Goal: Transaction & Acquisition: Book appointment/travel/reservation

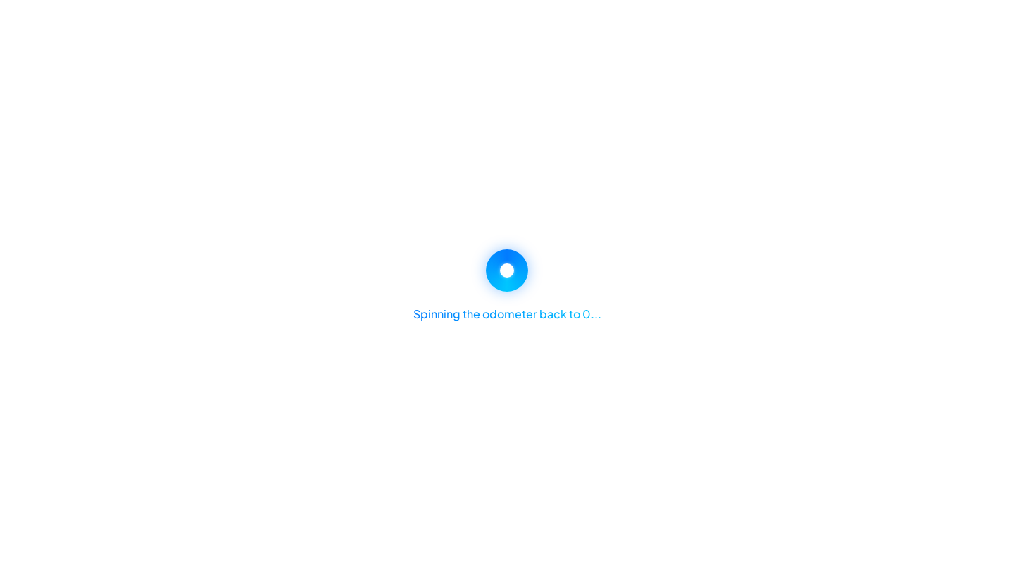
select select "********"
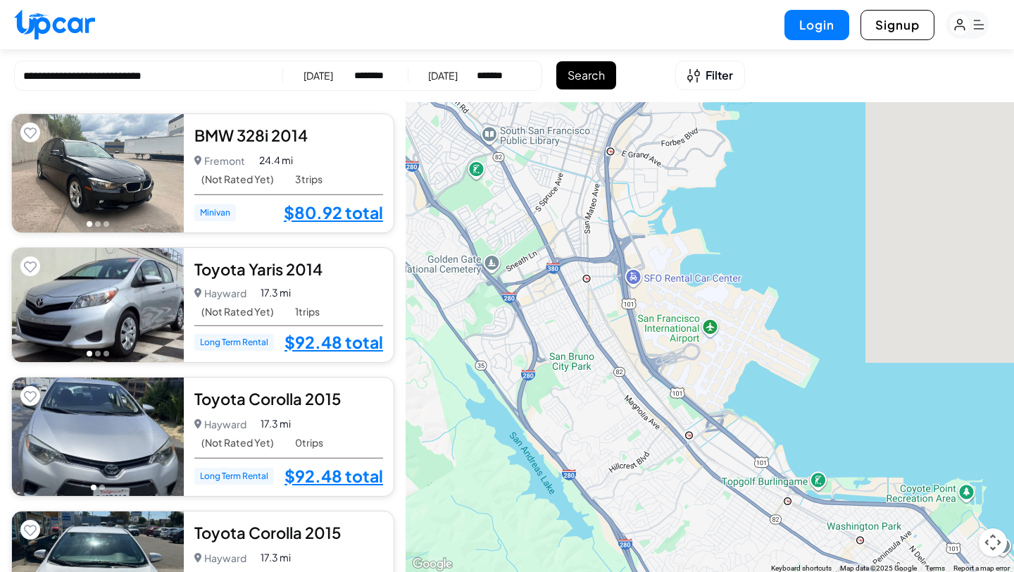
click at [328, 74] on div "08/01/2026" at bounding box center [318, 75] width 30 height 14
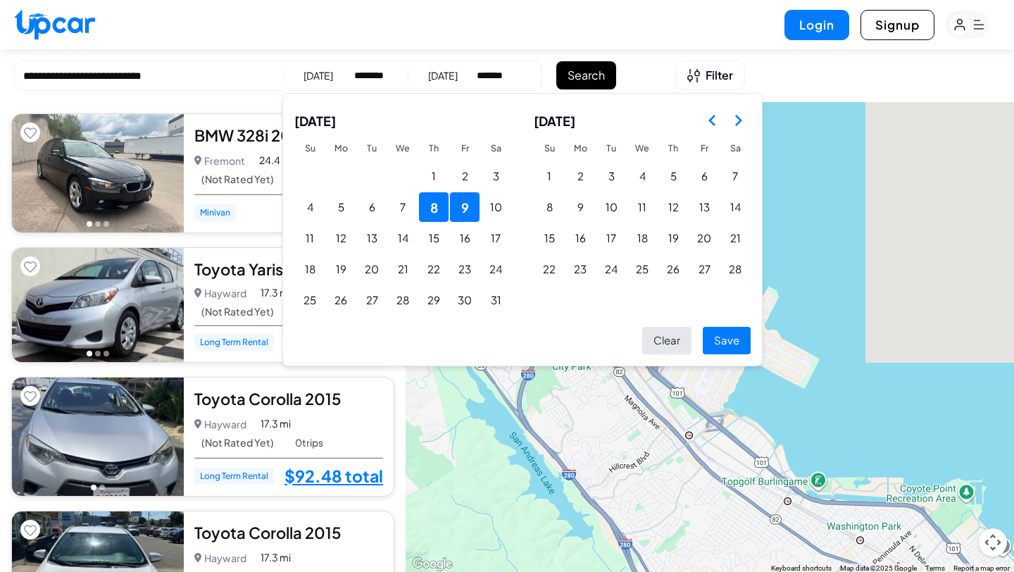
click at [708, 115] on icon "Go to the Previous Month" at bounding box center [712, 120] width 17 height 17
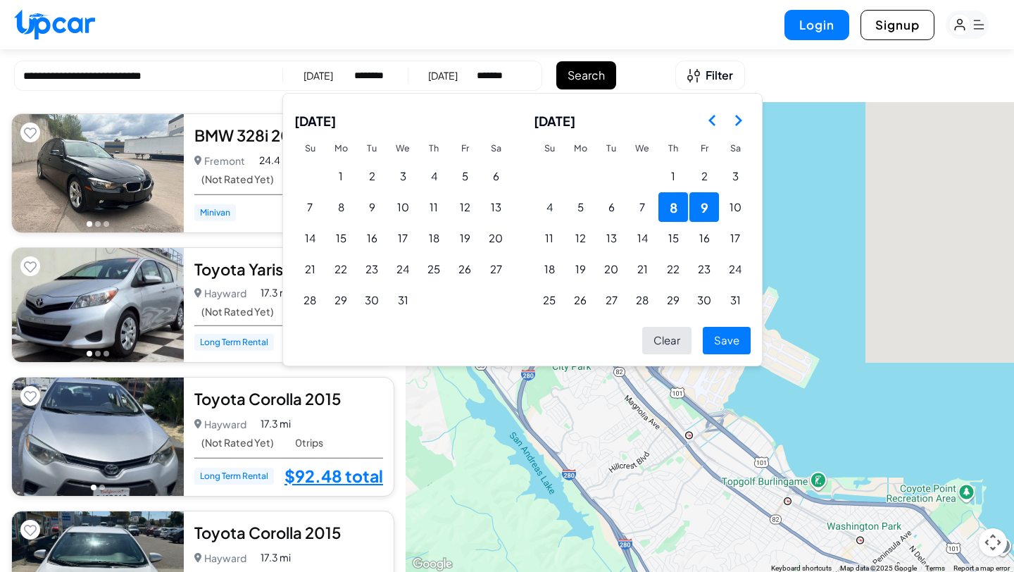
click at [708, 113] on icon "Go to the Previous Month" at bounding box center [712, 120] width 17 height 17
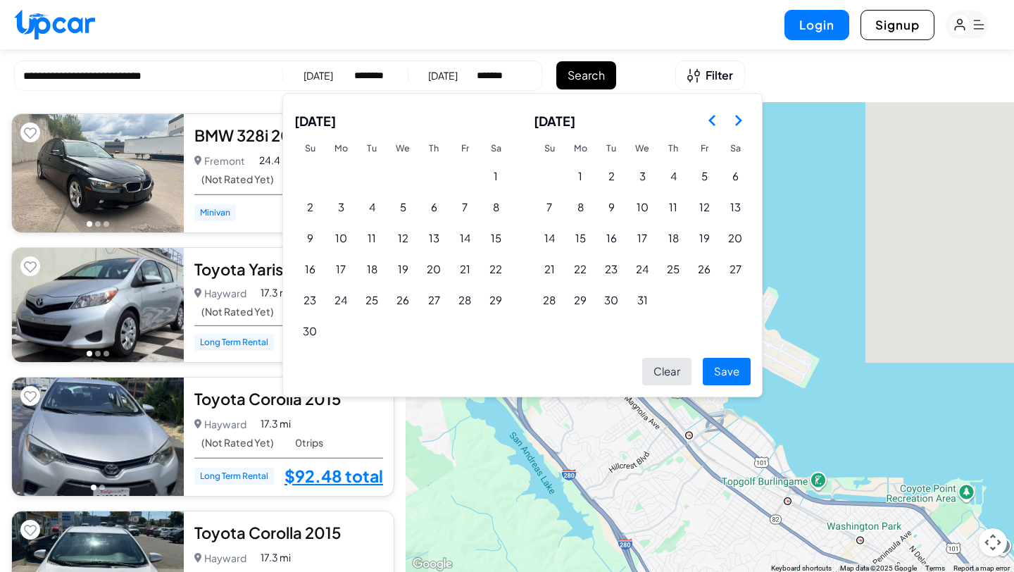
click at [708, 114] on icon "Go to the Previous Month" at bounding box center [712, 120] width 17 height 17
click at [707, 112] on icon "Go to the Previous Month" at bounding box center [712, 120] width 17 height 17
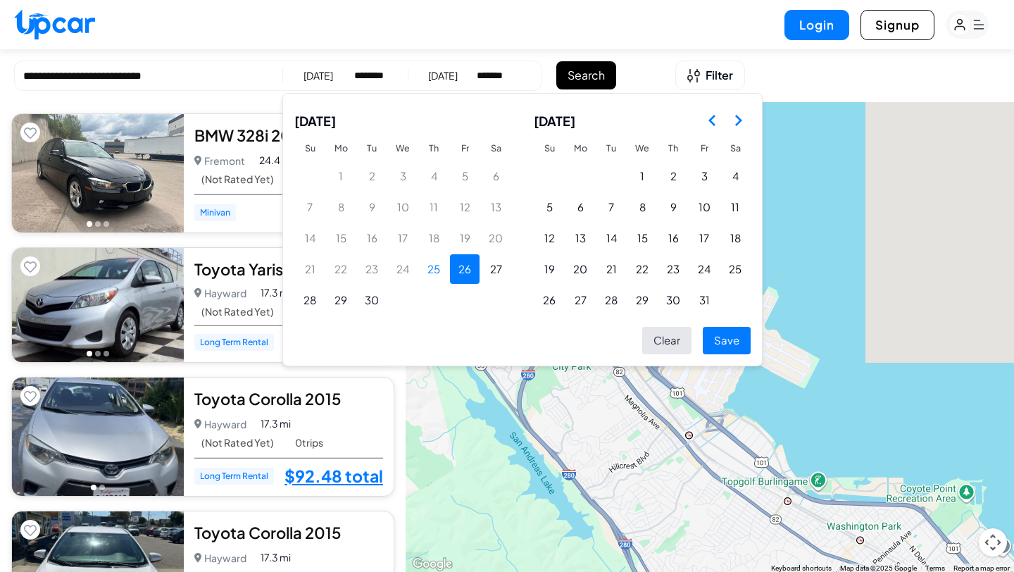
click at [452, 261] on button "26" at bounding box center [465, 269] width 30 height 30
click at [498, 261] on button "27" at bounding box center [496, 269] width 30 height 30
click at [724, 337] on button "Save" at bounding box center [727, 340] width 48 height 27
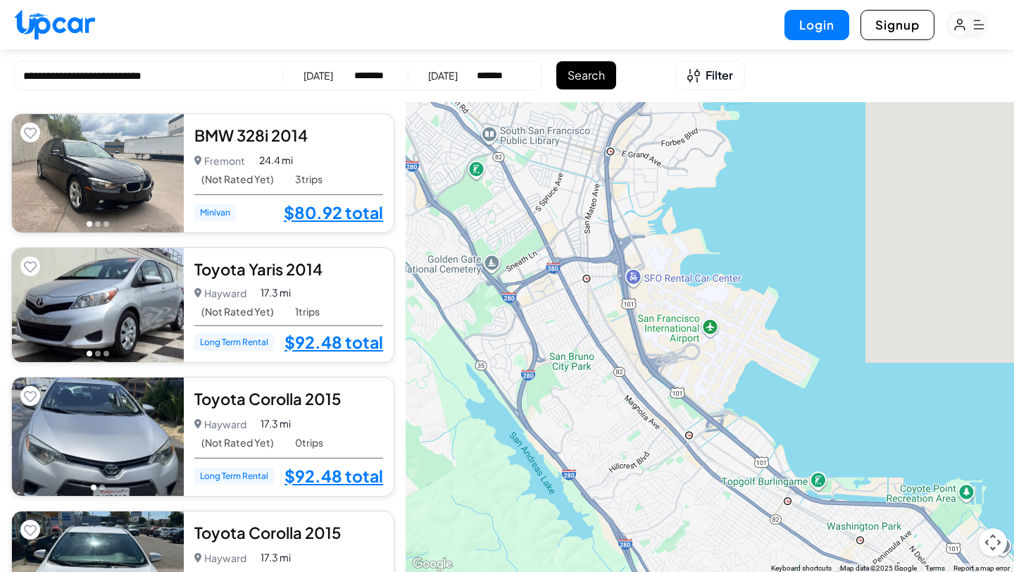
click at [513, 75] on select "**********" at bounding box center [495, 75] width 37 height 14
select select "********"
click at [593, 73] on button "Search" at bounding box center [586, 75] width 60 height 28
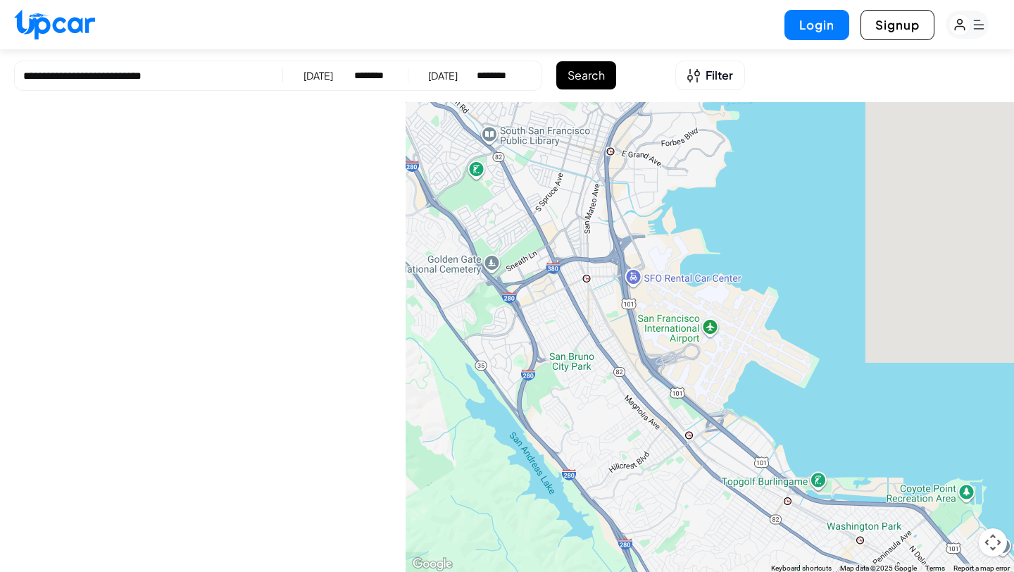
scroll to position [2671, 0]
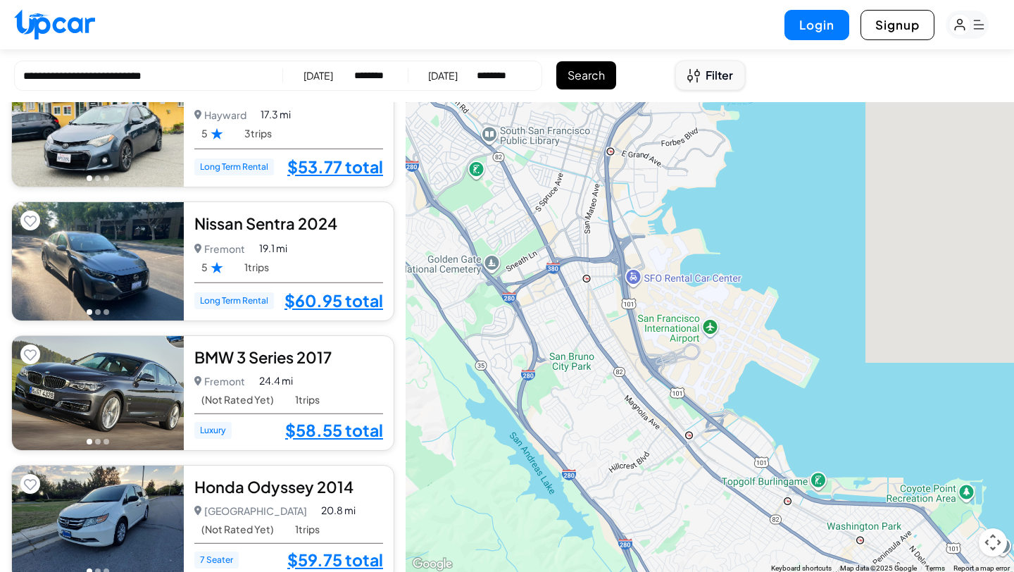
click at [720, 67] on span "Filter" at bounding box center [719, 75] width 27 height 17
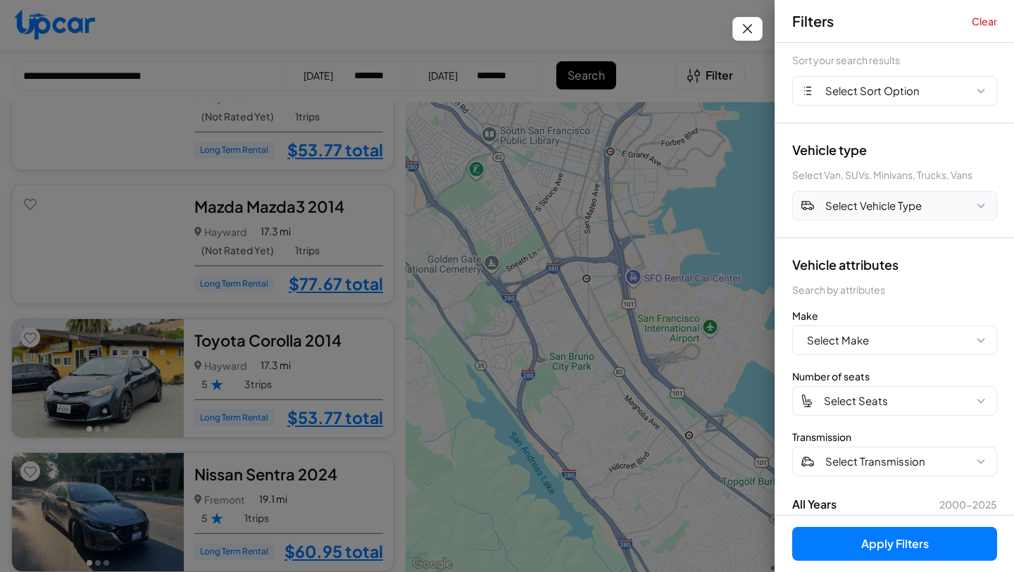
scroll to position [38, 0]
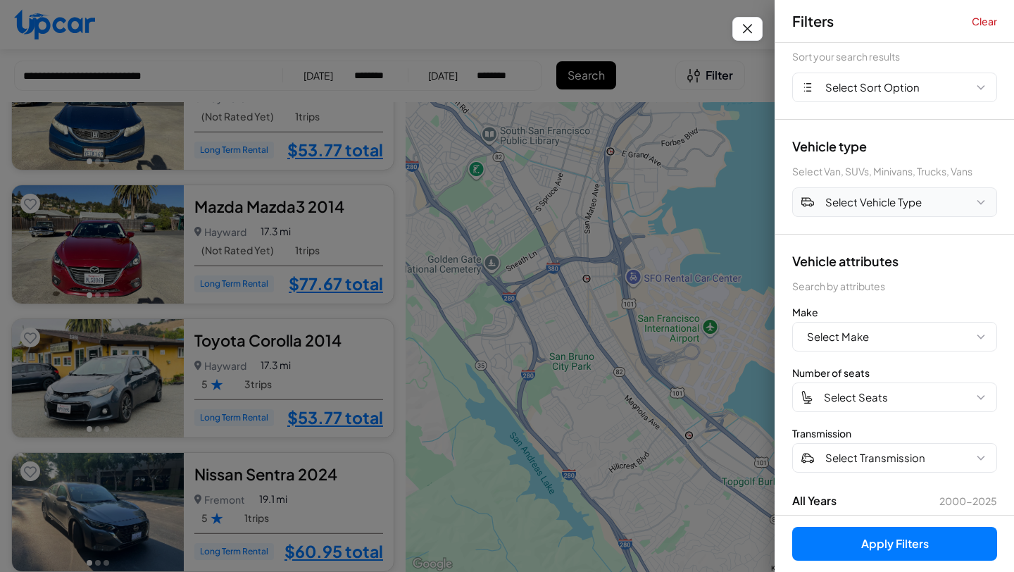
click at [872, 208] on span "Select Vehicle Type" at bounding box center [873, 202] width 96 height 16
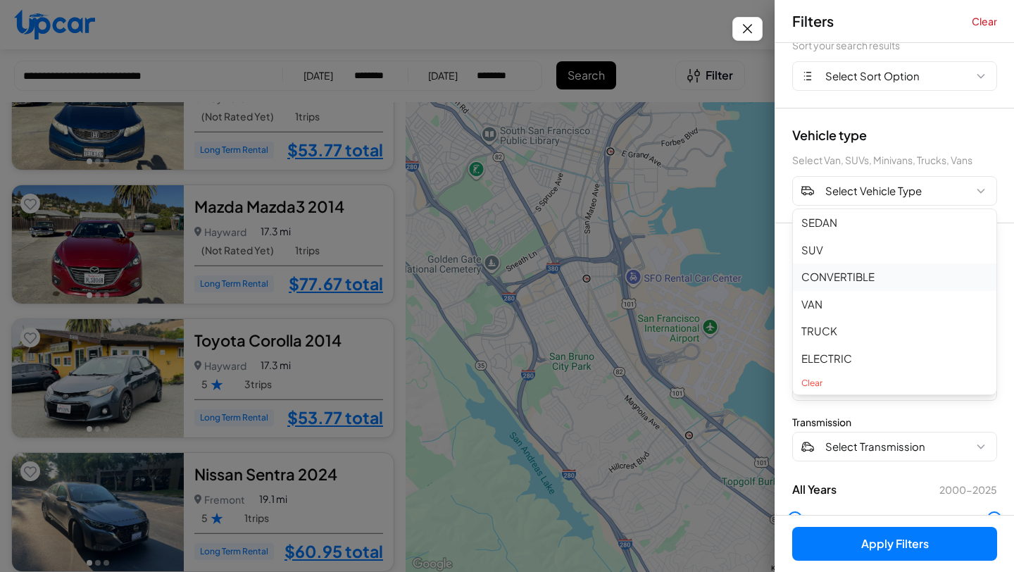
scroll to position [61, 0]
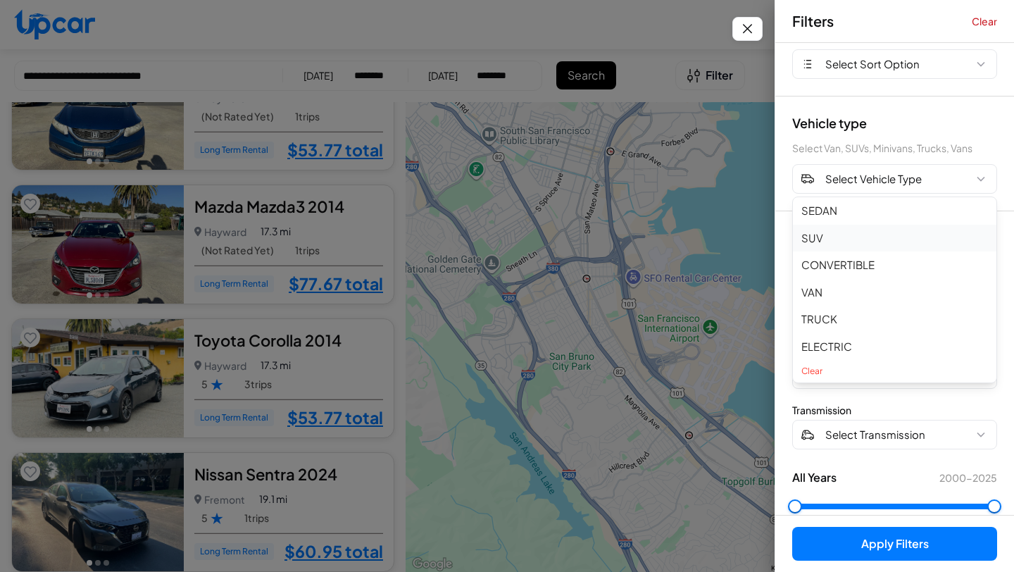
click at [821, 236] on button "SUV" at bounding box center [894, 238] width 203 height 27
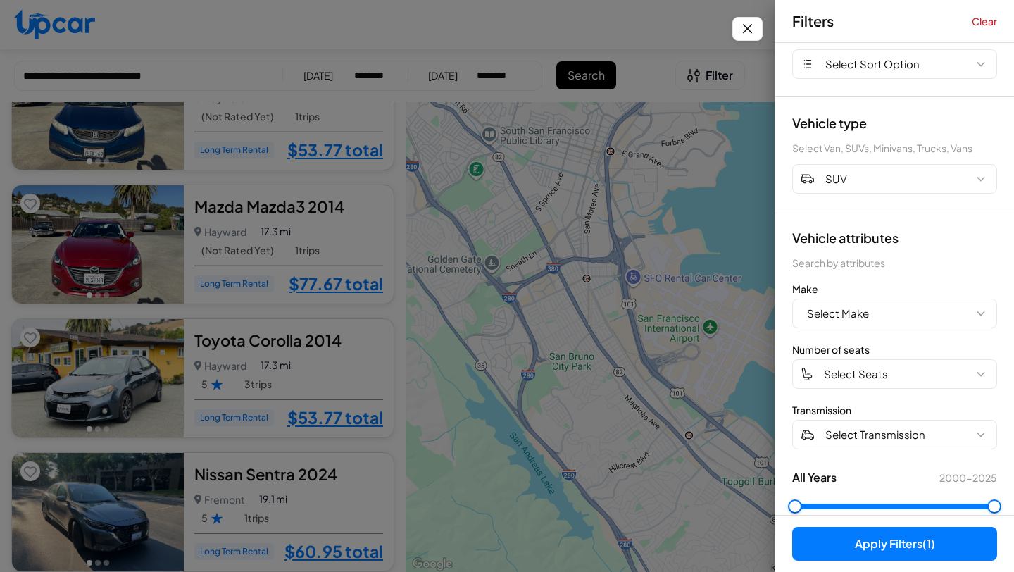
click at [853, 543] on button "Apply Filters (1)" at bounding box center [894, 544] width 205 height 34
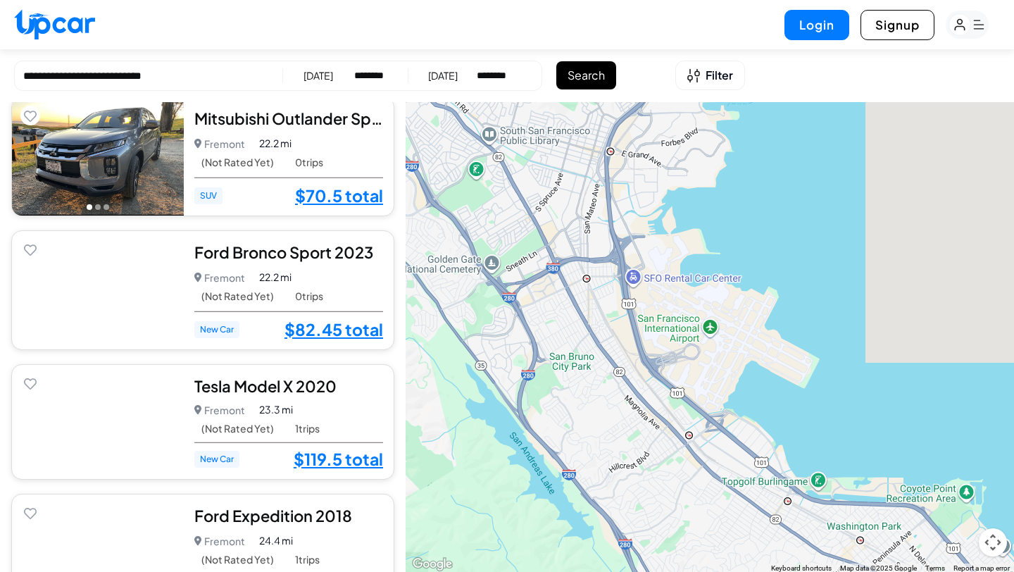
scroll to position [371, 0]
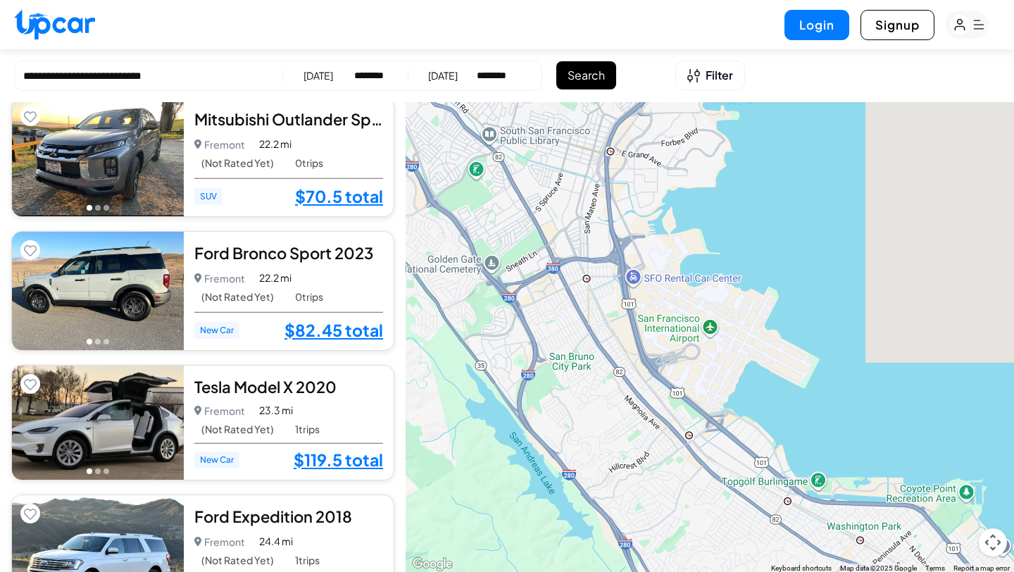
click at [251, 118] on div "Mitsubishi Outlander Sport 2020" at bounding box center [288, 118] width 189 height 21
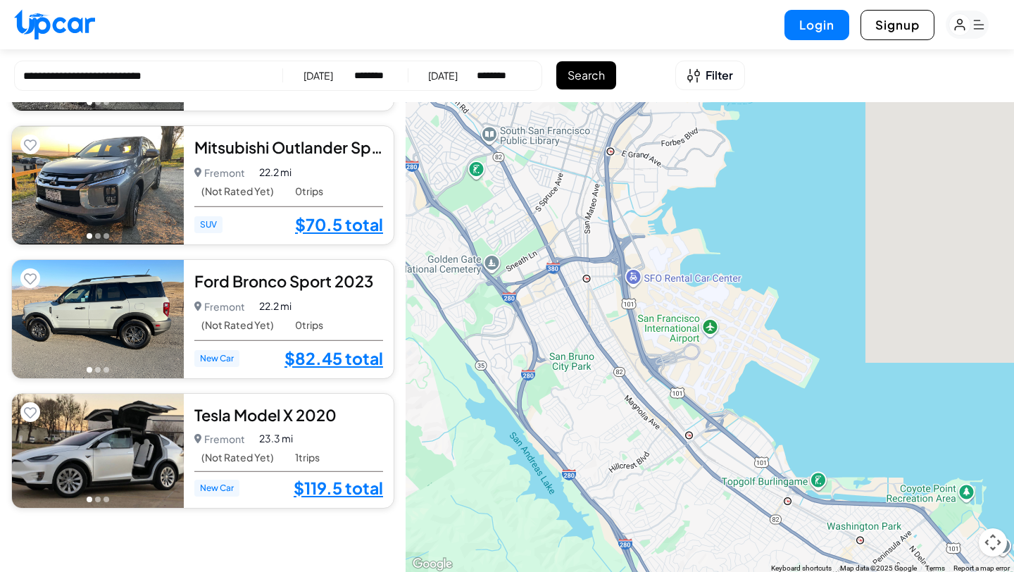
scroll to position [0, 0]
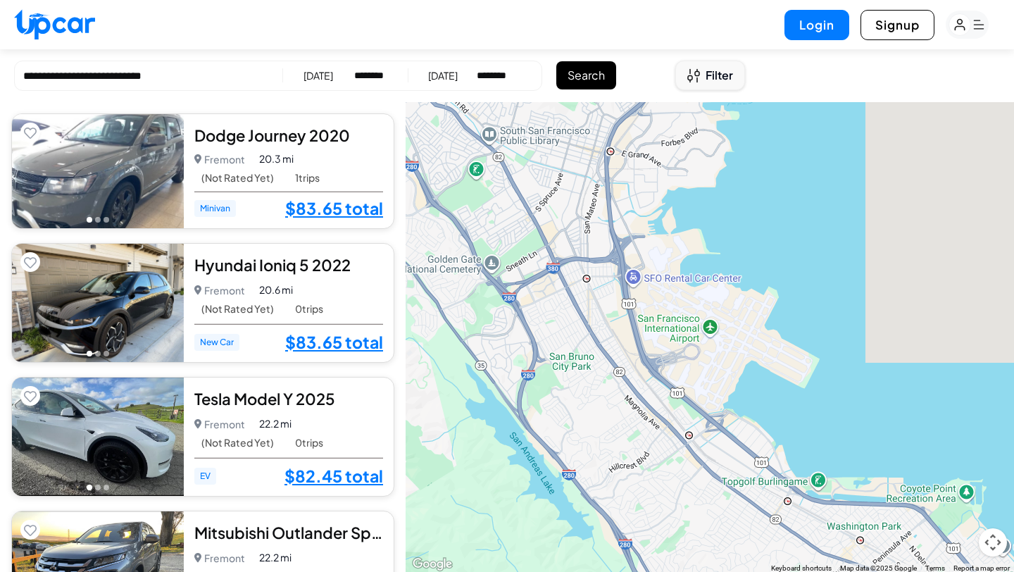
click at [715, 77] on span "Filter" at bounding box center [719, 75] width 27 height 17
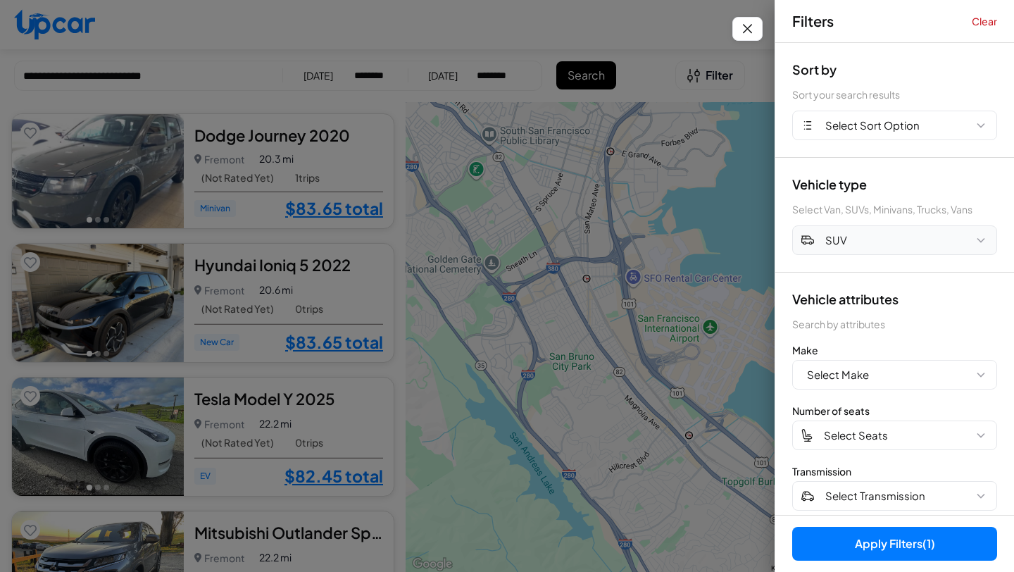
click at [867, 239] on button "SUV" at bounding box center [894, 240] width 205 height 30
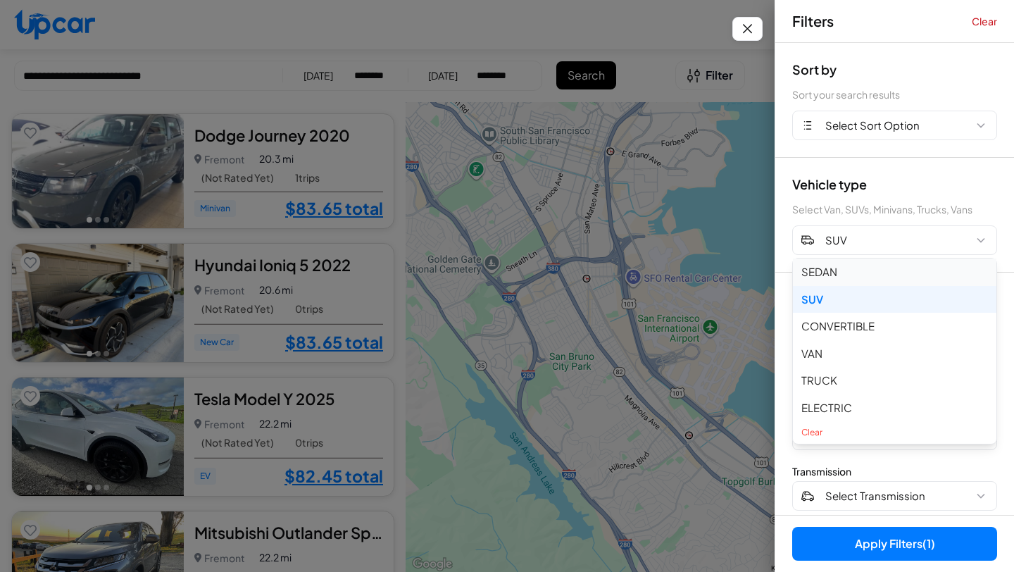
click at [841, 270] on button "SEDAN" at bounding box center [894, 271] width 203 height 27
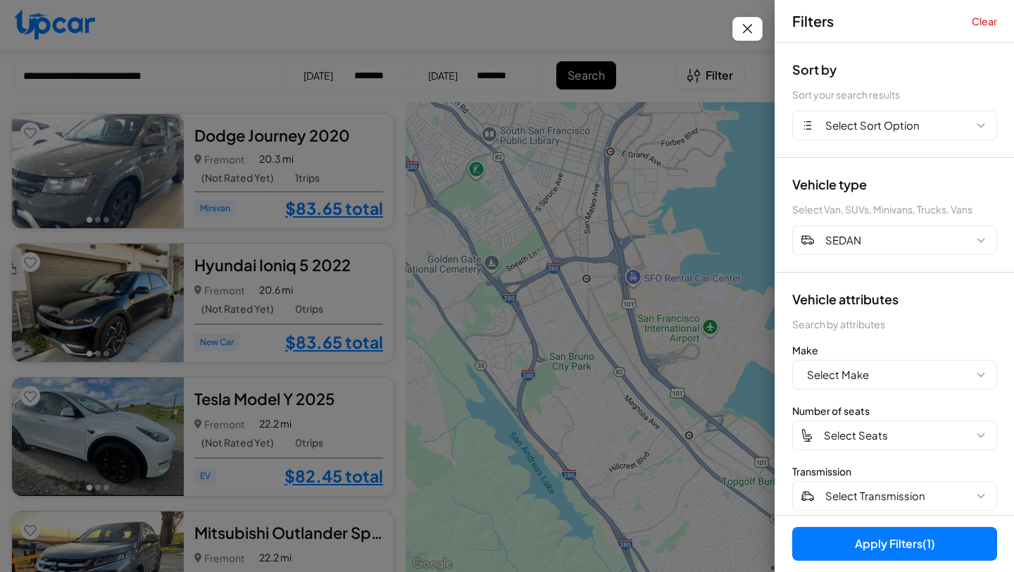
click at [877, 546] on button "Apply Filters (1)" at bounding box center [894, 544] width 205 height 34
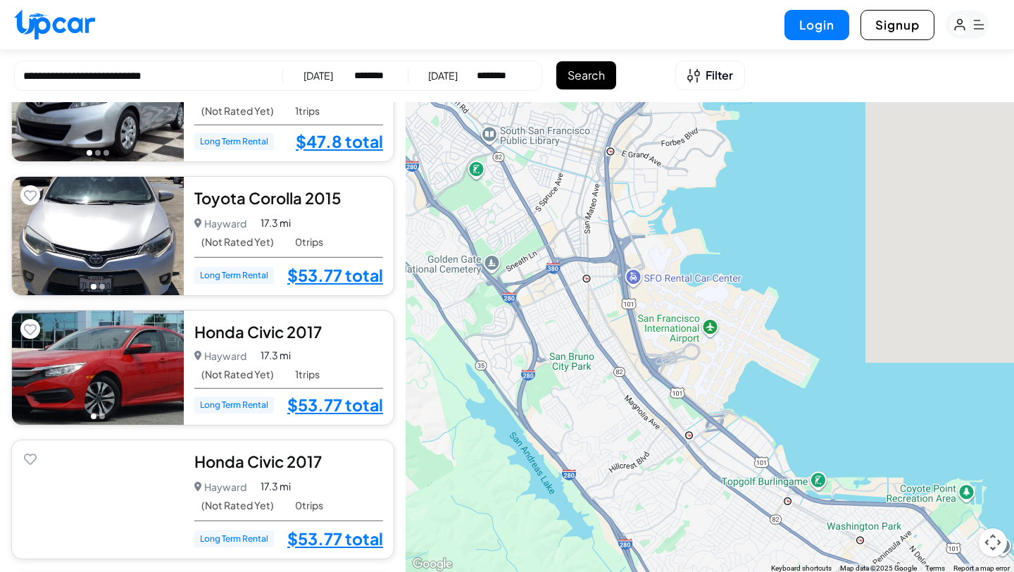
scroll to position [198, 0]
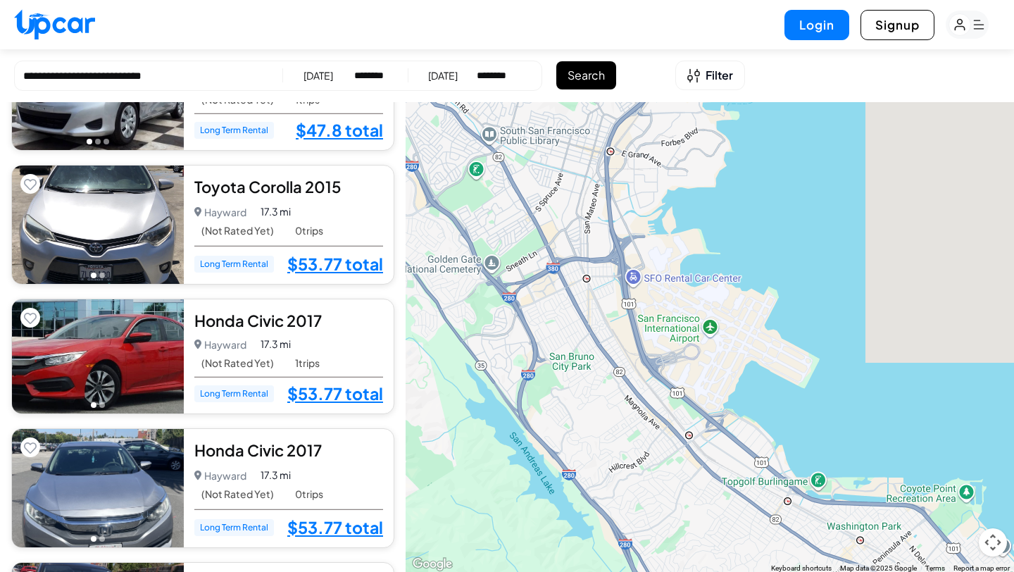
click at [104, 403] on button "Go to photo 2" at bounding box center [102, 405] width 6 height 6
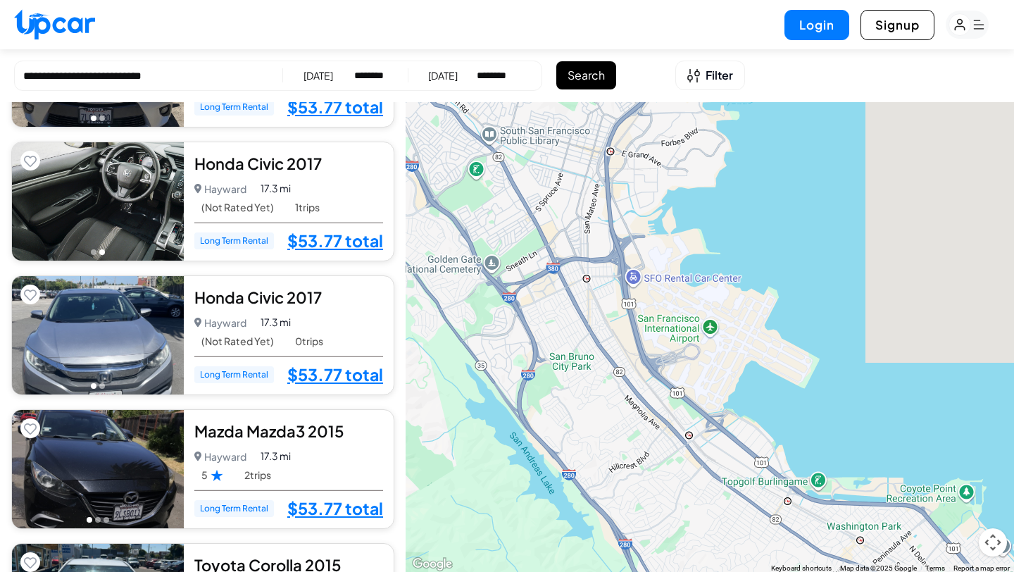
scroll to position [342, 0]
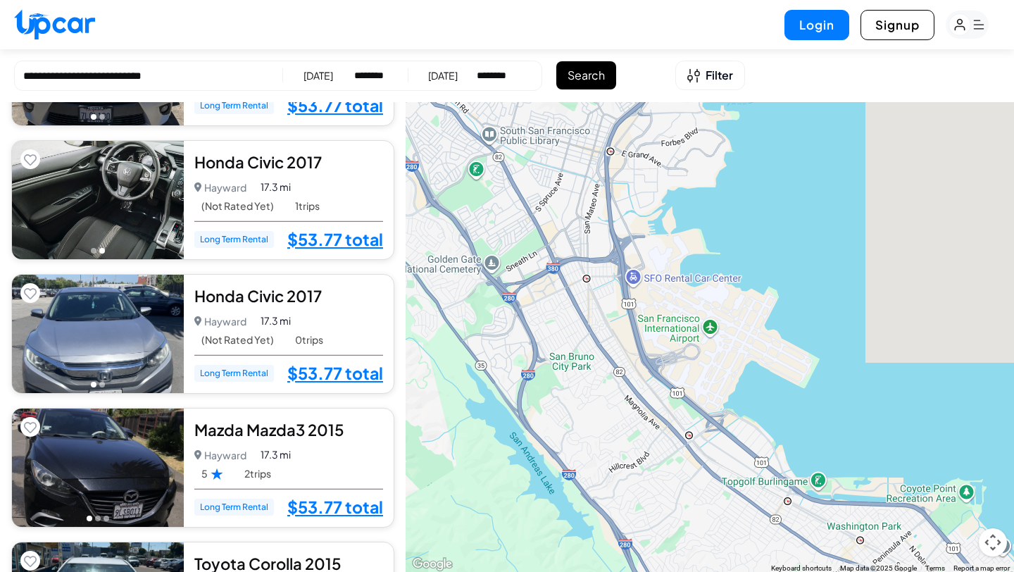
click at [102, 386] on img at bounding box center [98, 334] width 172 height 118
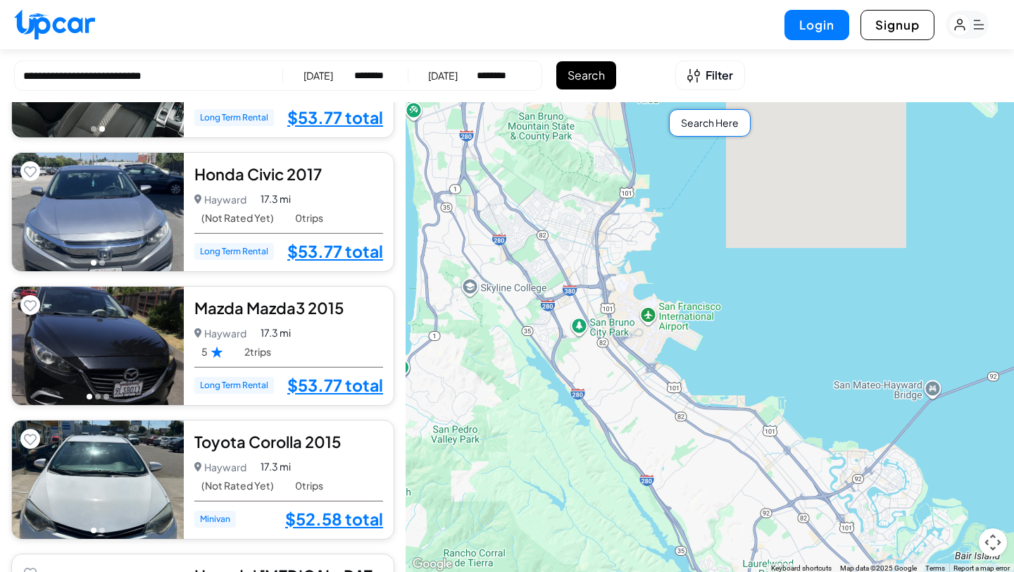
scroll to position [451, 0]
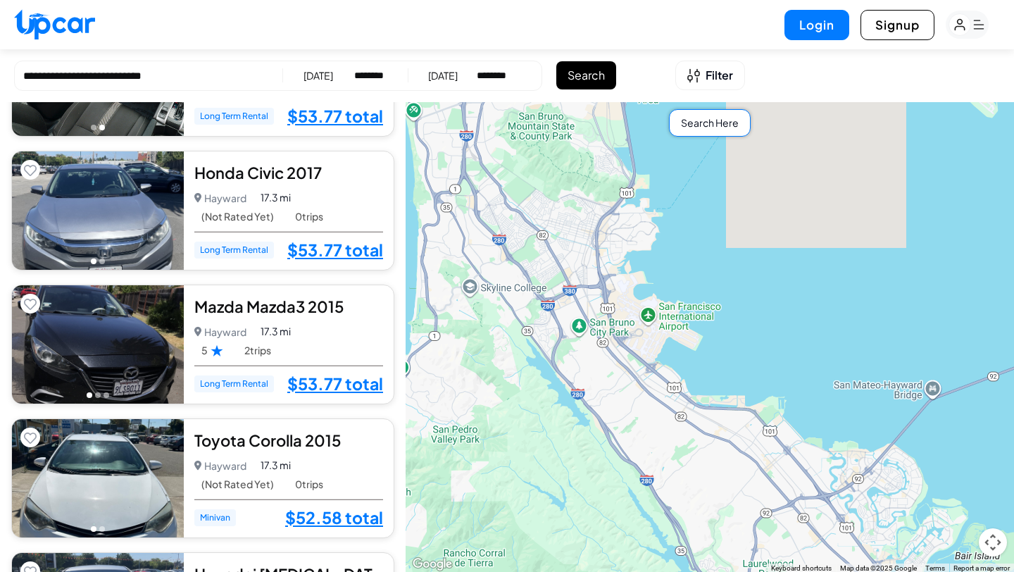
click at [99, 392] on button "Go to photo 2" at bounding box center [98, 395] width 6 height 6
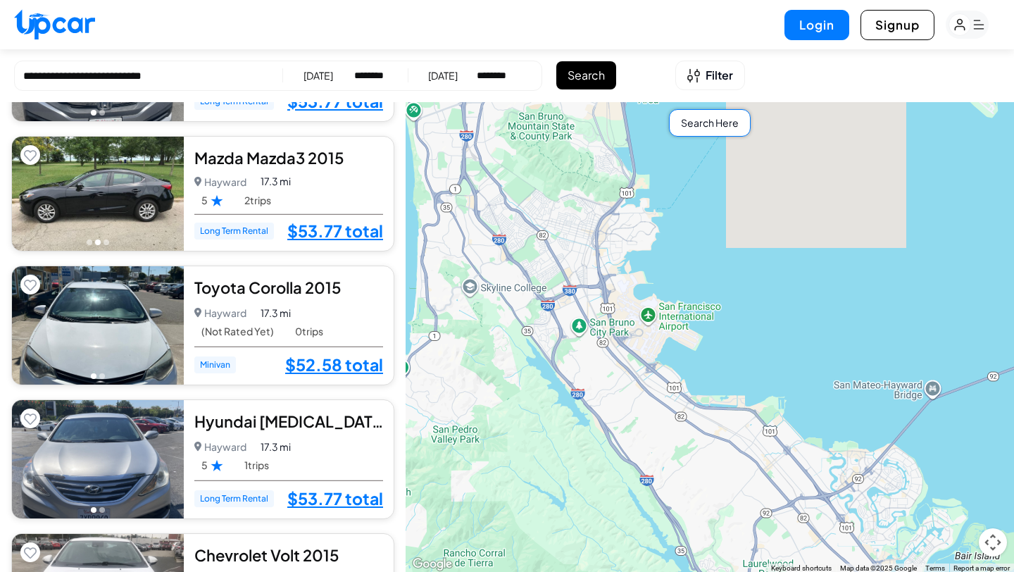
scroll to position [594, 0]
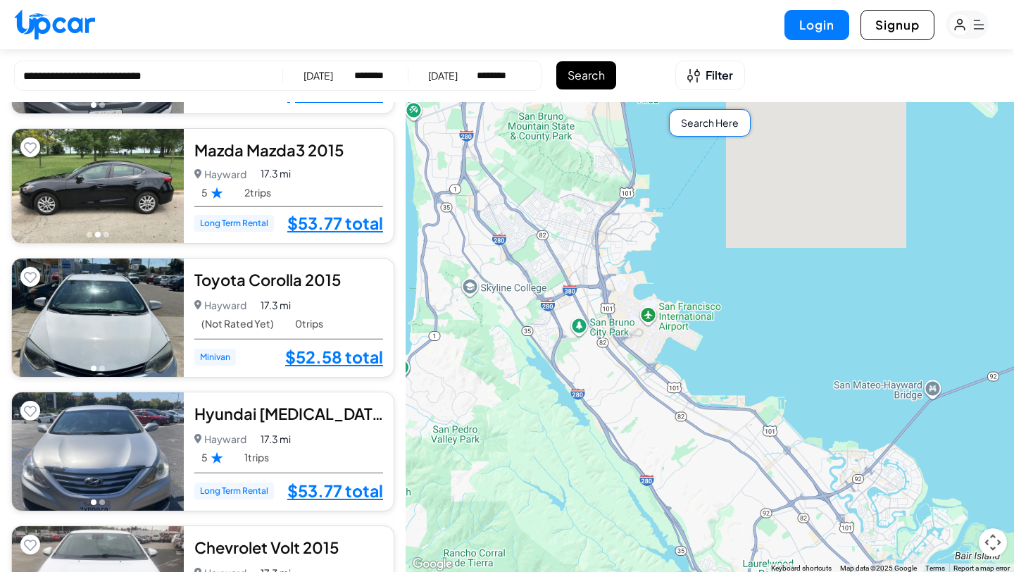
click at [102, 499] on button "Go to photo 2" at bounding box center [102, 502] width 6 height 6
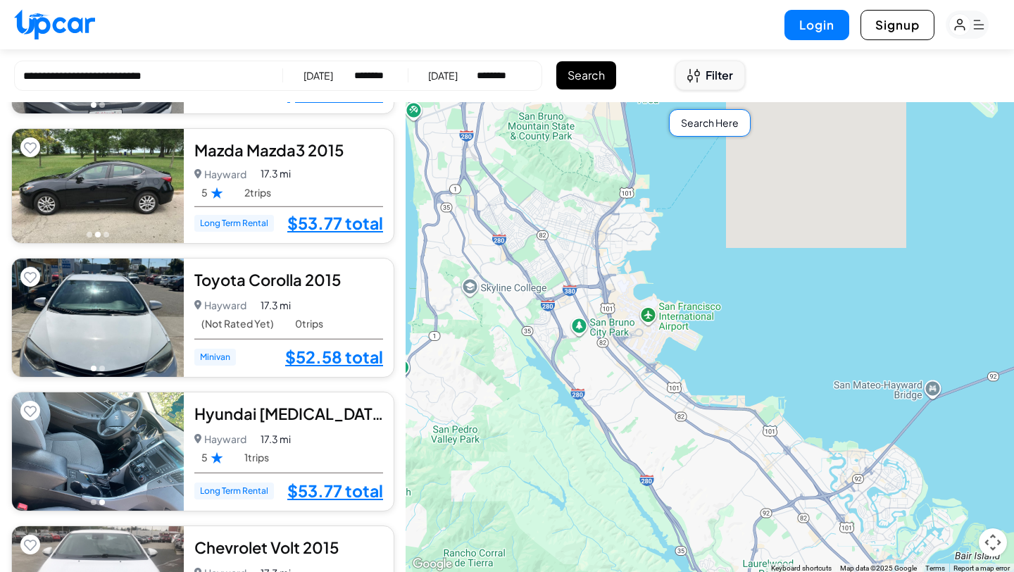
click at [710, 77] on span "Filter" at bounding box center [719, 75] width 27 height 17
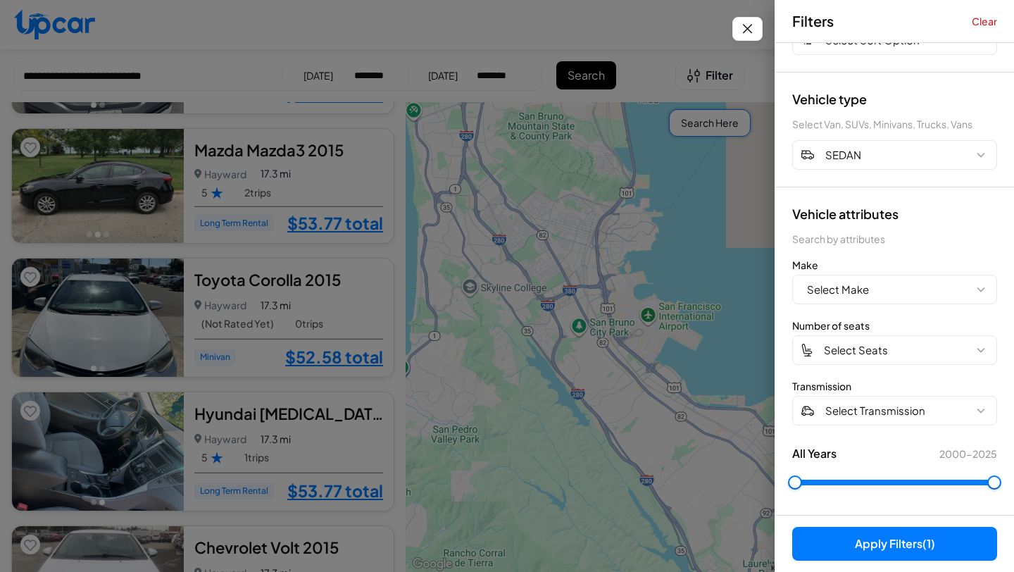
scroll to position [85, 0]
click at [844, 405] on span "Select Transmission" at bounding box center [875, 411] width 100 height 16
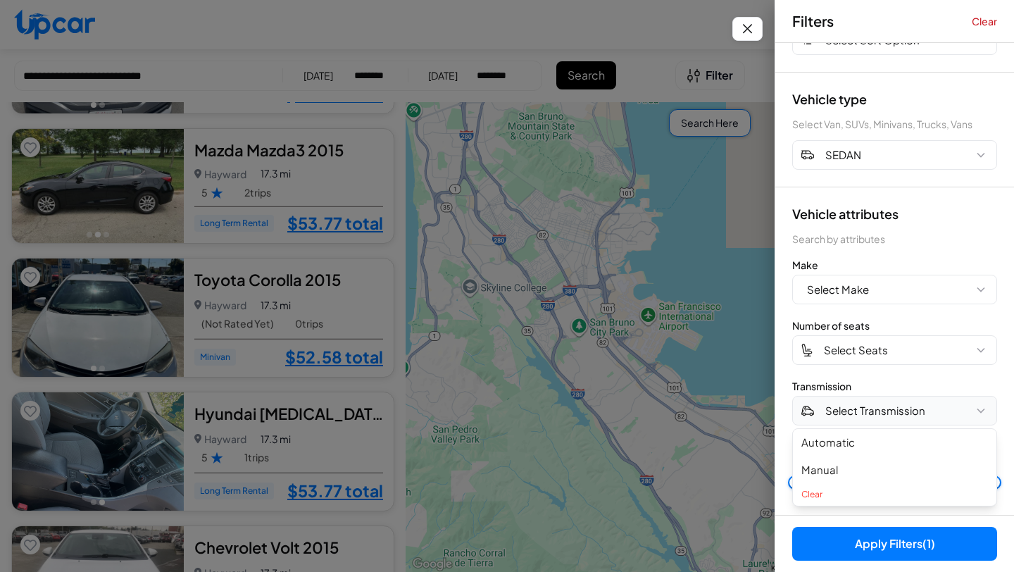
click at [844, 405] on span "Select Transmission" at bounding box center [875, 411] width 100 height 16
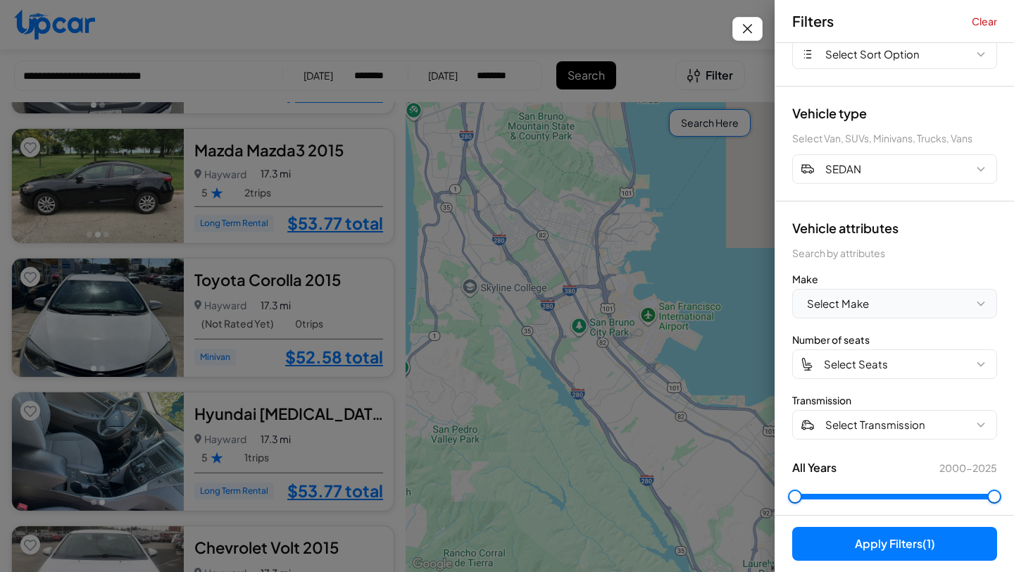
scroll to position [67, 0]
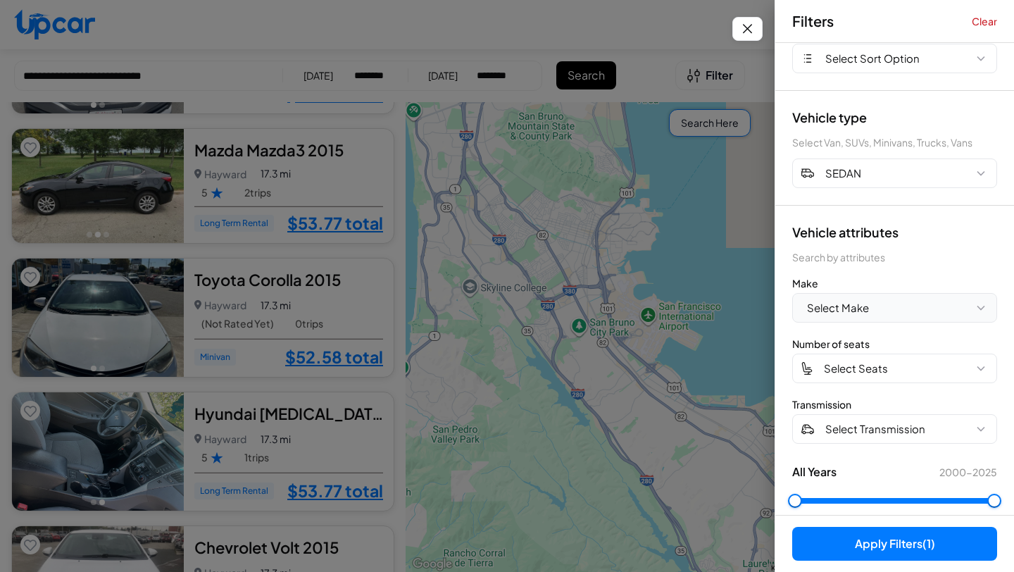
click at [864, 315] on span "Select Make" at bounding box center [838, 308] width 62 height 16
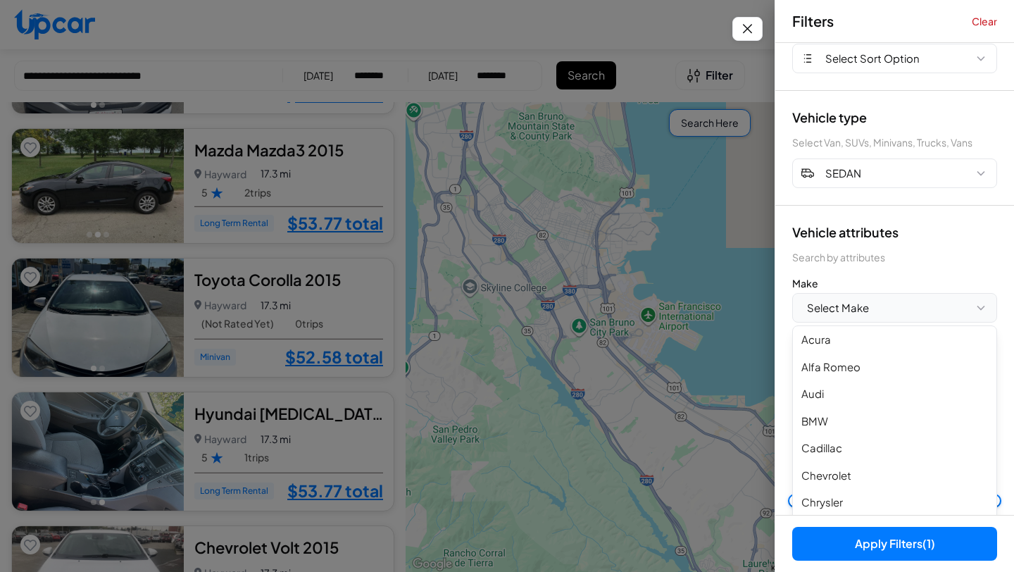
click at [864, 315] on span "Select Make" at bounding box center [838, 308] width 62 height 16
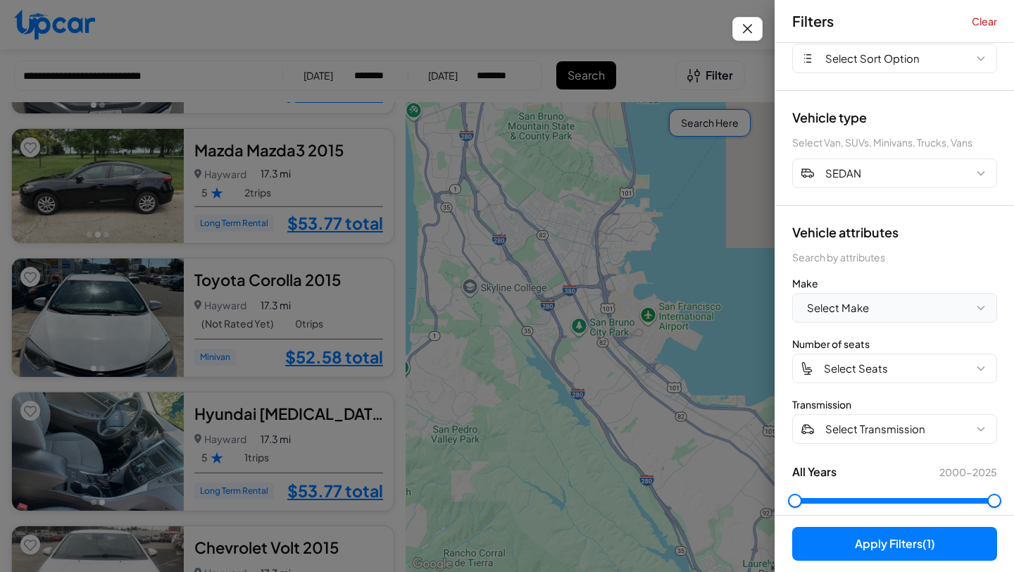
scroll to position [0, 0]
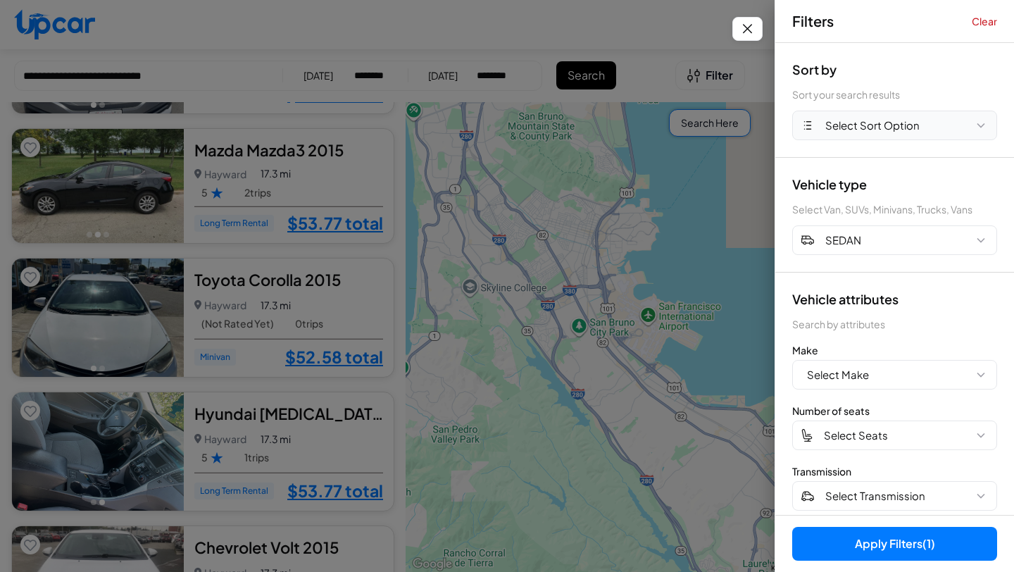
click at [890, 125] on span "Select Sort Option" at bounding box center [872, 126] width 94 height 16
click at [755, 28] on icon "Close filters" at bounding box center [748, 28] width 18 height 17
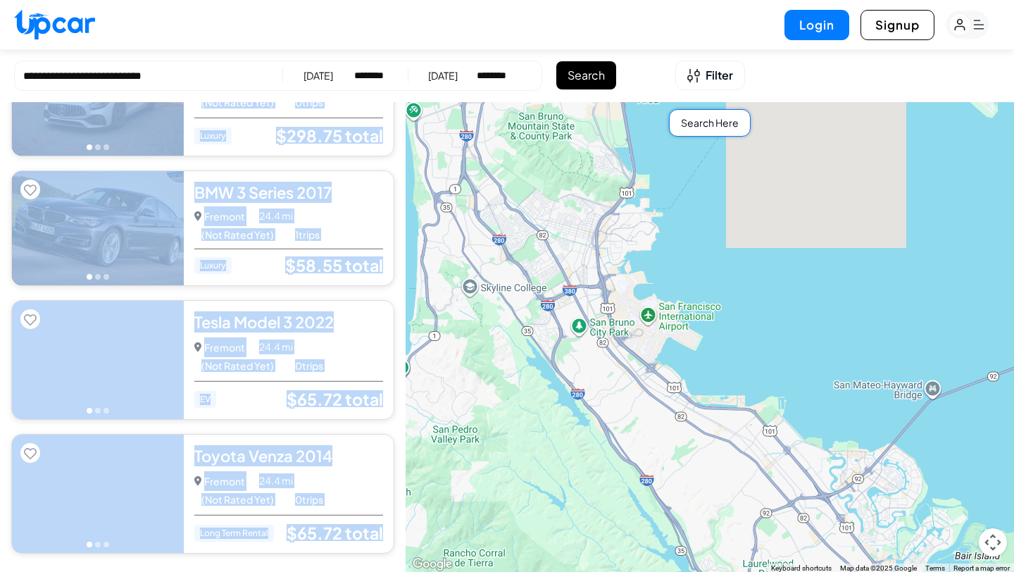
scroll to position [3535, 0]
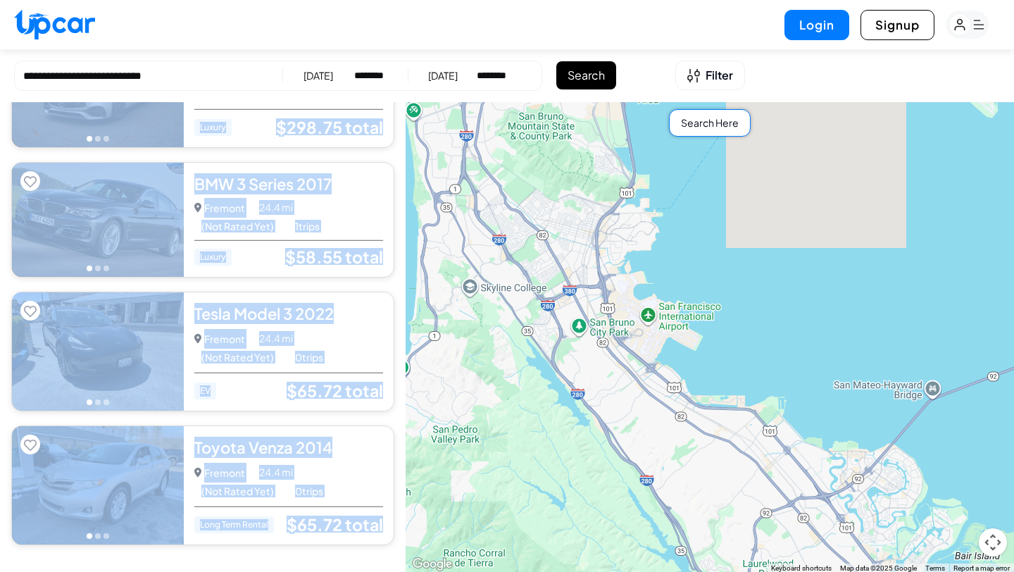
drag, startPoint x: 187, startPoint y: 114, endPoint x: 233, endPoint y: 570, distance: 457.8
copy div "Mercedes AMG GT 2020 5.0 Fremont Fremont • 0 trips 22.8 mi (Not Rated Yet) 0 tr…"
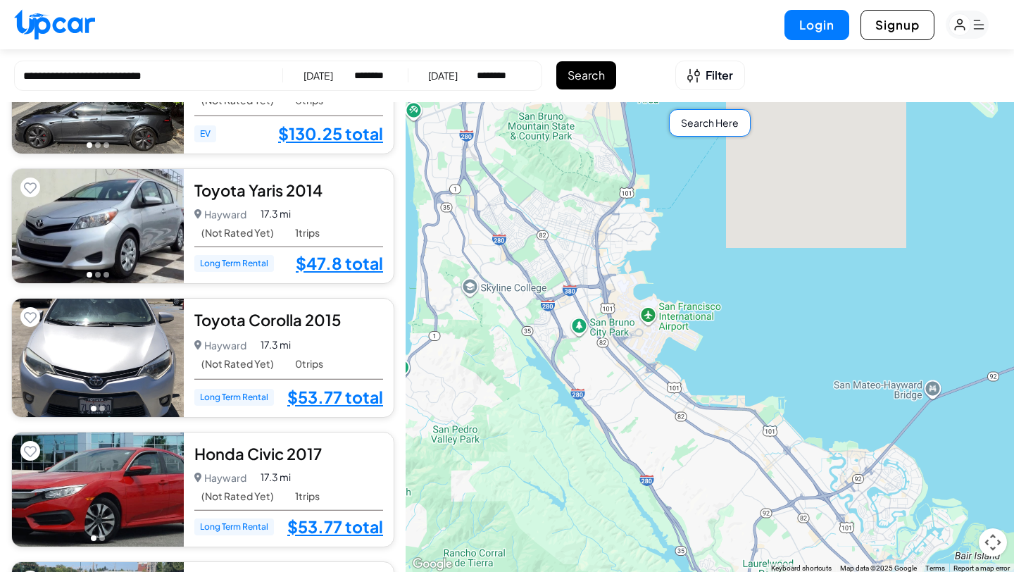
scroll to position [0, 0]
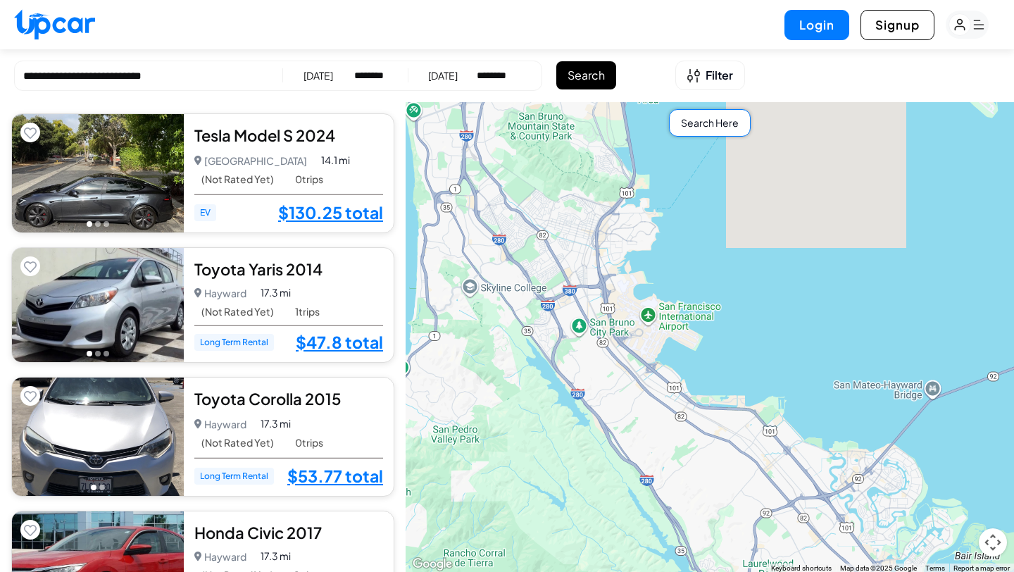
click at [97, 351] on button "Go to photo 2" at bounding box center [98, 354] width 6 height 6
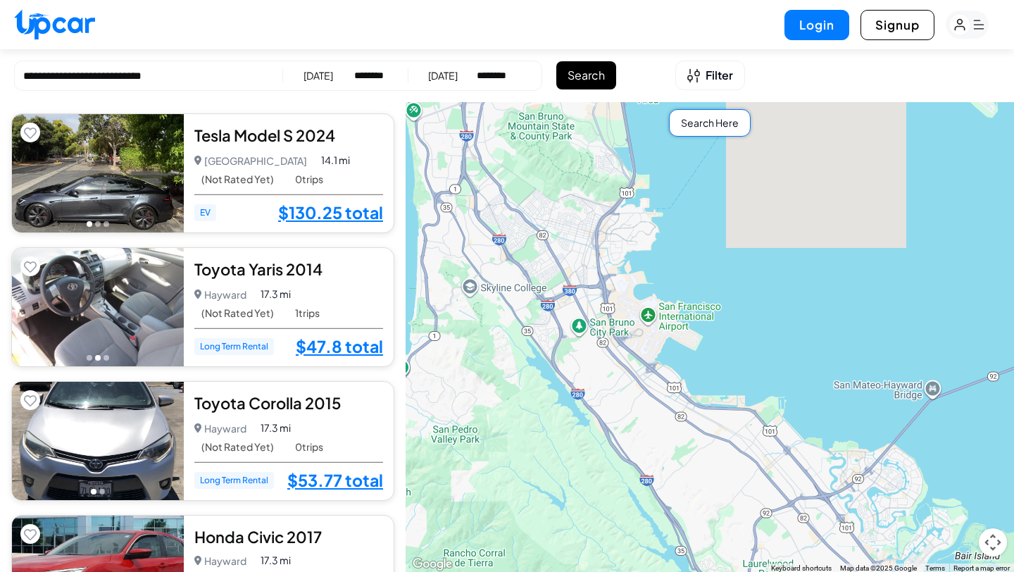
click at [108, 355] on button "Go to photo 3" at bounding box center [107, 358] width 6 height 6
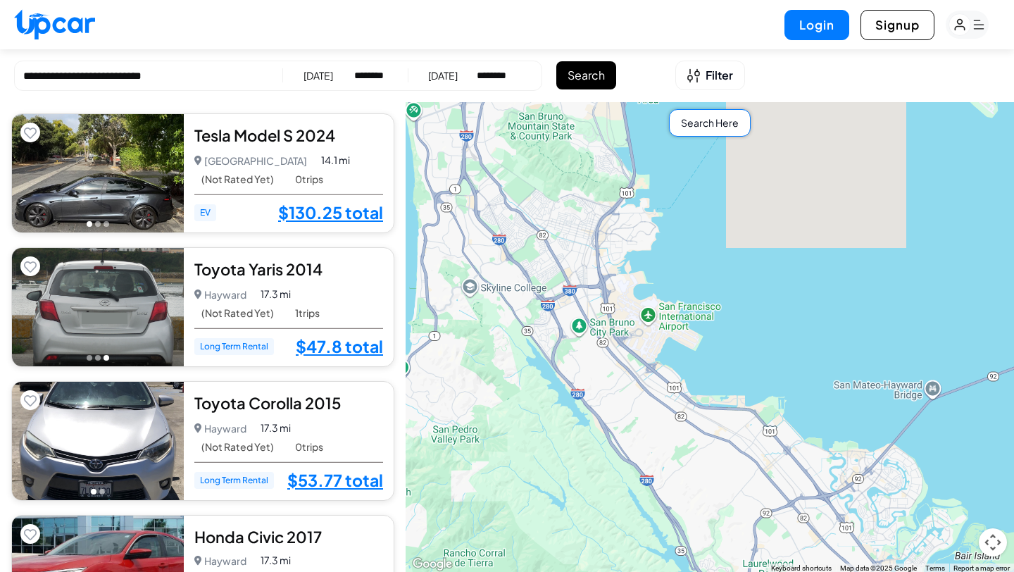
click at [363, 80] on select "********* ******** ******** ******* ******* ******* ******* ******* ******* ***…" at bounding box center [370, 75] width 33 height 14
click at [332, 75] on div "[DATE]" at bounding box center [318, 75] width 30 height 14
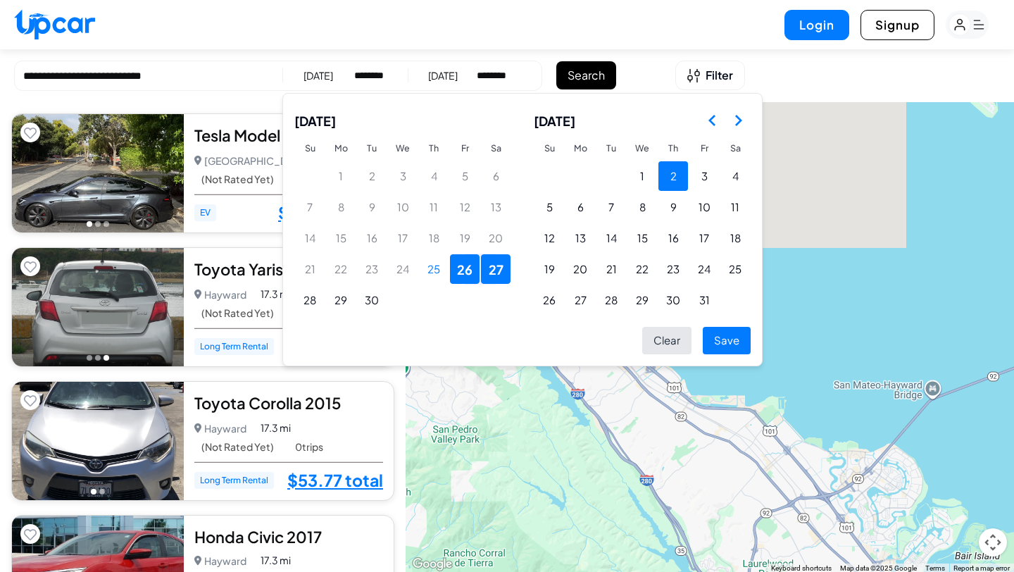
click at [677, 163] on button "2" at bounding box center [673, 176] width 30 height 30
click at [705, 168] on button "3" at bounding box center [704, 176] width 30 height 30
click at [730, 347] on button "Save" at bounding box center [727, 340] width 48 height 27
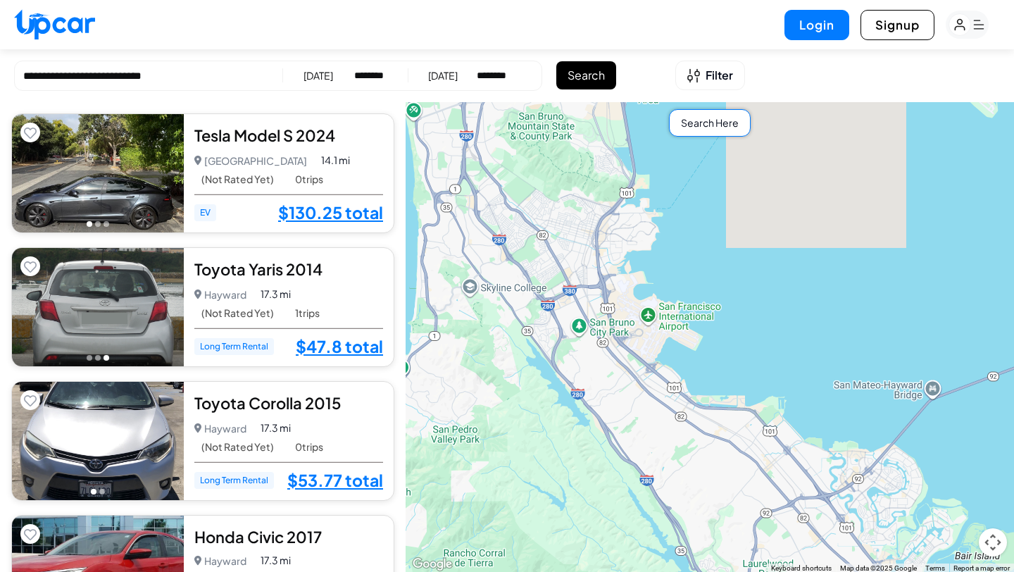
click at [580, 77] on button "Search" at bounding box center [586, 75] width 60 height 28
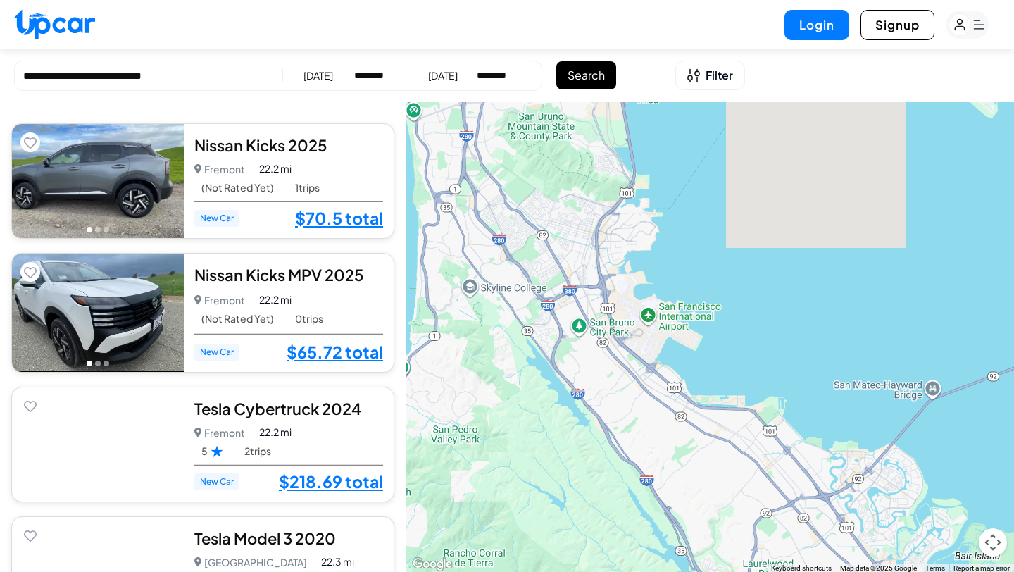
scroll to position [3160, 0]
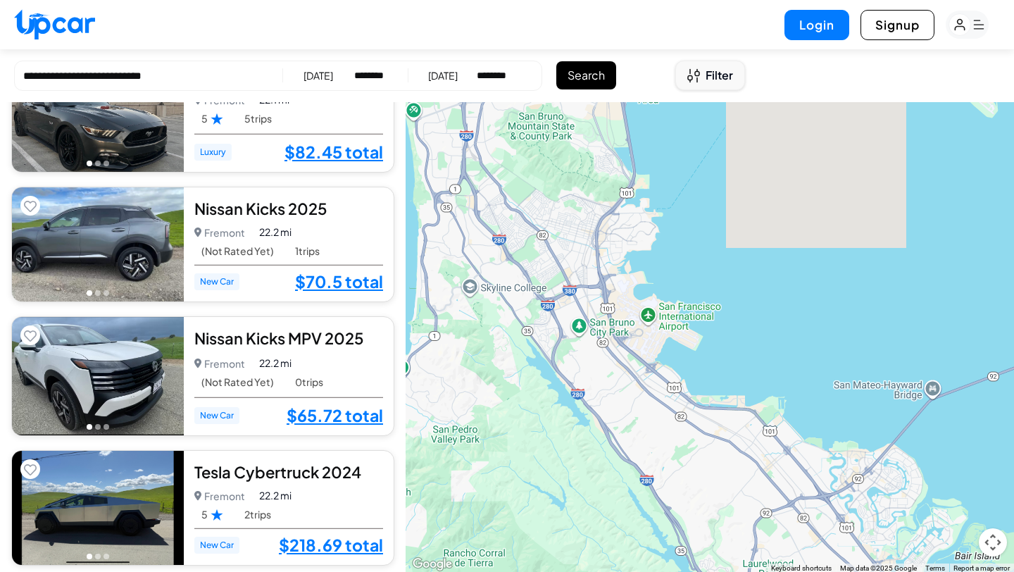
click at [708, 70] on span "Filter" at bounding box center [719, 75] width 27 height 17
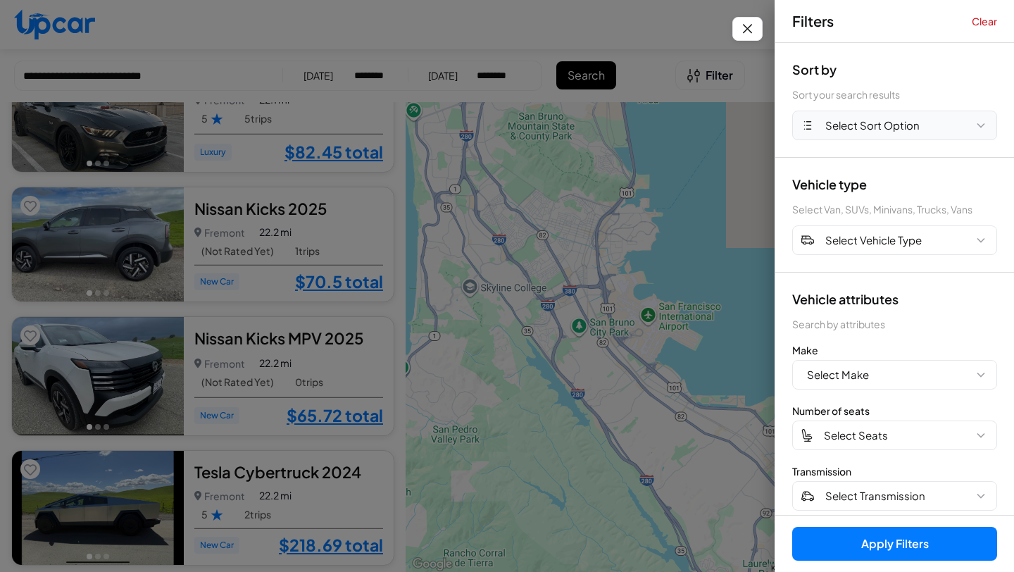
click at [835, 123] on span "Select Sort Option" at bounding box center [872, 126] width 94 height 16
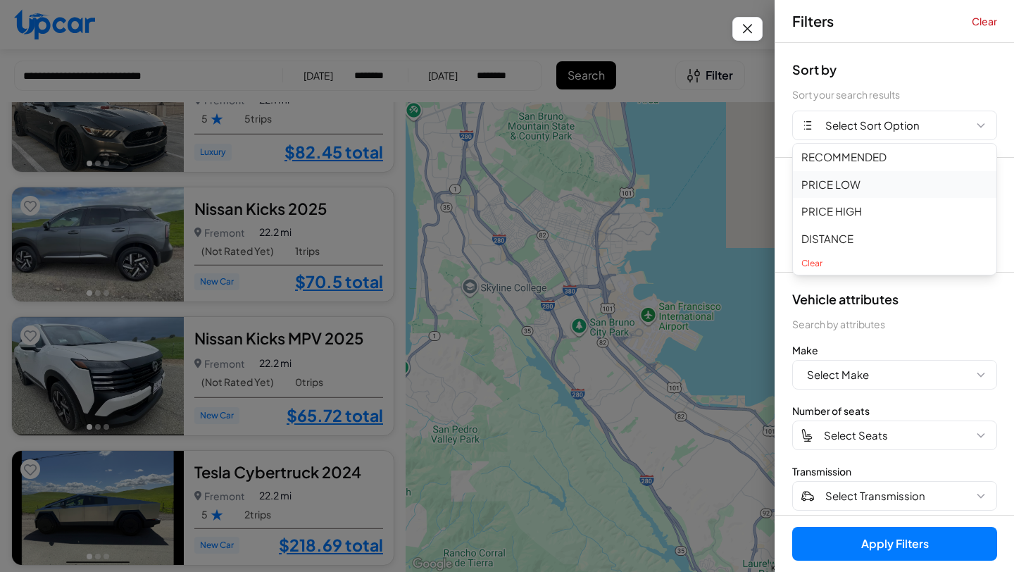
click at [858, 180] on button "PRICE LOW" at bounding box center [894, 184] width 203 height 27
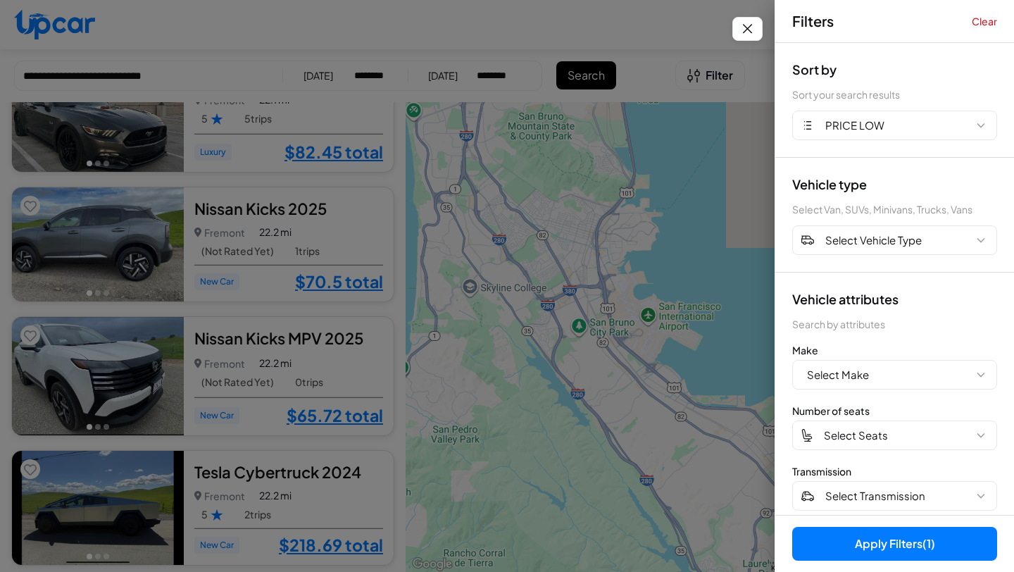
click at [855, 540] on button "Apply Filters (1)" at bounding box center [894, 544] width 205 height 34
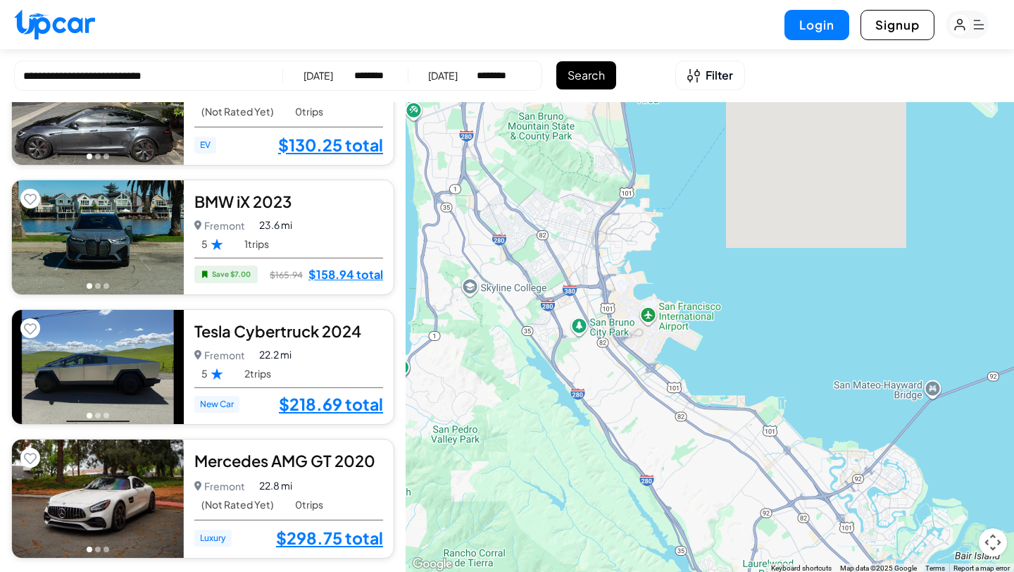
scroll to position [5892, 0]
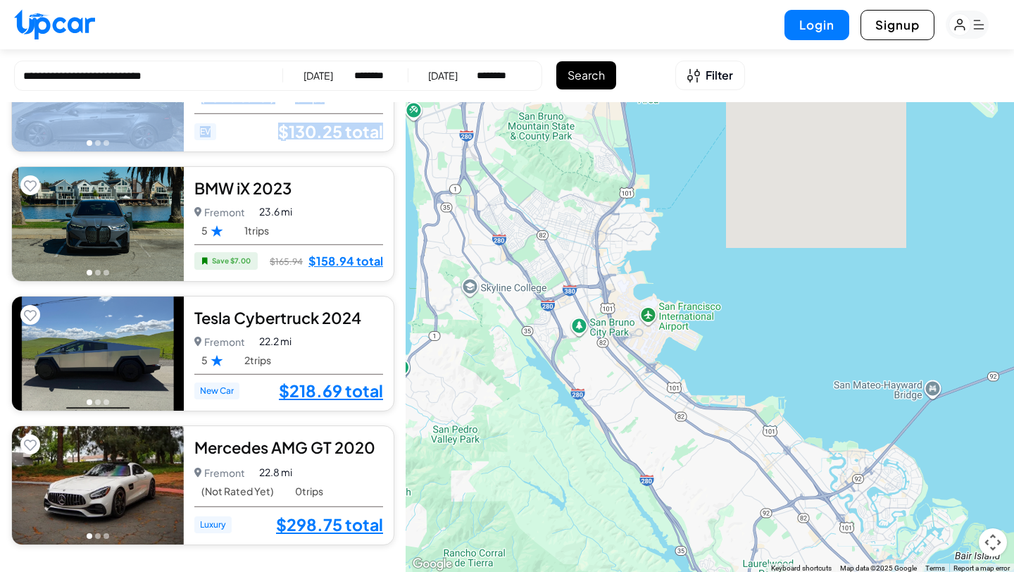
drag, startPoint x: 192, startPoint y: 120, endPoint x: 272, endPoint y: 147, distance: 84.2
copy div "Tesla Model S 2024 5.0 Menlo Park Menlo Park • 0 trips 14.1 mi (Not Rated Yet) …"
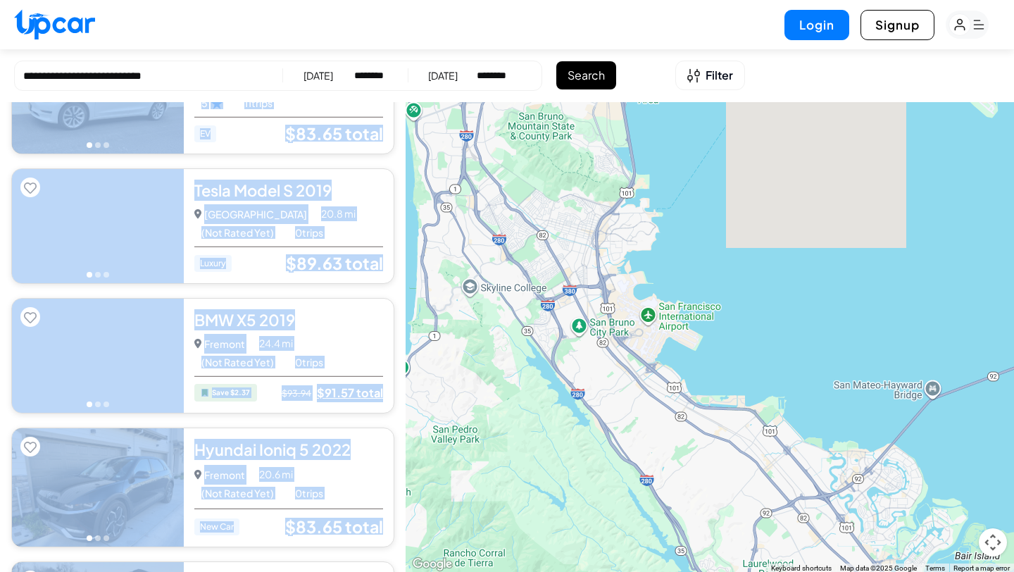
scroll to position [5190, 0]
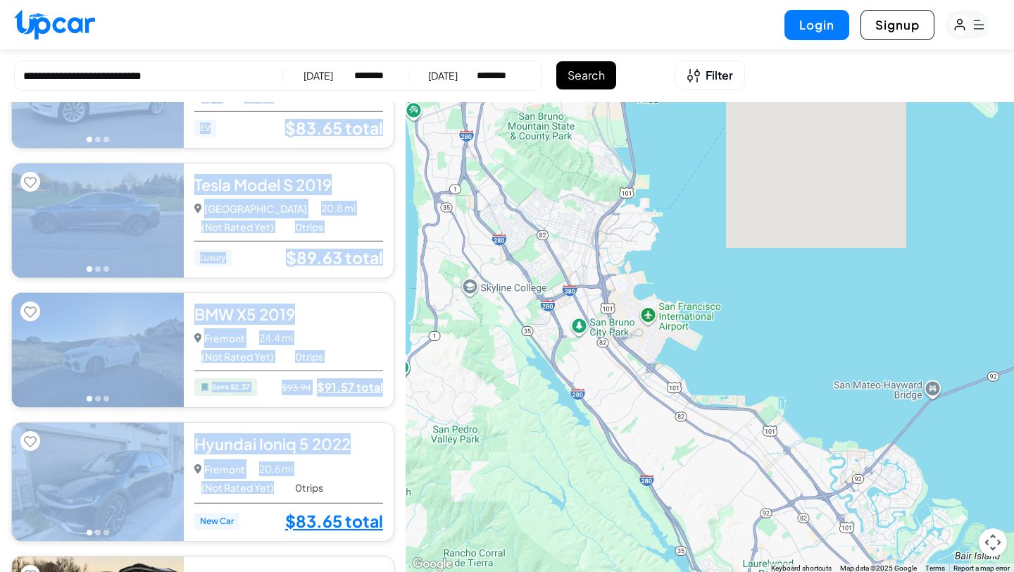
drag, startPoint x: 192, startPoint y: 128, endPoint x: 275, endPoint y: 491, distance: 372.0
copy div "Tesla Model 3 2020 5.0 Newark Newark • 11 trips 22.3 mi 5 11 trips EV $83.65 to…"
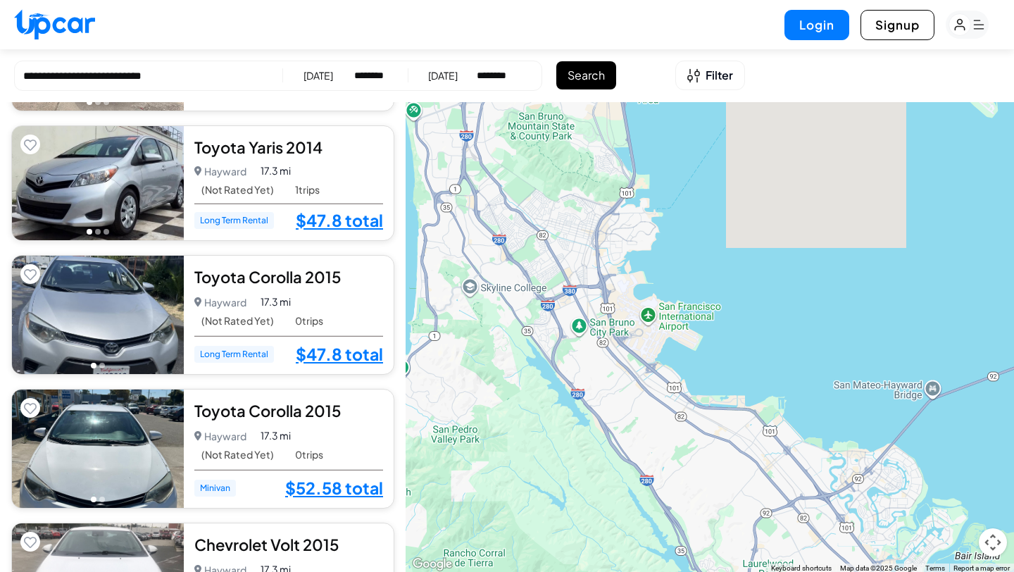
scroll to position [123, 0]
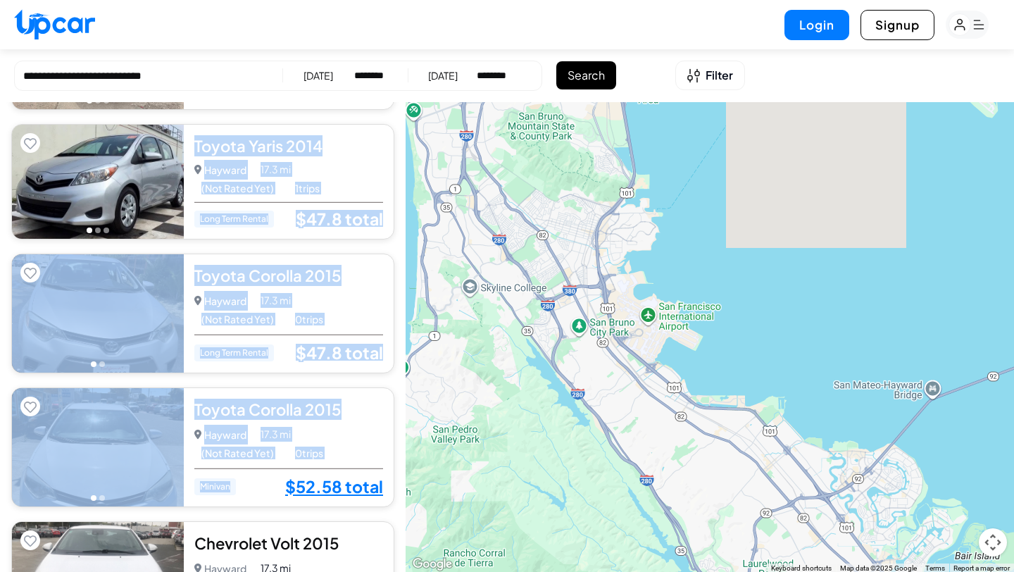
drag, startPoint x: 191, startPoint y: 132, endPoint x: 256, endPoint y: 479, distance: 352.4
copy div "Toyota Yaris 2014 5.0 Hayward Hayward • 1 trips 17.3 mi (Not Rated Yet) 1 trips…"
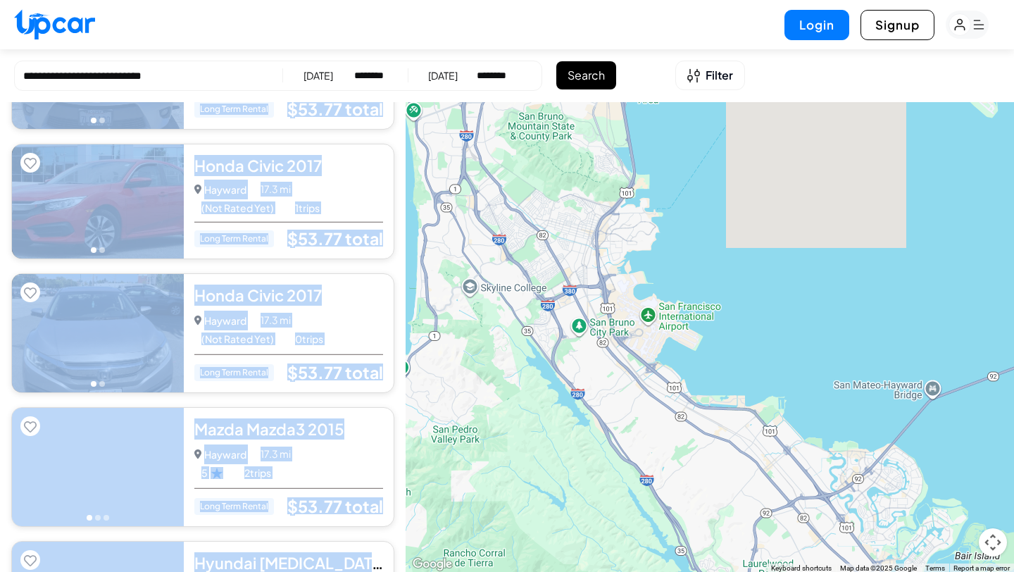
scroll to position [723, 0]
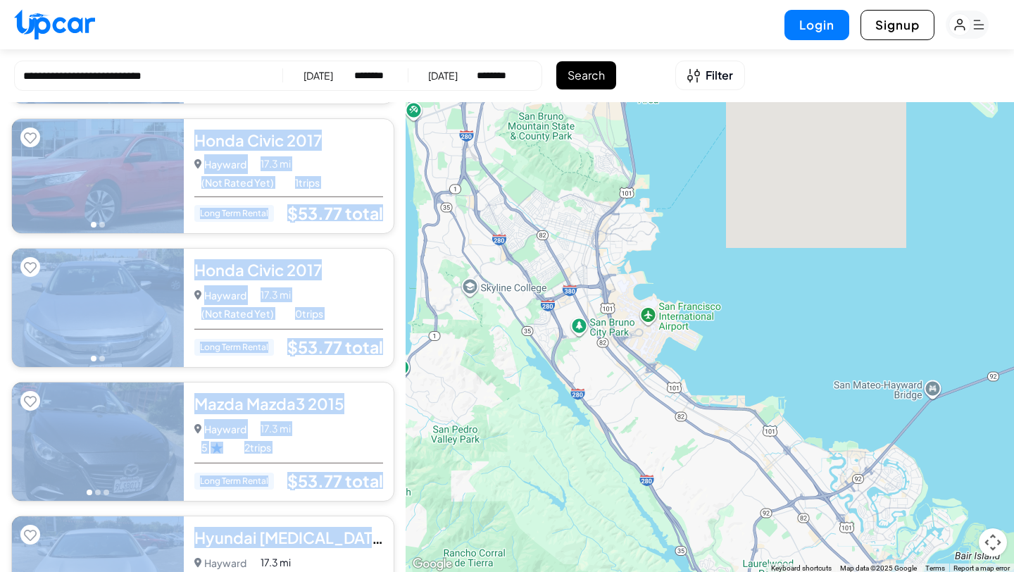
drag, startPoint x: 189, startPoint y: 152, endPoint x: 263, endPoint y: 546, distance: 400.5
copy div "Toyota Corolla 2015 5.0 Hayward Hayward • 0 trips 17.3 mi (Not Rated Yet) 0 tri…"
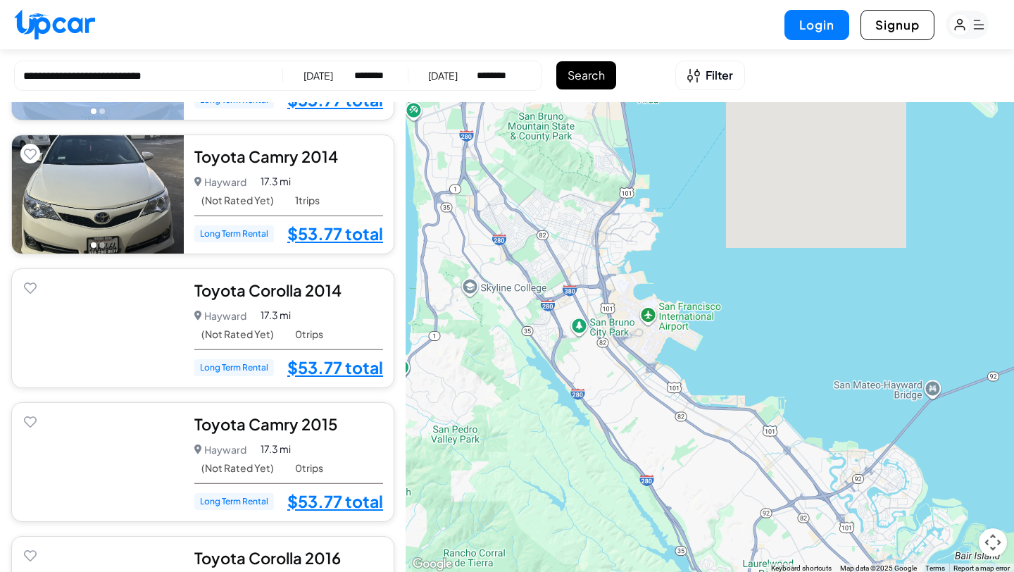
scroll to position [1190, 0]
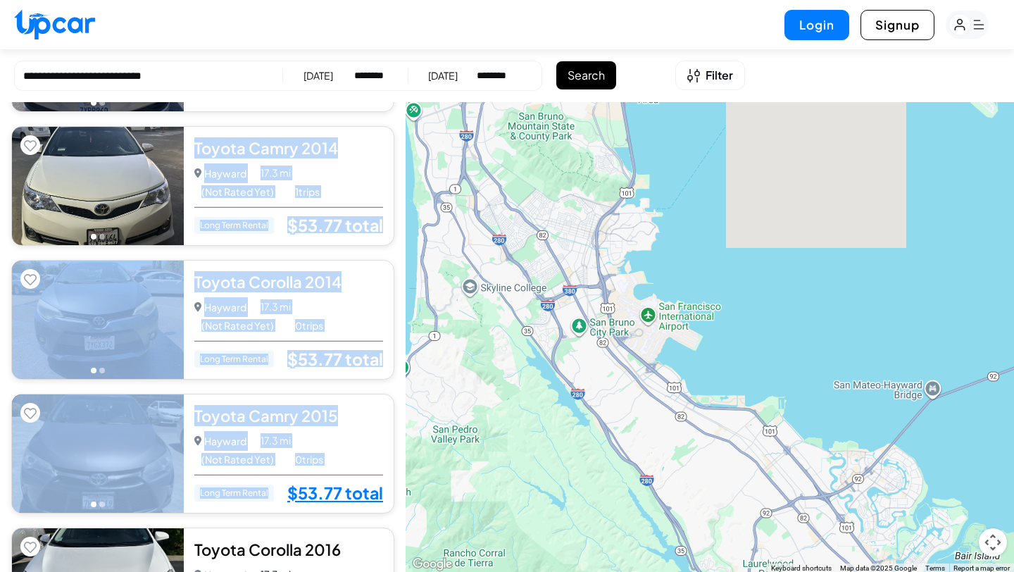
drag, startPoint x: 189, startPoint y: 134, endPoint x: 242, endPoint y: 505, distance: 374.8
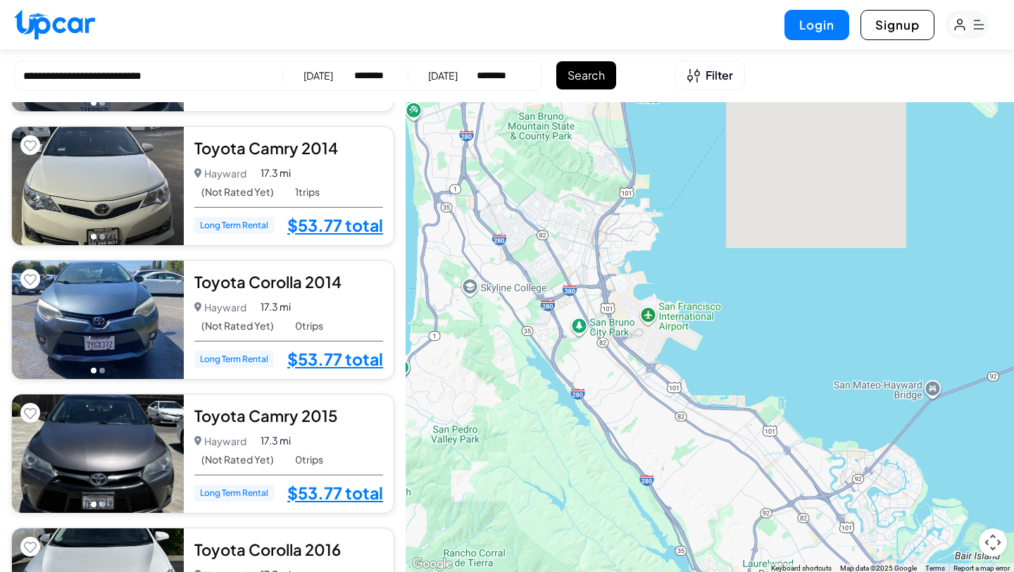
click at [234, 56] on div "**********" at bounding box center [507, 75] width 1014 height 53
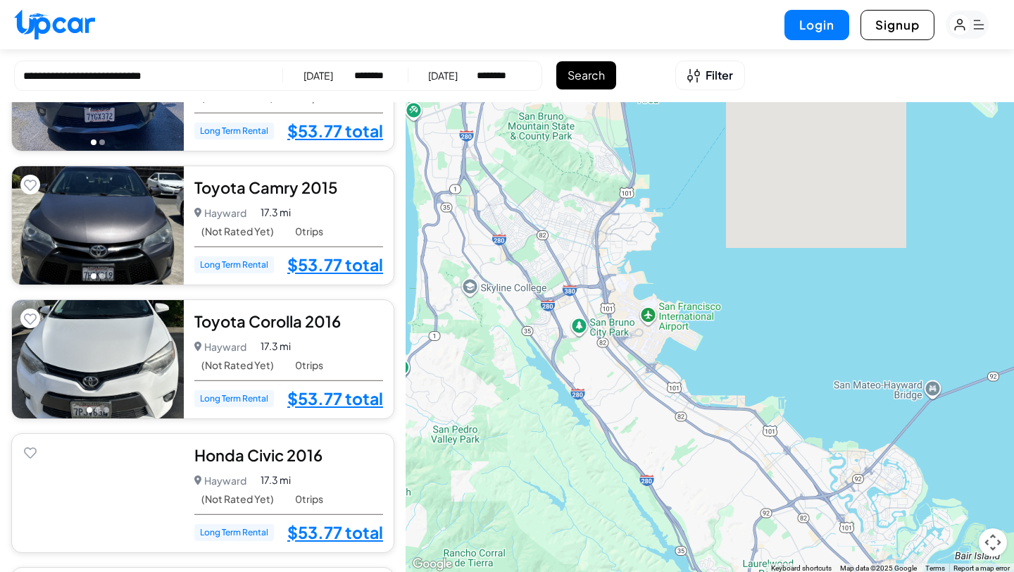
scroll to position [1417, 0]
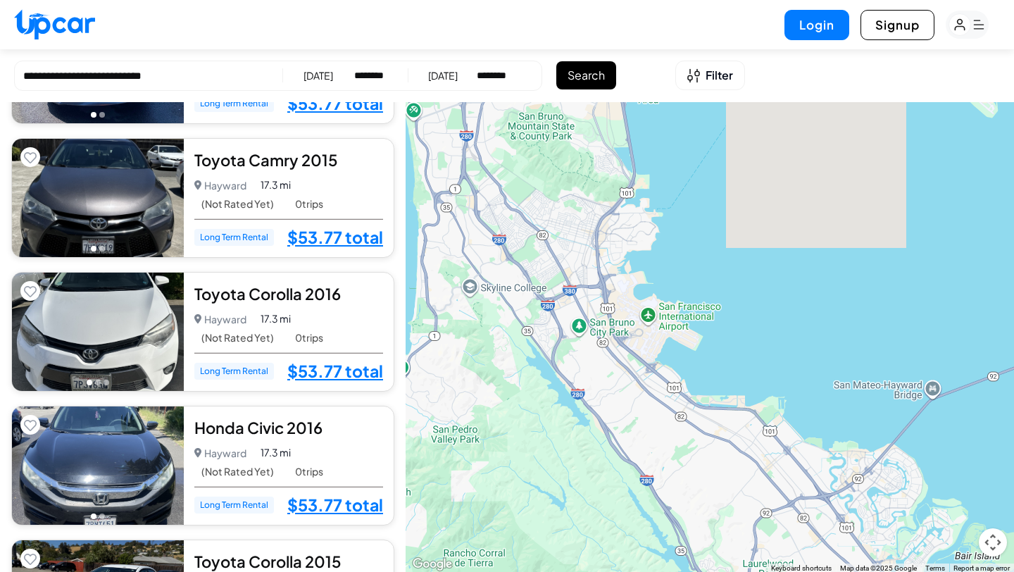
drag, startPoint x: 189, startPoint y: 144, endPoint x: 346, endPoint y: 475, distance: 366.6
copy div "Toyota Camry 2015 5.0 Hayward Hayward • 0 trips 17.3 mi (Not Rated Yet) 0 trips…"
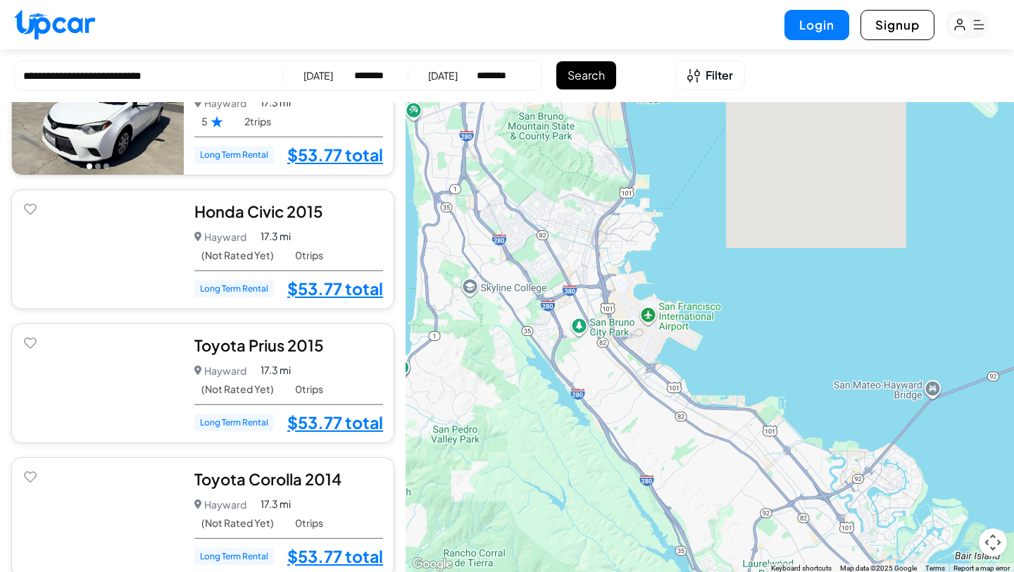
scroll to position [1845, 0]
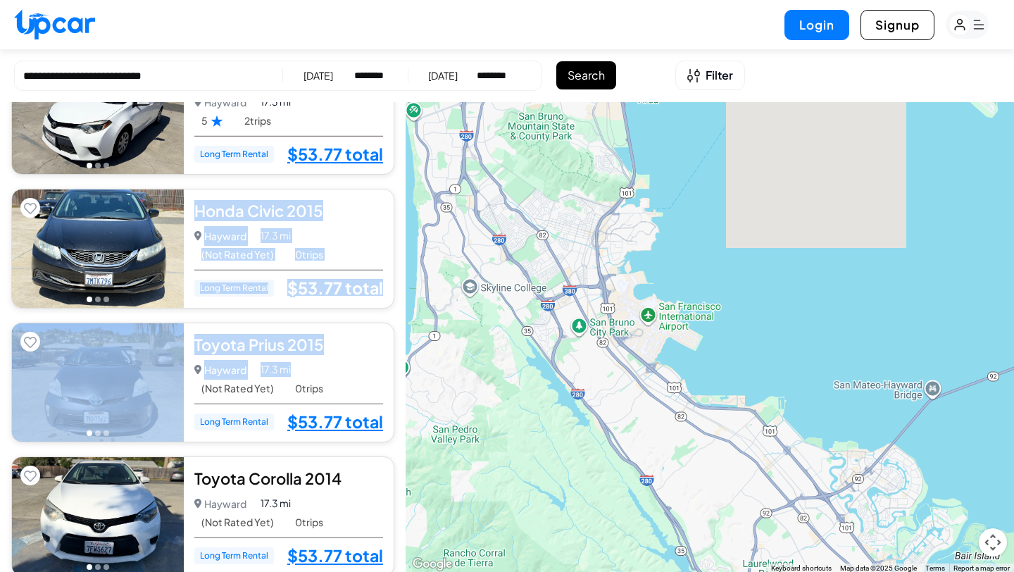
drag, startPoint x: 190, startPoint y: 193, endPoint x: 332, endPoint y: 373, distance: 229.2
copy div "Honda Civic 2015 5.0 Hayward Hayward • 0 trips 17.3 mi (Not Rated Yet) 0 trips …"
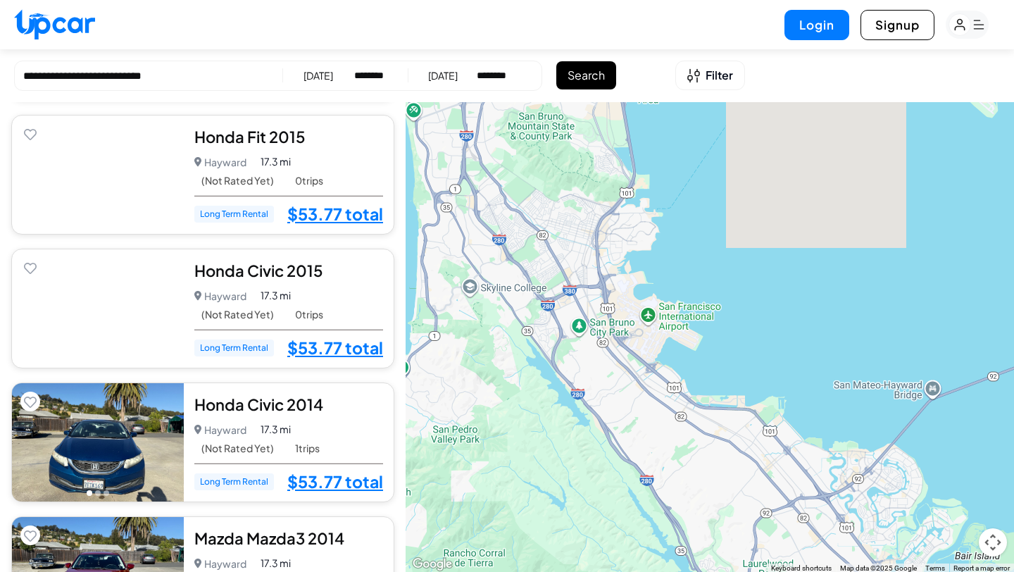
scroll to position [2281, 0]
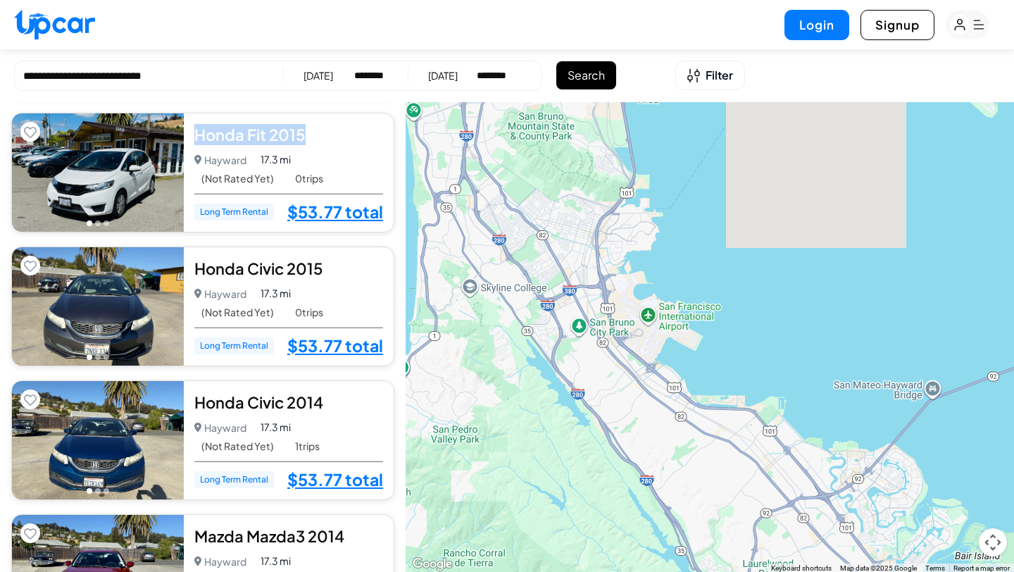
drag, startPoint x: 189, startPoint y: 126, endPoint x: 311, endPoint y: 131, distance: 121.2
click at [311, 131] on div "Honda Fit 2015 5.0 Hayward Hayward • 0 trips 17.3 mi (Not Rated Yet) 0 trips Lo…" at bounding box center [289, 172] width 210 height 118
copy div "Honda Fit 2015"
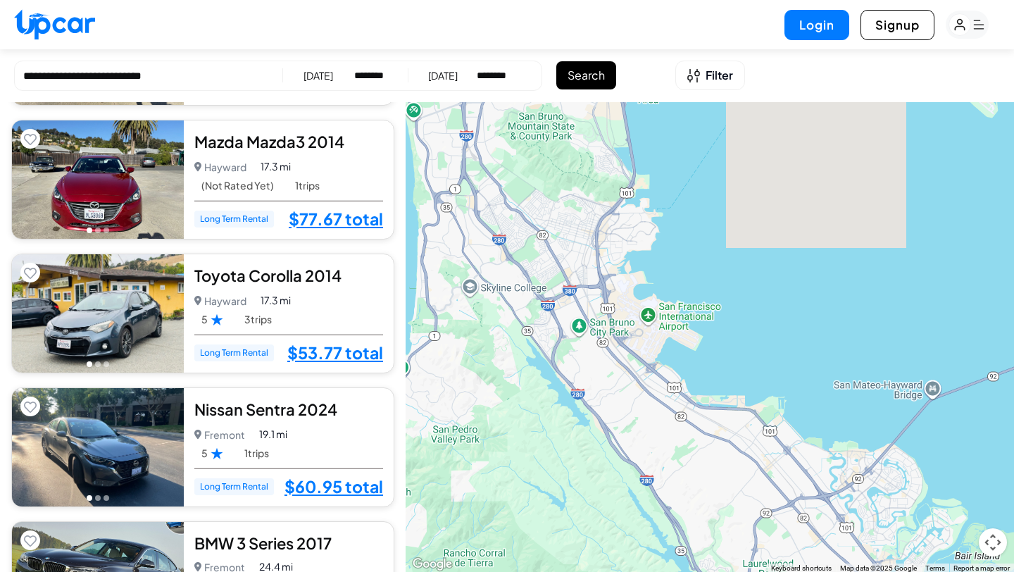
scroll to position [2642, 0]
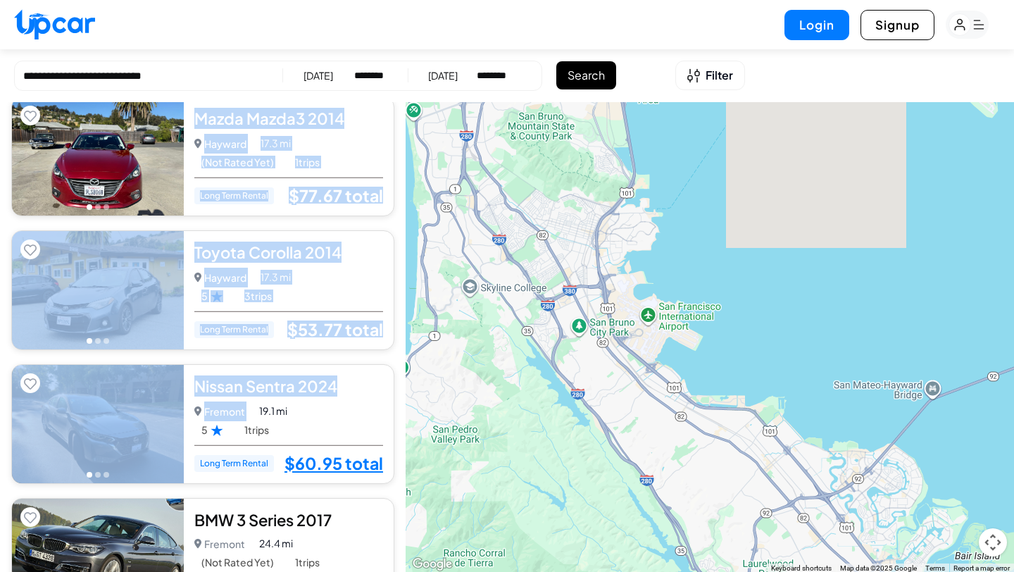
drag, startPoint x: 189, startPoint y: 106, endPoint x: 337, endPoint y: 397, distance: 326.2
copy div "Mazda Mazda3 2014 5.0 Hayward Hayward • 1 trips 17.3 mi (Not Rated Yet) 1 trips…"
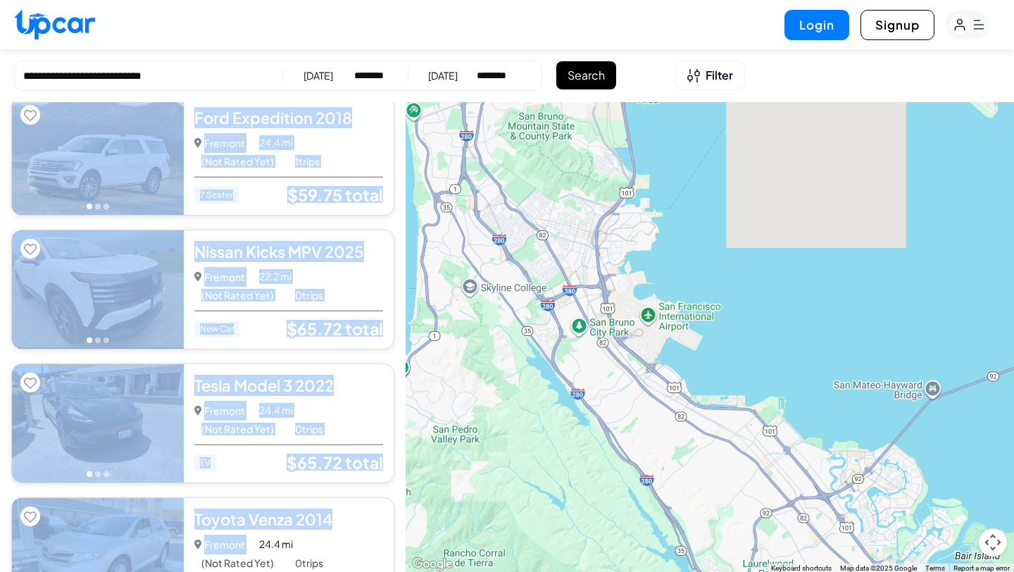
scroll to position [3474, 0]
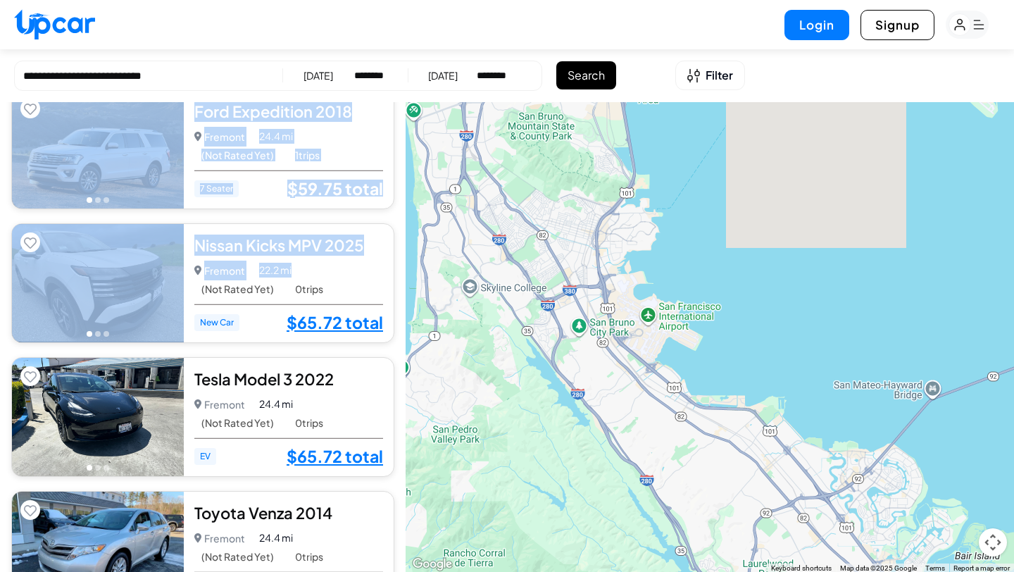
drag, startPoint x: 190, startPoint y: 139, endPoint x: 322, endPoint y: 270, distance: 185.7
copy div "Ford Expedition 2018 5.0 Fremont Fremont • 1 trips 24.4 mi (Not Rated Yet) 1 tr…"
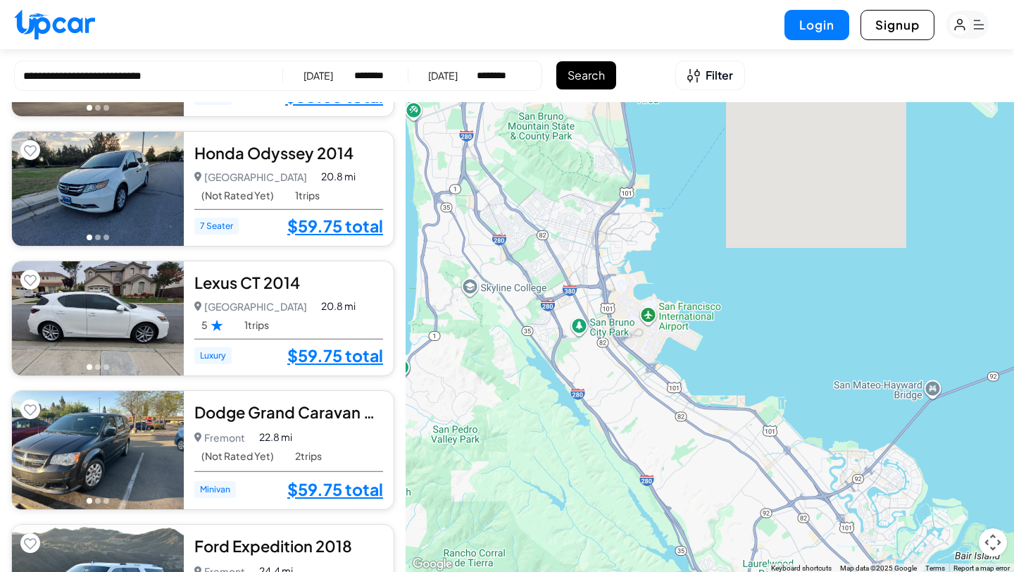
scroll to position [3092, 0]
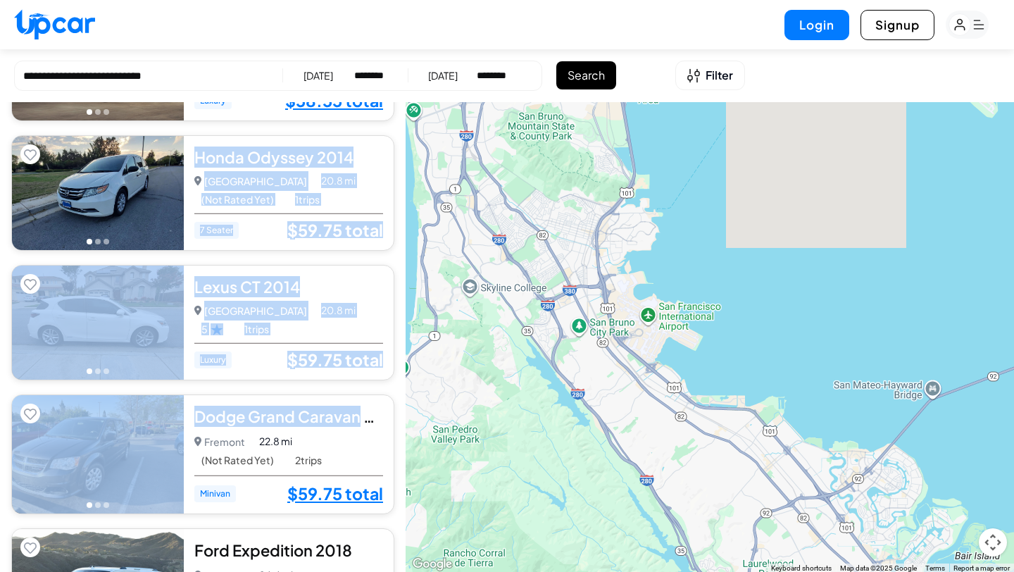
drag, startPoint x: 189, startPoint y: 151, endPoint x: 356, endPoint y: 421, distance: 317.7
click at [356, 421] on div "BMW 3 Series 2017 5.0 Fremont Fremont • 1 trips 24.4 mi (Not Rated Yet) 1 trips…" at bounding box center [203, 192] width 406 height 6364
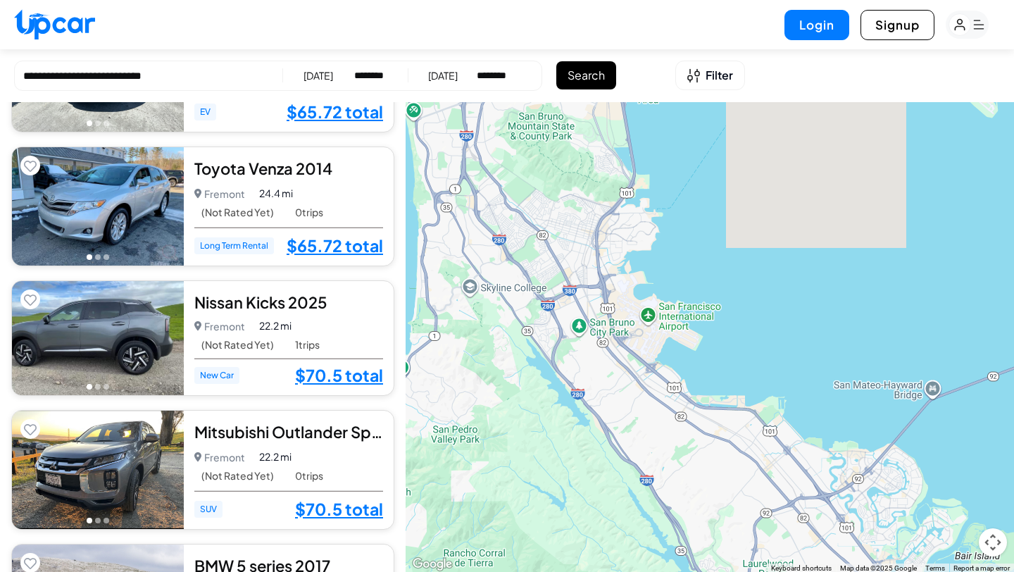
scroll to position [3792, 0]
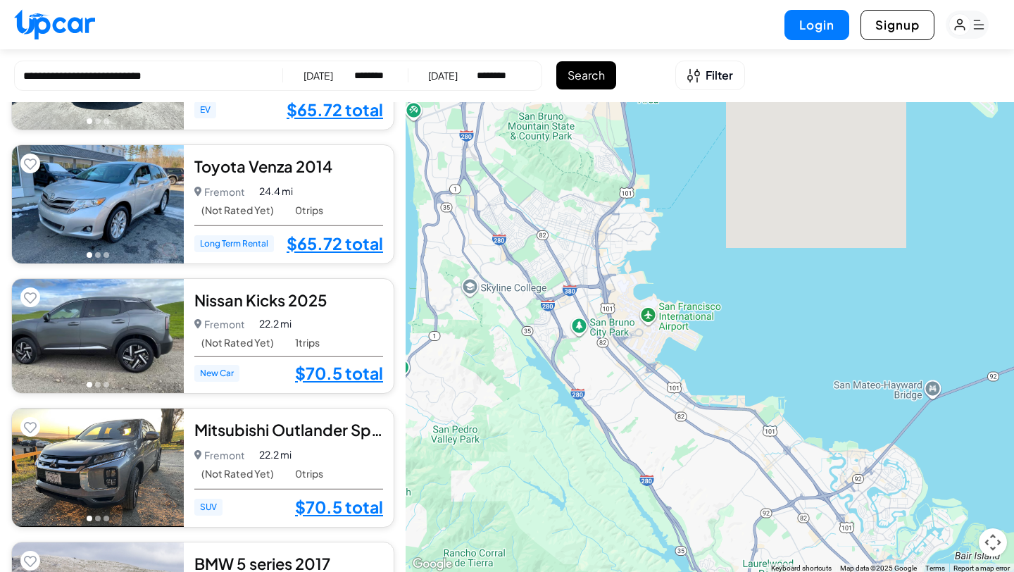
drag, startPoint x: 192, startPoint y: 158, endPoint x: 342, endPoint y: 337, distance: 234.4
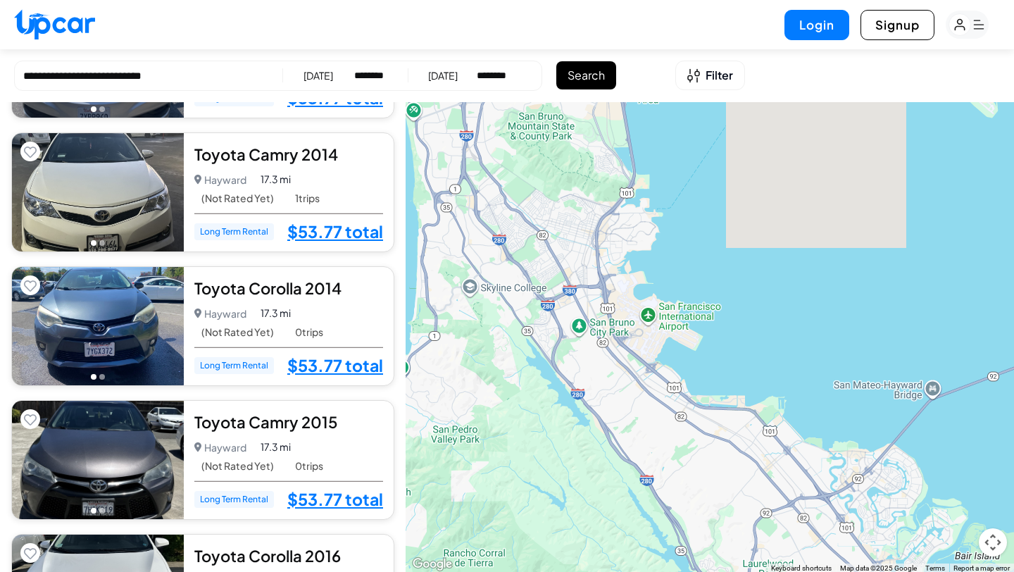
scroll to position [1185, 0]
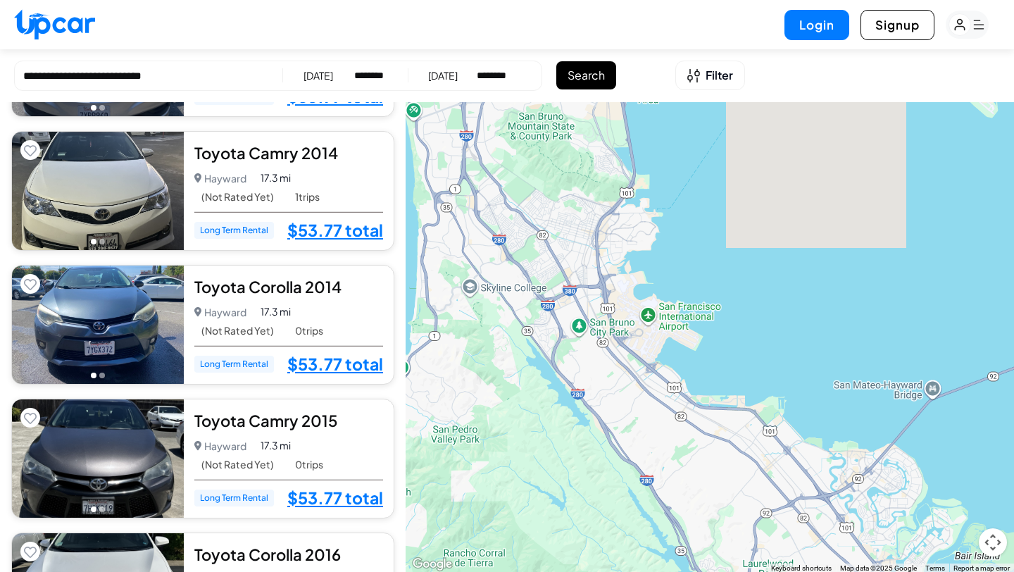
click at [374, 68] on select "********* ******** ******** ******* ******* ******* ******* ******* ******* ***…" at bounding box center [370, 75] width 33 height 14
click at [309, 80] on div "[DATE]" at bounding box center [318, 75] width 30 height 14
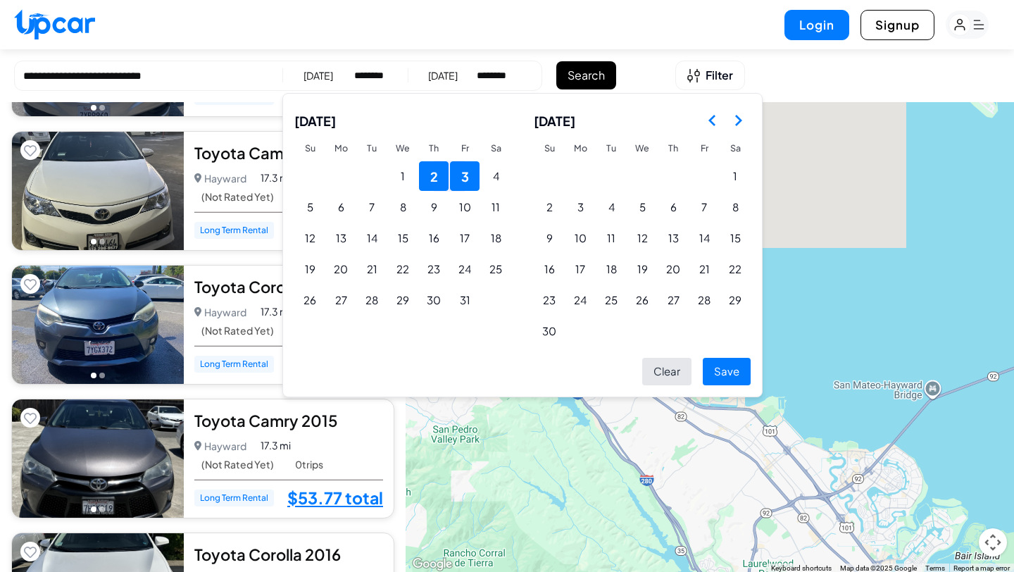
click at [713, 120] on icon "Go to the Previous Month" at bounding box center [712, 120] width 17 height 17
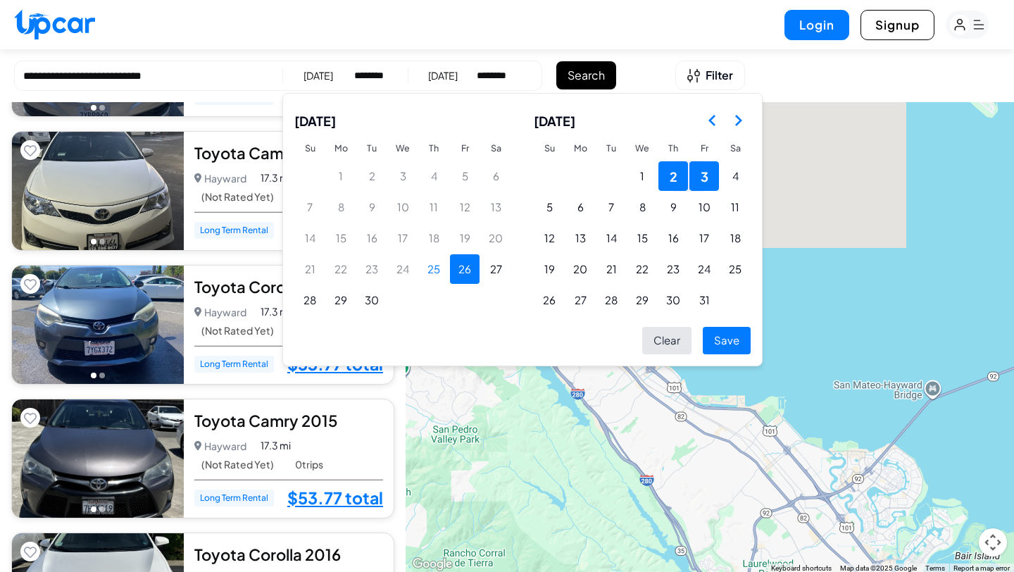
click at [465, 265] on button "26" at bounding box center [465, 269] width 30 height 30
click at [495, 265] on button "27" at bounding box center [496, 269] width 30 height 30
click at [736, 343] on button "Save" at bounding box center [727, 340] width 48 height 27
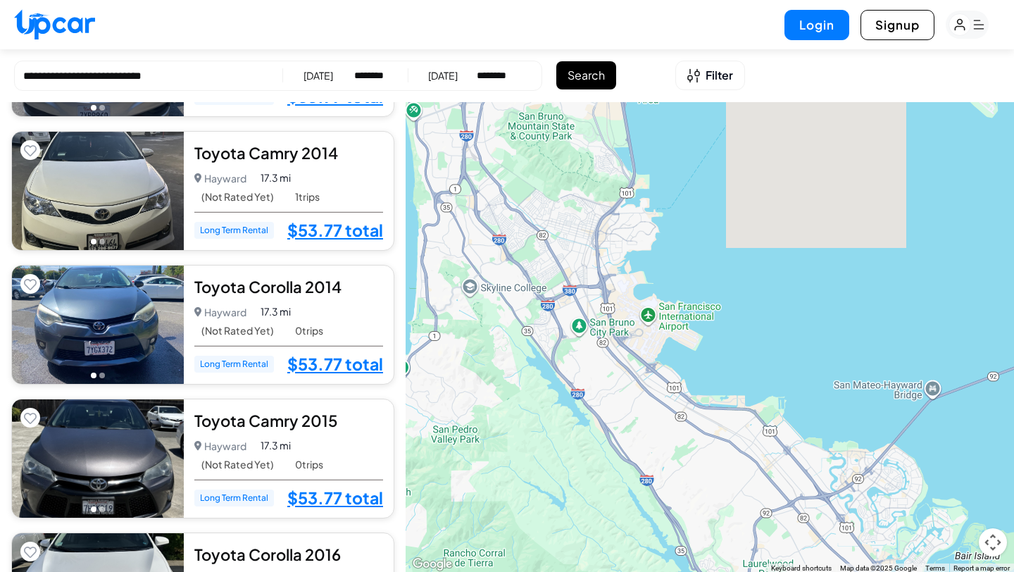
click at [604, 64] on button "Search" at bounding box center [586, 75] width 60 height 28
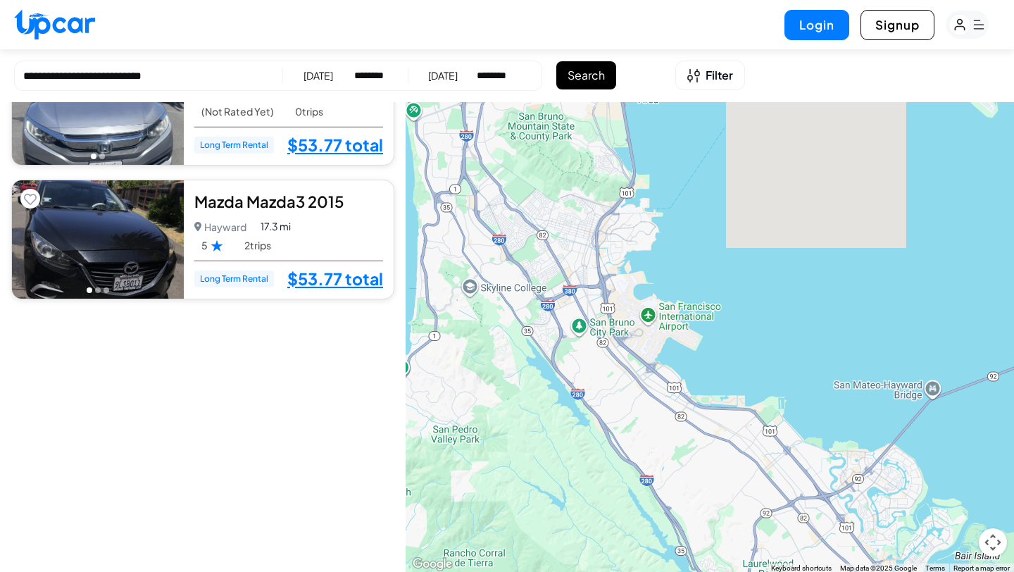
scroll to position [367, 0]
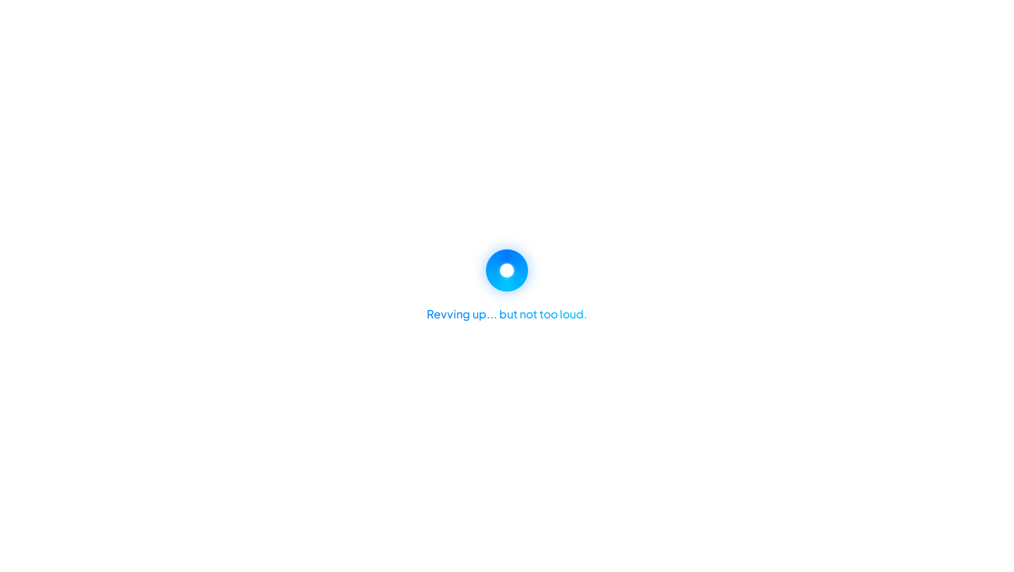
select select "********"
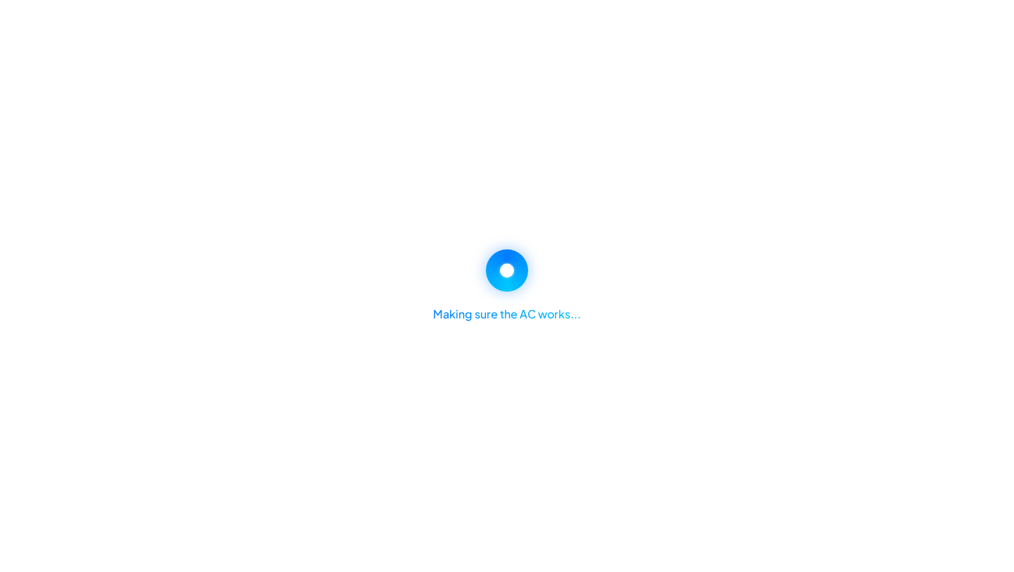
select select "********"
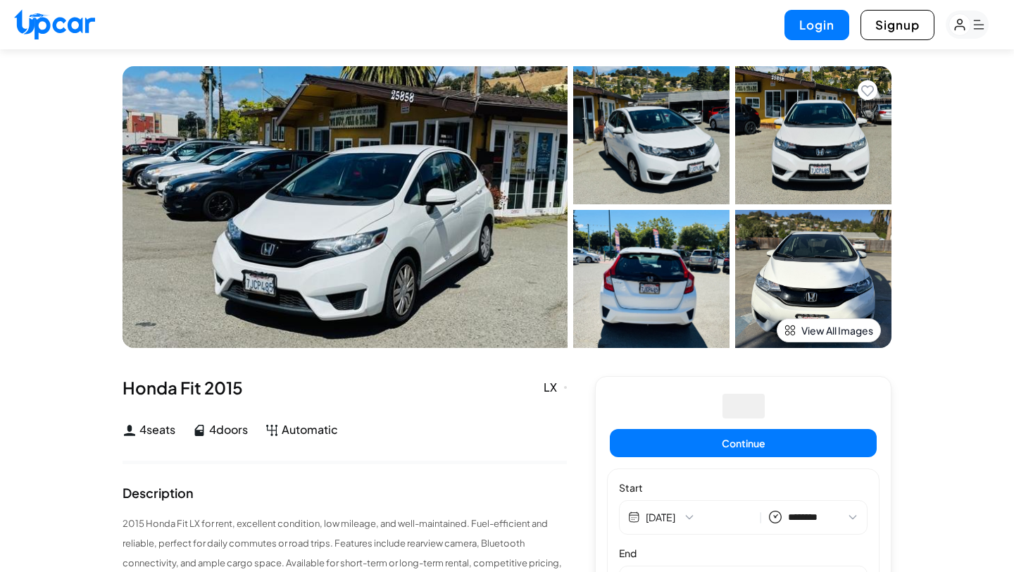
select select "********"
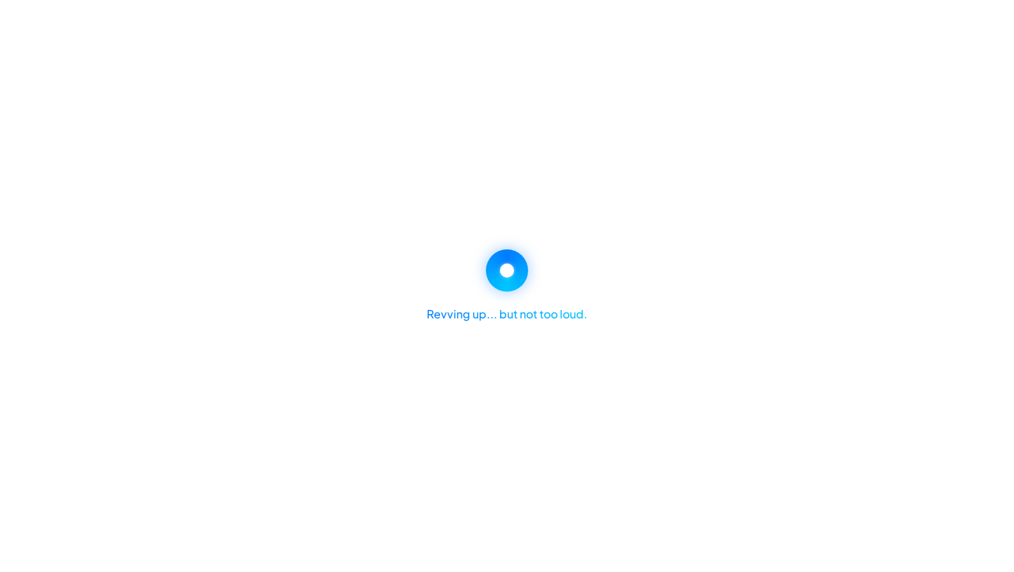
select select "********"
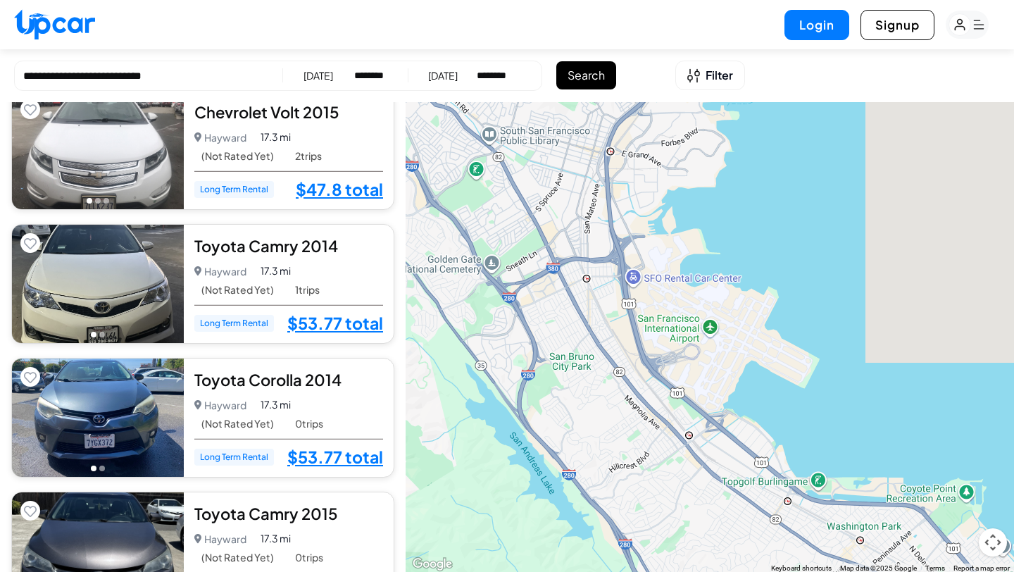
scroll to position [981, 0]
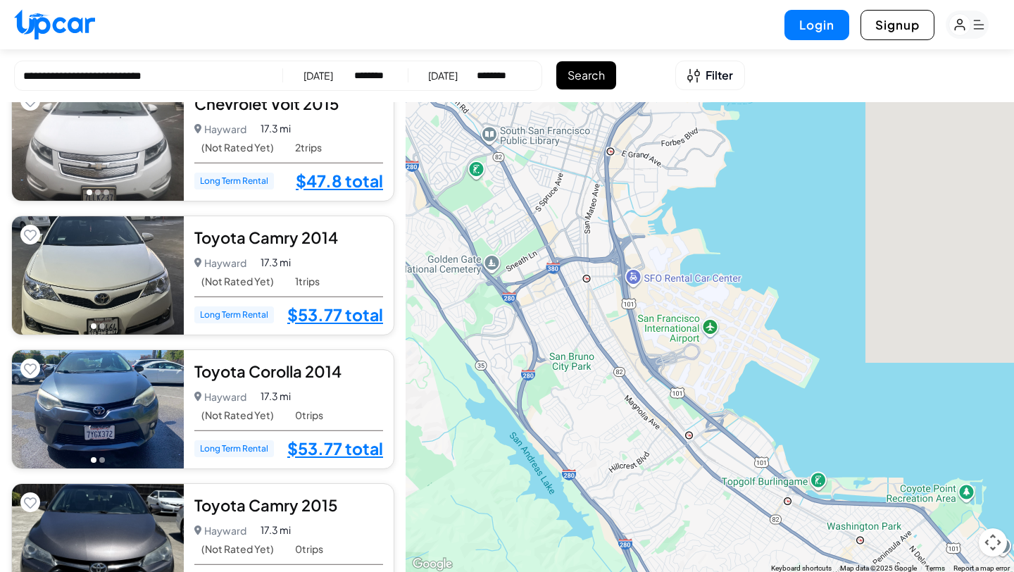
click at [369, 85] on div "**********" at bounding box center [278, 76] width 528 height 30
click at [362, 72] on select "********* ******** ******** ******* ******* ******* ******* ******* ******* ***…" at bounding box center [370, 75] width 33 height 14
click at [303, 82] on div "**********" at bounding box center [278, 76] width 528 height 30
click at [303, 80] on div "[DATE]" at bounding box center [318, 75] width 30 height 14
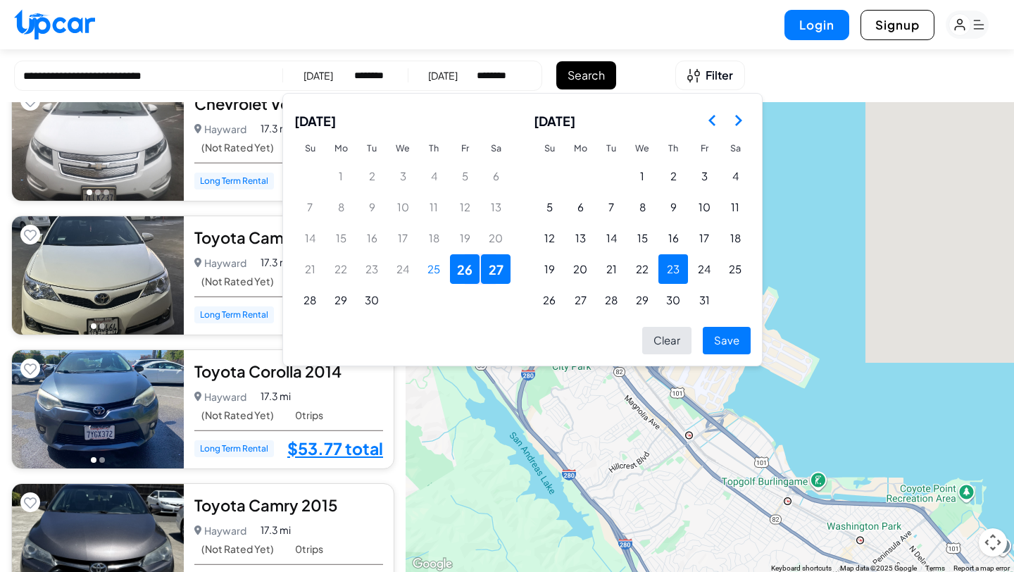
click at [677, 273] on button "23" at bounding box center [673, 269] width 30 height 30
click at [700, 270] on button "24" at bounding box center [704, 269] width 30 height 30
click at [732, 334] on button "Save" at bounding box center [727, 340] width 48 height 27
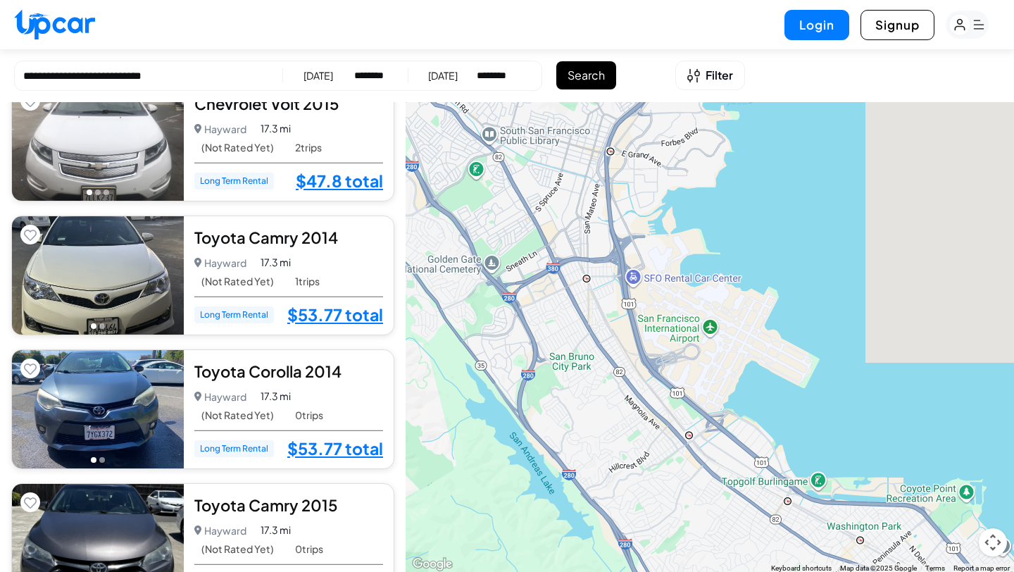
click at [597, 76] on button "Search" at bounding box center [586, 75] width 60 height 28
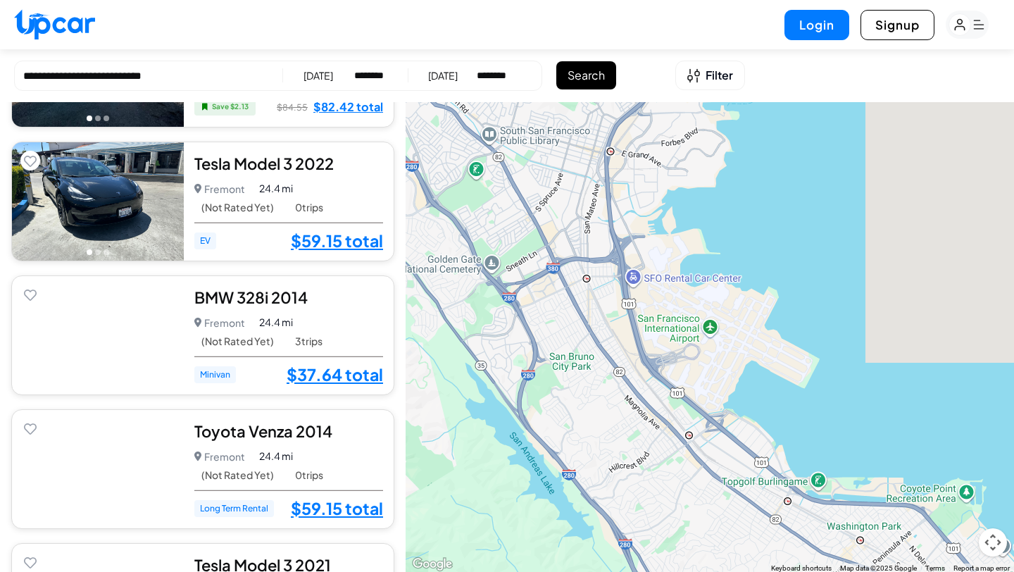
scroll to position [5570, 0]
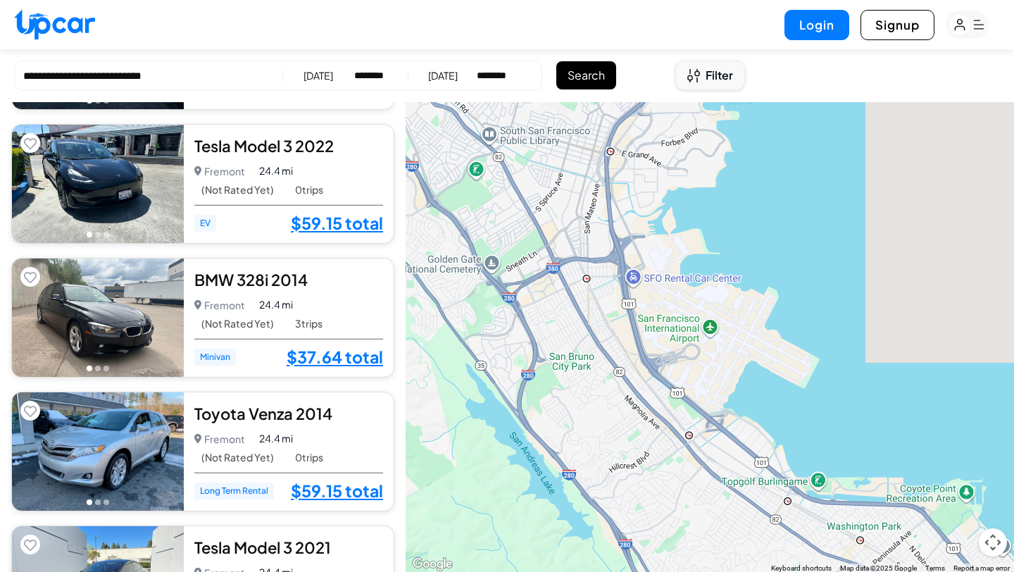
click at [708, 71] on span "Filter" at bounding box center [719, 75] width 27 height 17
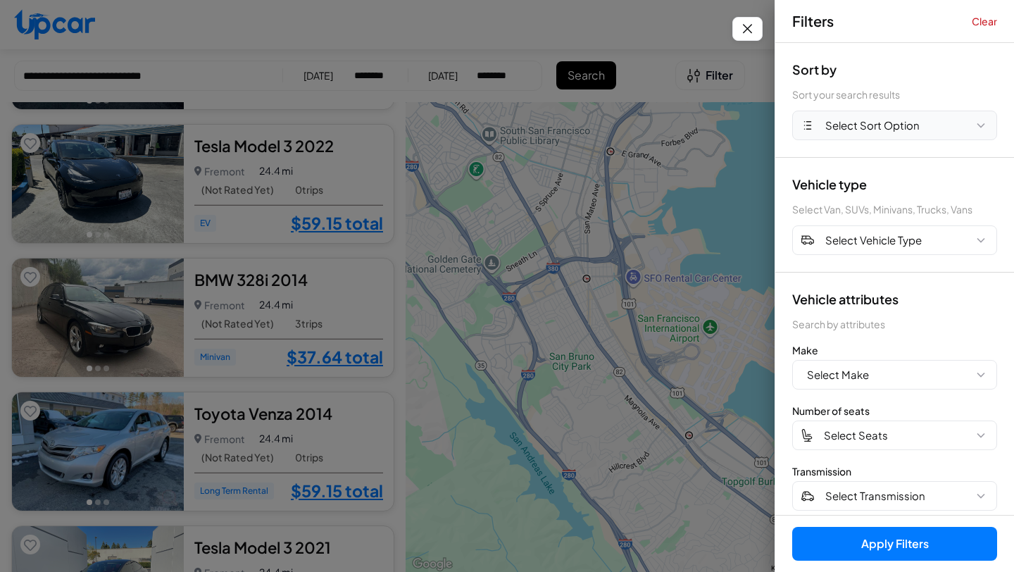
click at [874, 131] on span "Select Sort Option" at bounding box center [872, 126] width 94 height 16
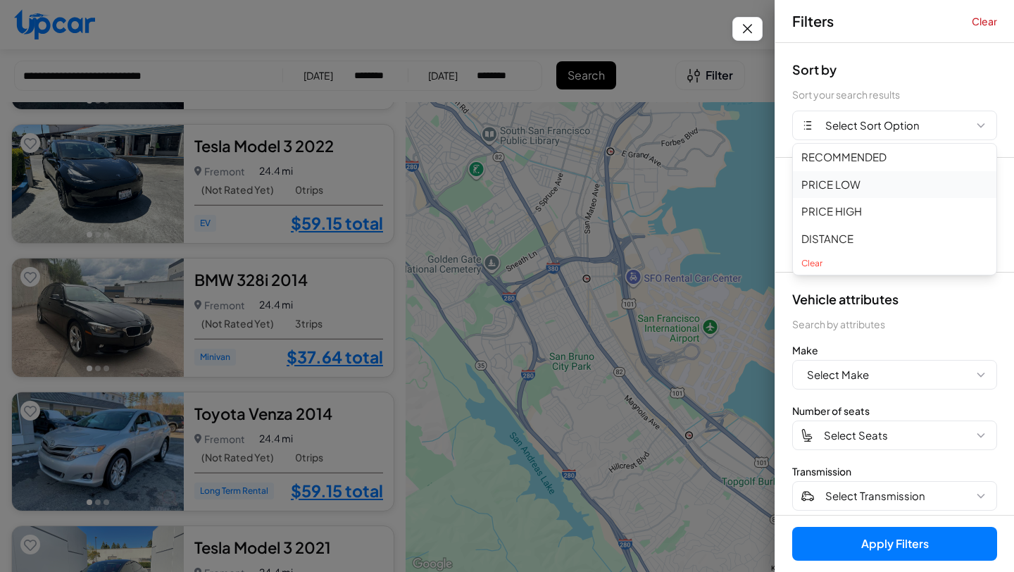
click at [853, 186] on button "PRICE LOW" at bounding box center [894, 184] width 203 height 27
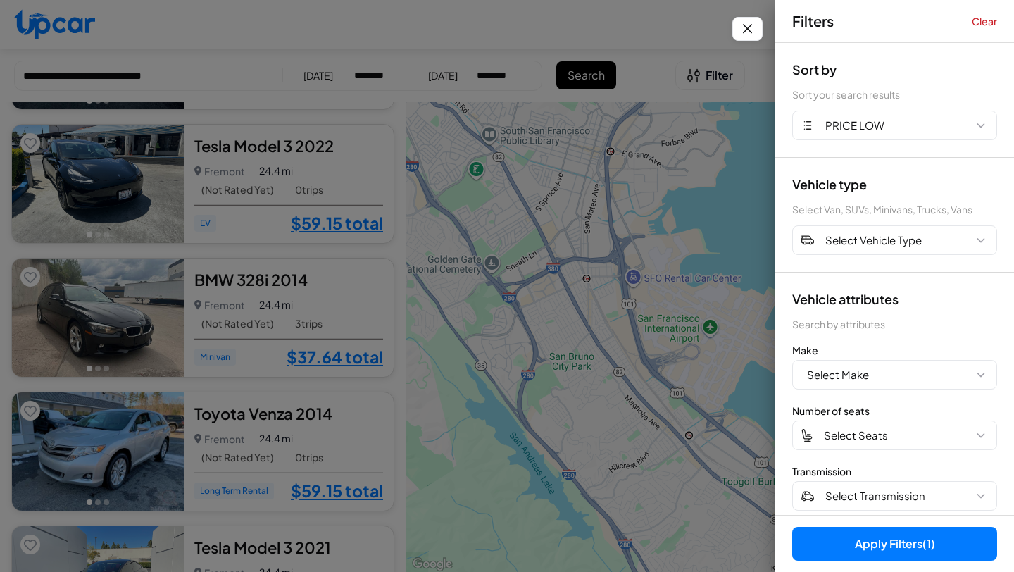
click at [907, 539] on button "Apply Filters (1)" at bounding box center [894, 544] width 205 height 34
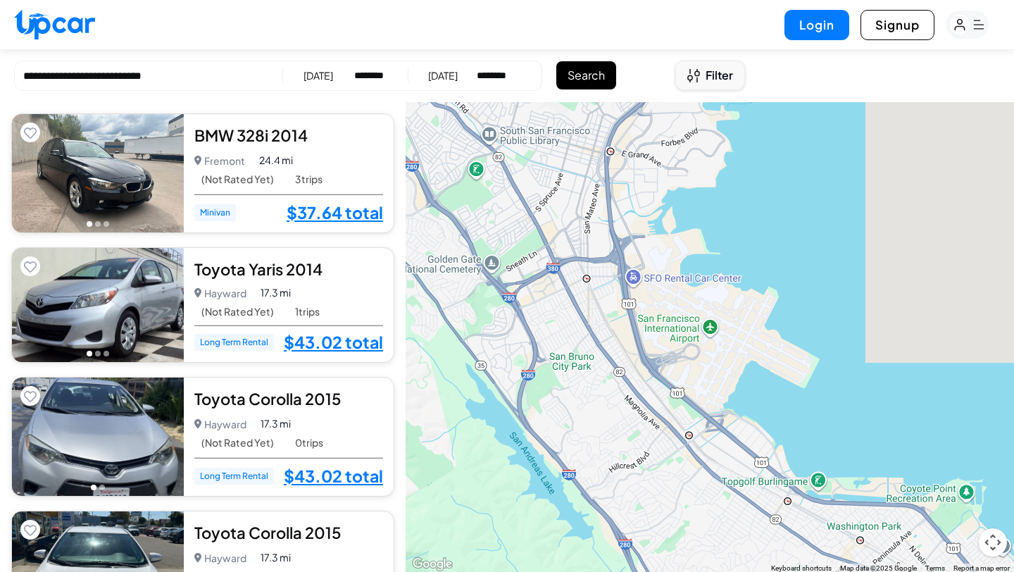
click at [708, 80] on span "Filter" at bounding box center [719, 75] width 27 height 17
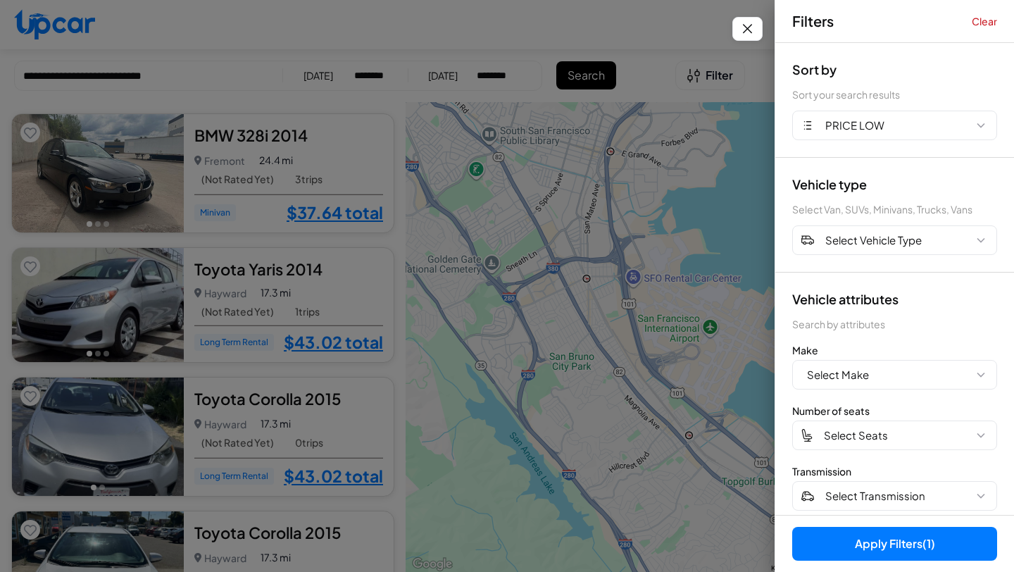
click at [664, 63] on div at bounding box center [507, 286] width 1014 height 572
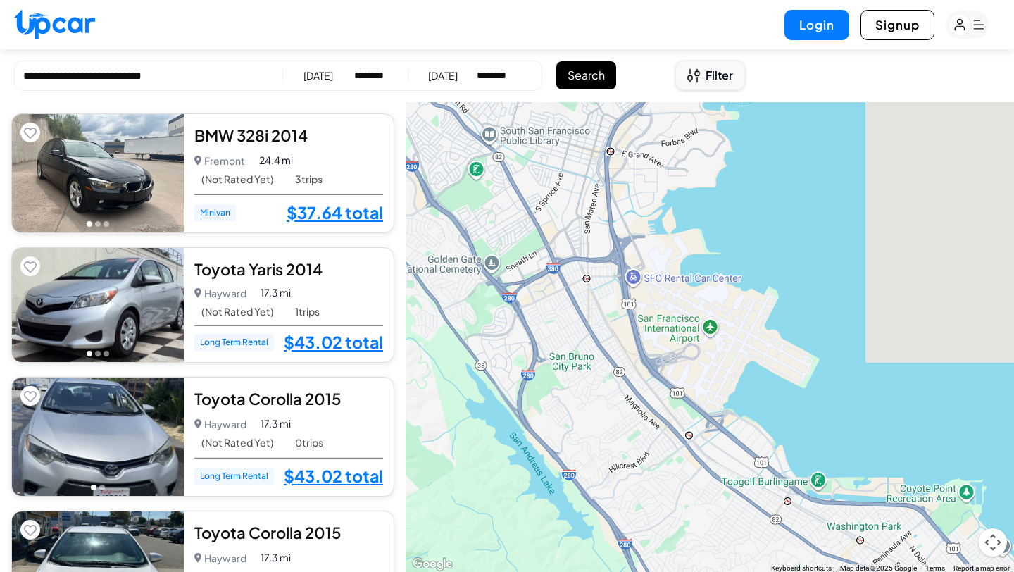
click at [718, 64] on button "Filter" at bounding box center [710, 76] width 70 height 30
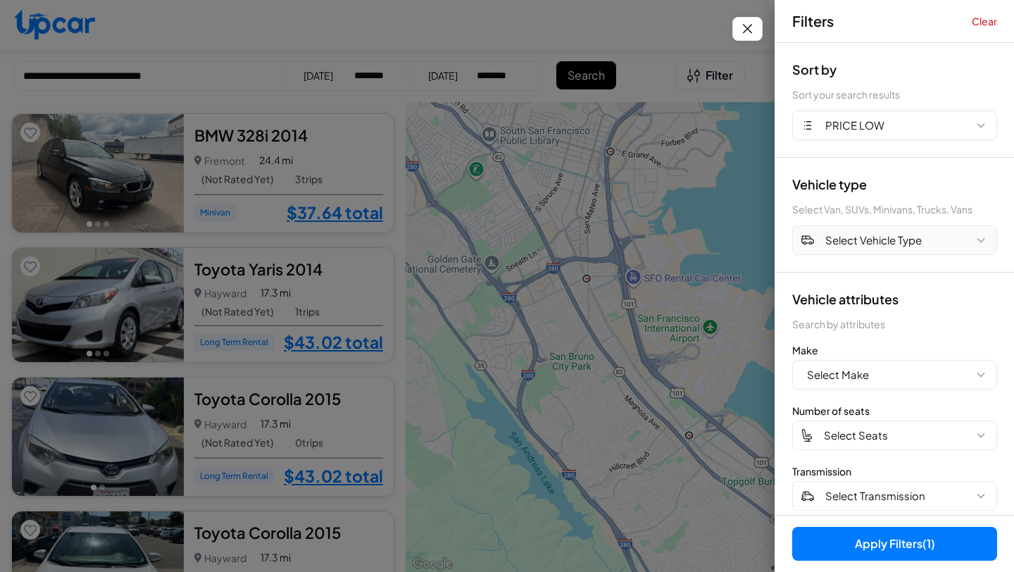
click at [859, 241] on span "Select Vehicle Type" at bounding box center [873, 240] width 96 height 16
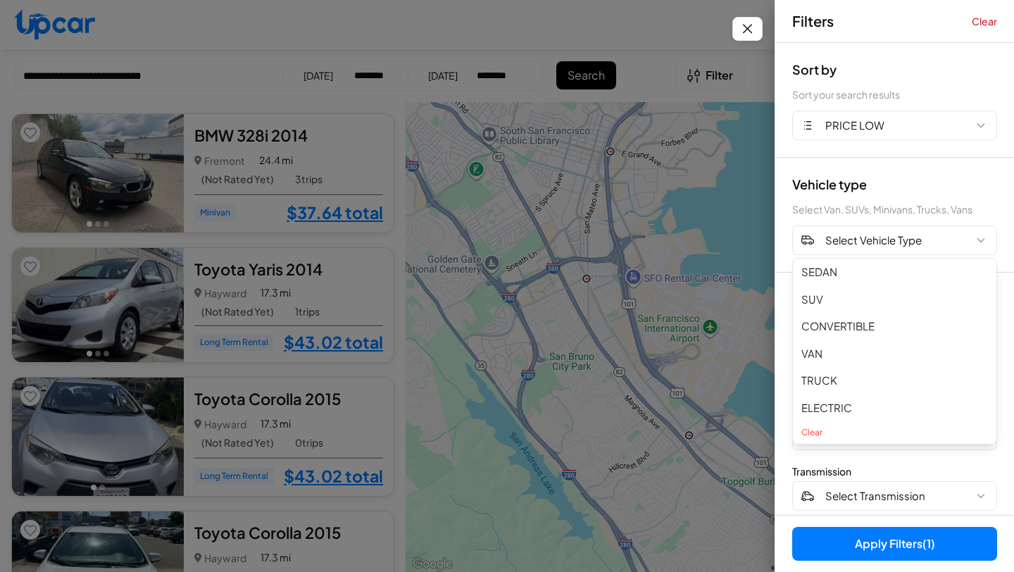
click at [846, 291] on button "SUV" at bounding box center [894, 299] width 203 height 27
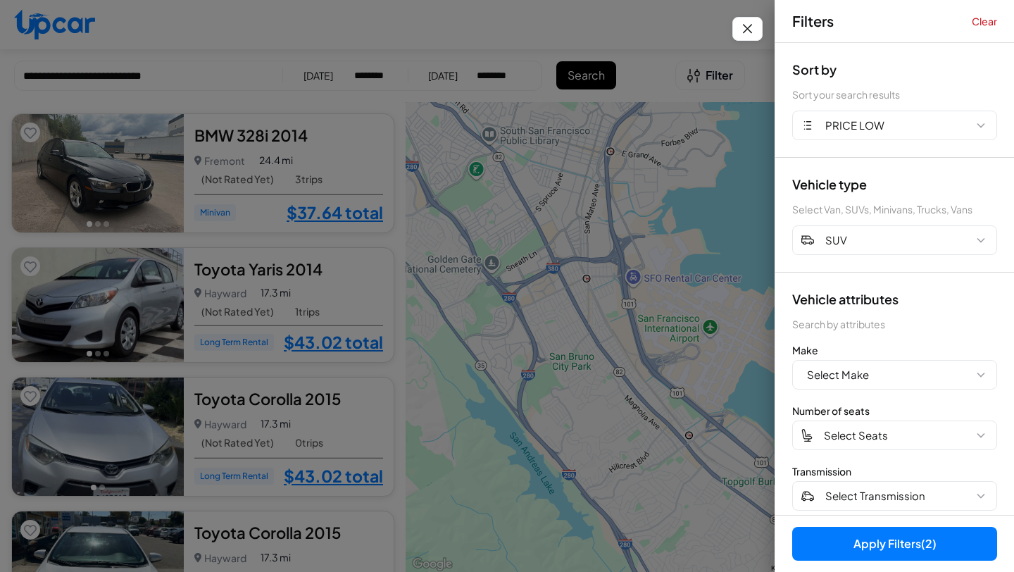
click at [858, 551] on button "Apply Filters (2)" at bounding box center [894, 544] width 205 height 34
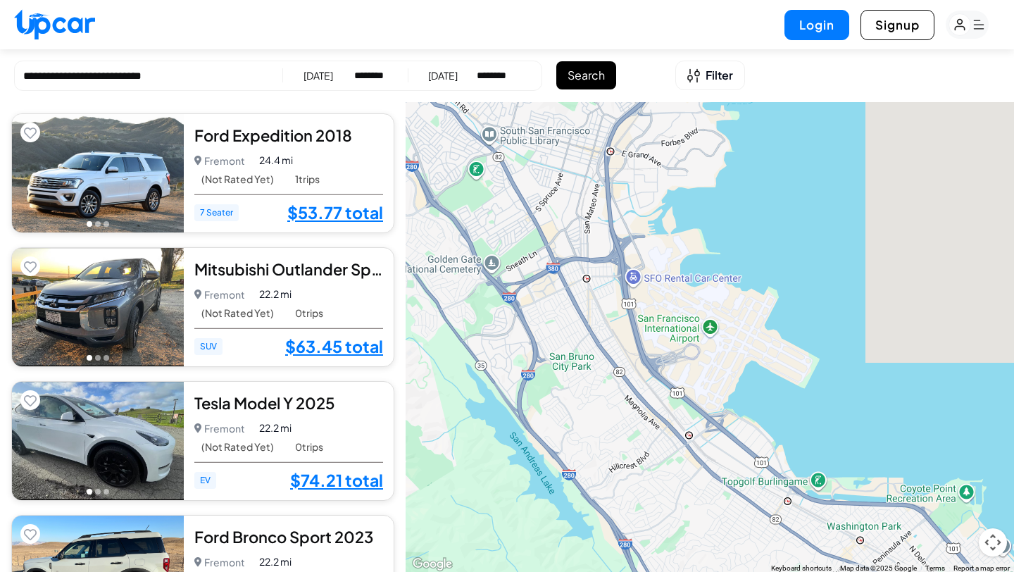
click at [320, 69] on div "23/10/2025" at bounding box center [318, 75] width 30 height 14
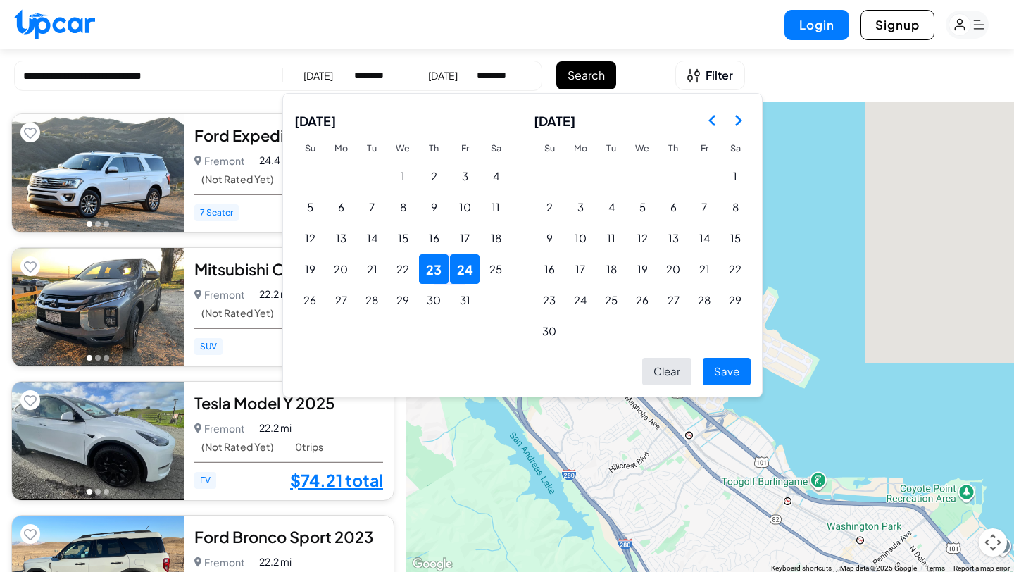
click at [709, 115] on icon "Go to the Previous Month" at bounding box center [712, 120] width 17 height 17
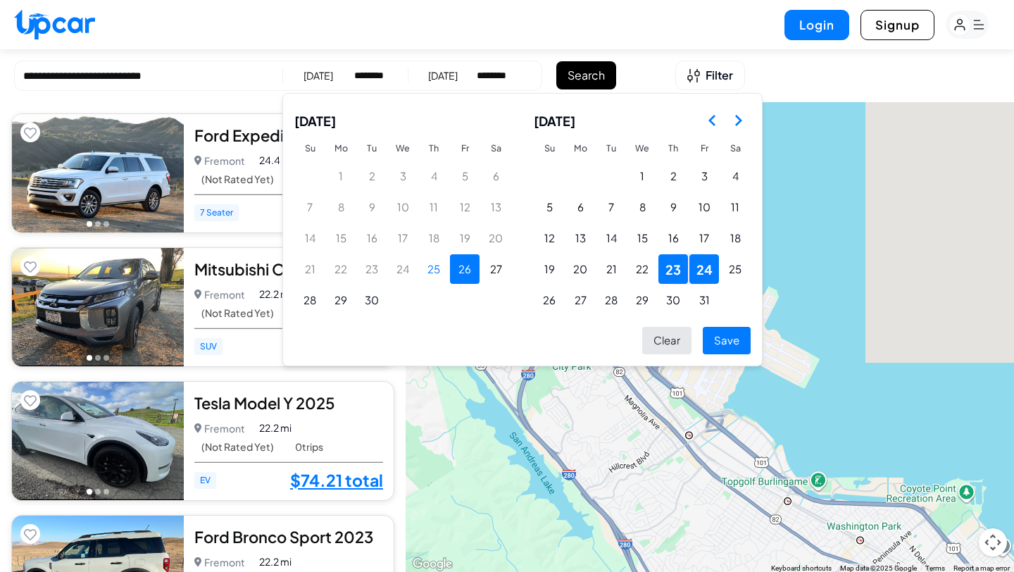
click at [473, 265] on button "26" at bounding box center [465, 269] width 30 height 30
click at [351, 299] on button "29" at bounding box center [341, 300] width 30 height 30
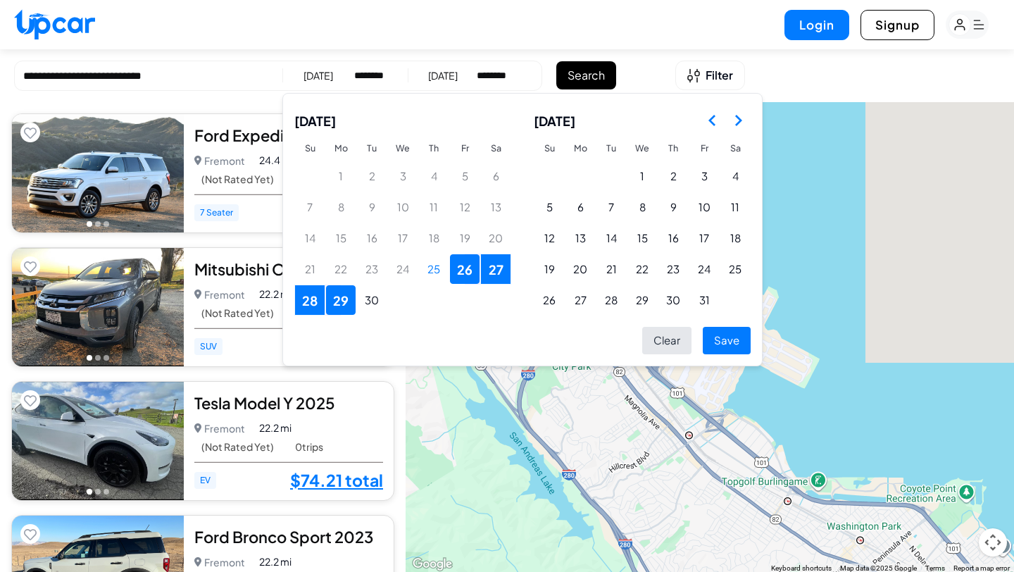
click at [734, 334] on button "Save" at bounding box center [727, 340] width 48 height 27
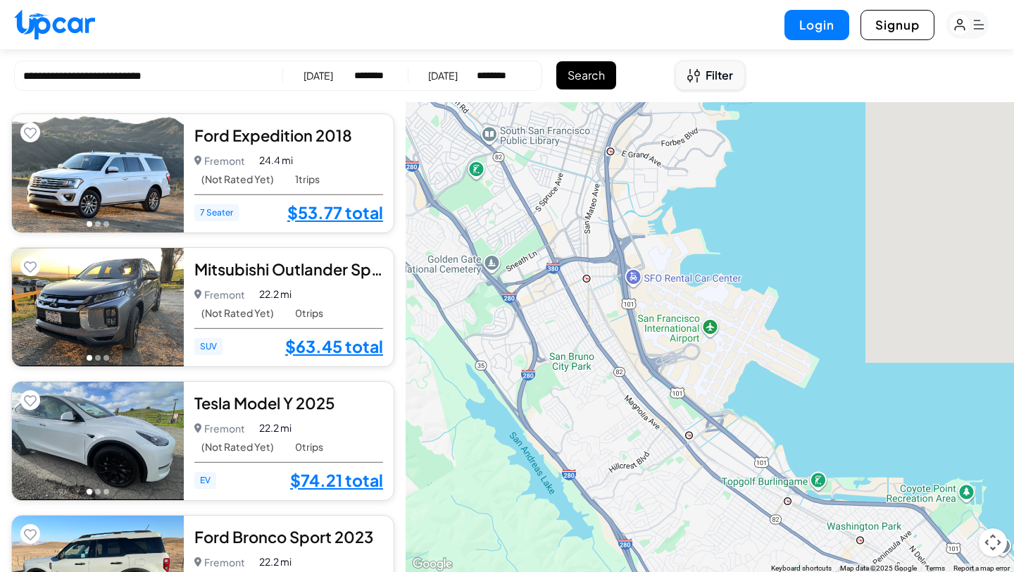
click at [726, 80] on span "Filter" at bounding box center [719, 75] width 27 height 17
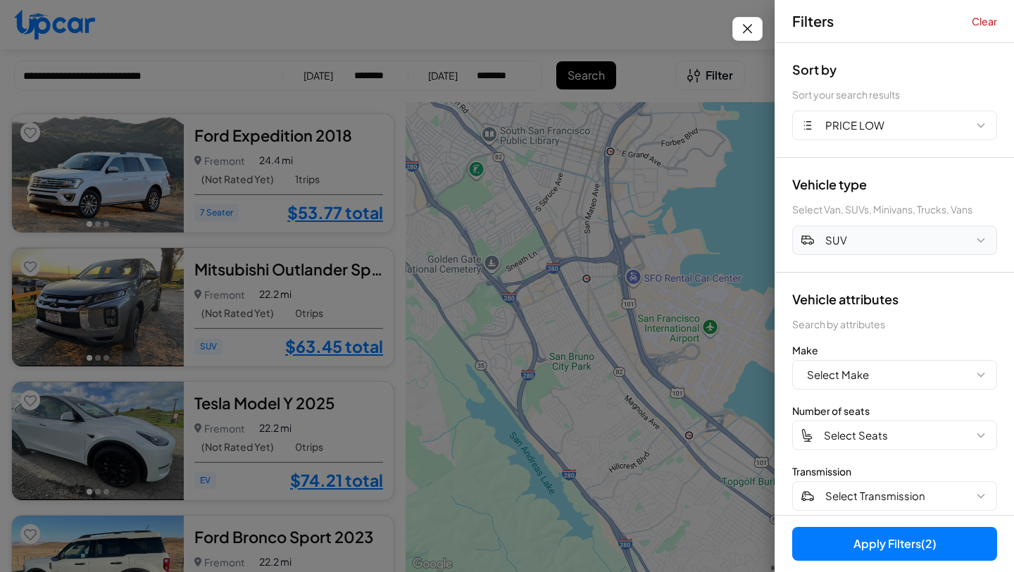
click at [848, 242] on button "SUV" at bounding box center [894, 240] width 205 height 30
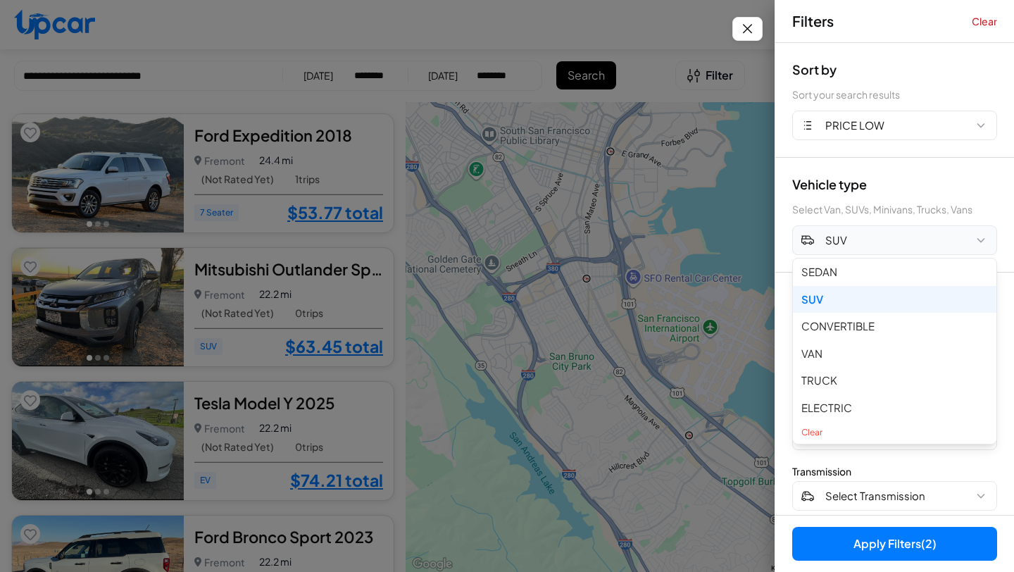
click at [849, 244] on button "SUV" at bounding box center [894, 240] width 205 height 30
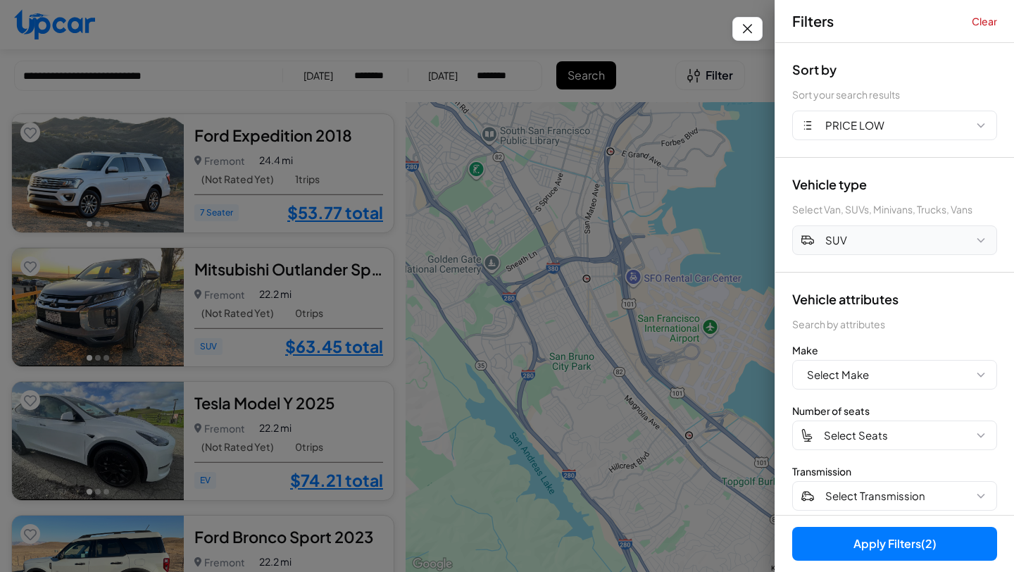
click at [849, 244] on button "SUV" at bounding box center [894, 240] width 205 height 30
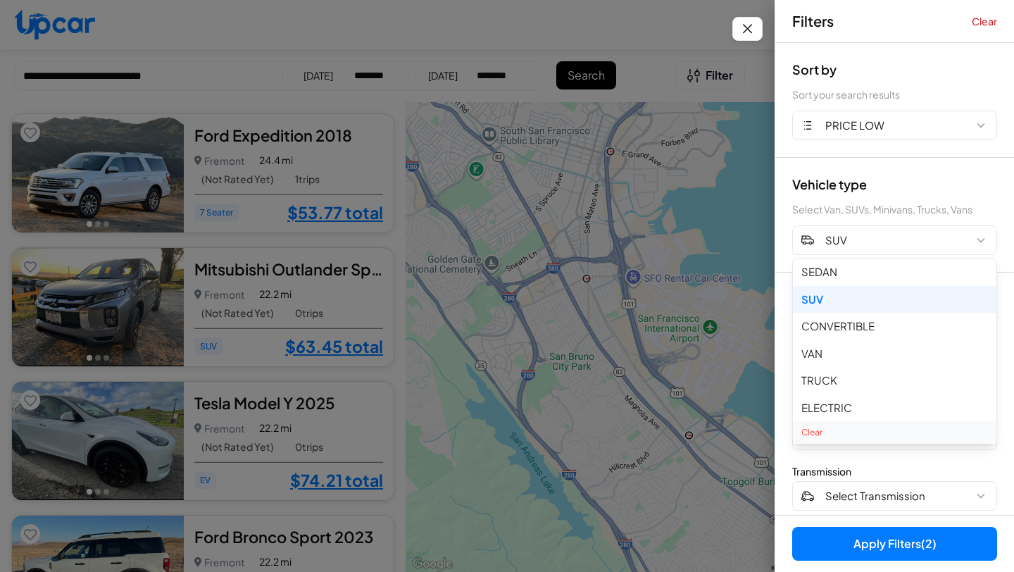
click at [826, 425] on button "Clear" at bounding box center [894, 432] width 203 height 23
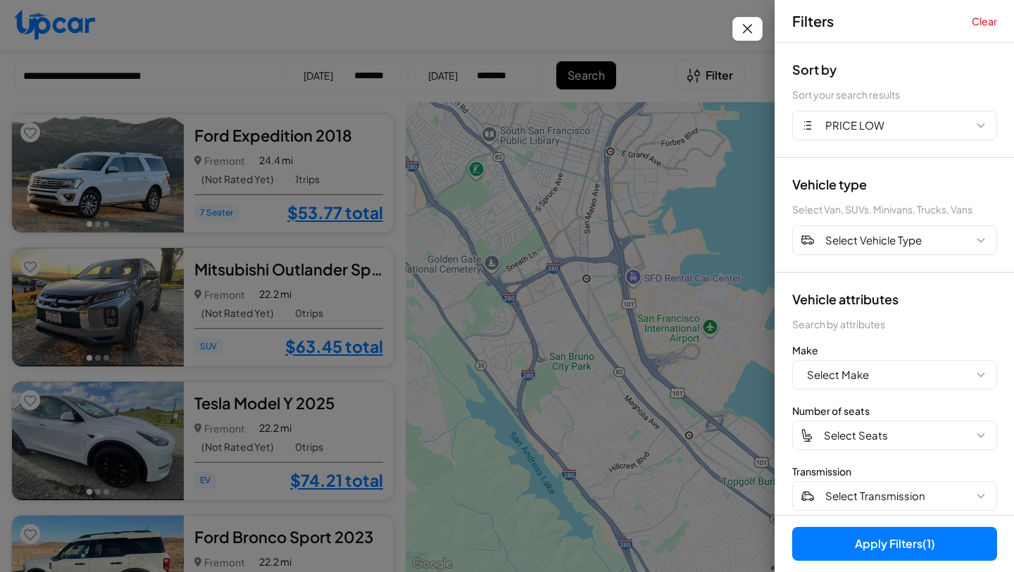
click at [873, 532] on button "Apply Filters (1)" at bounding box center [894, 544] width 205 height 34
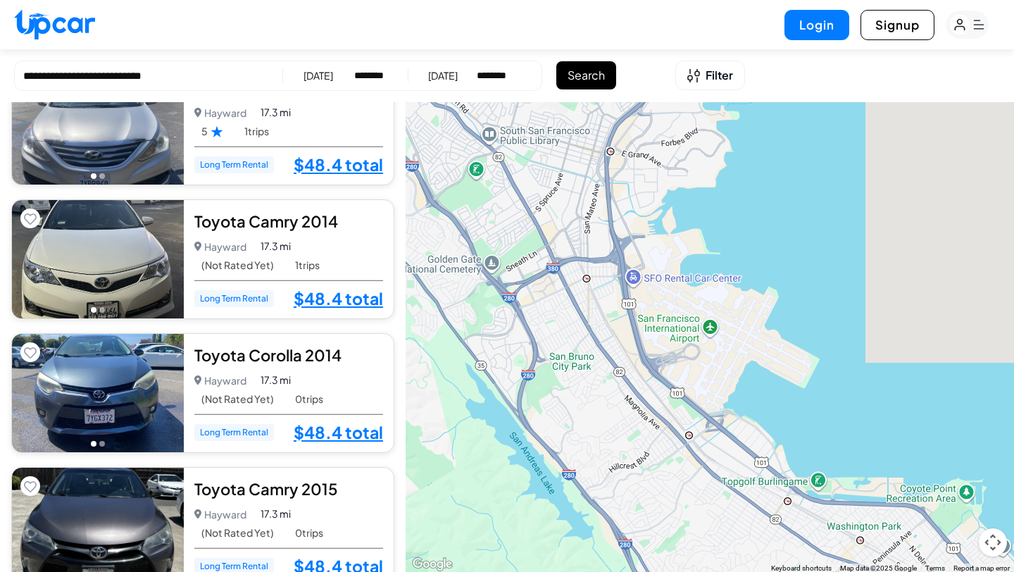
scroll to position [1120, 0]
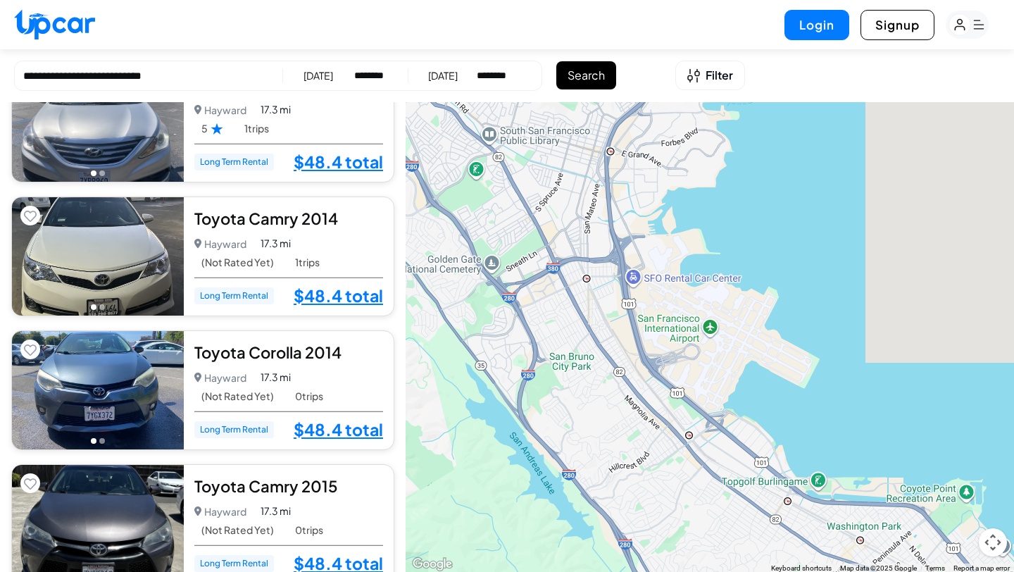
click at [258, 204] on div "Toyota Camry 2014 5.0 Hayward Hayward • 1 trips 17.3 mi (Not Rated Yet) 1 trips…" at bounding box center [289, 256] width 210 height 118
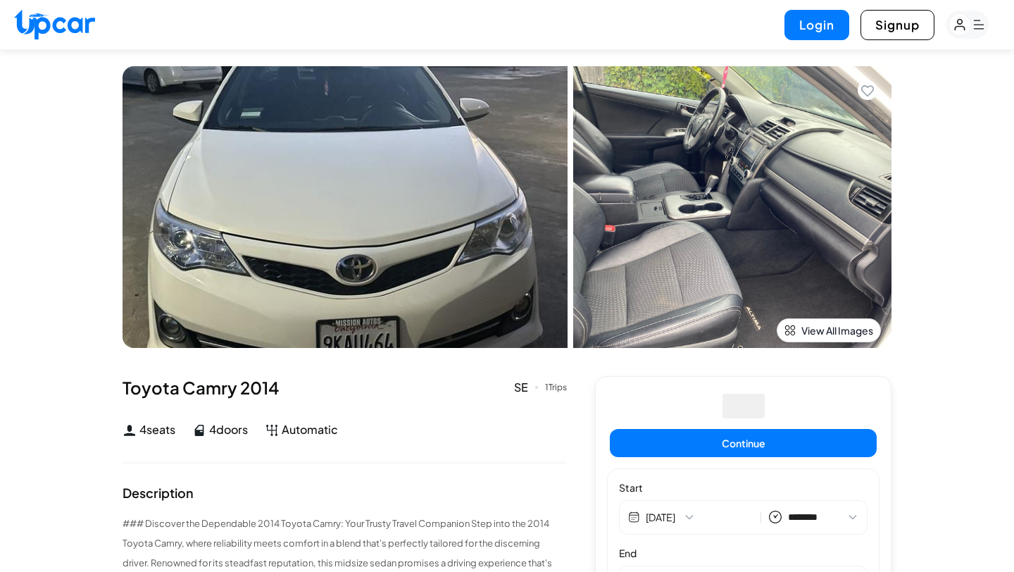
select select "********"
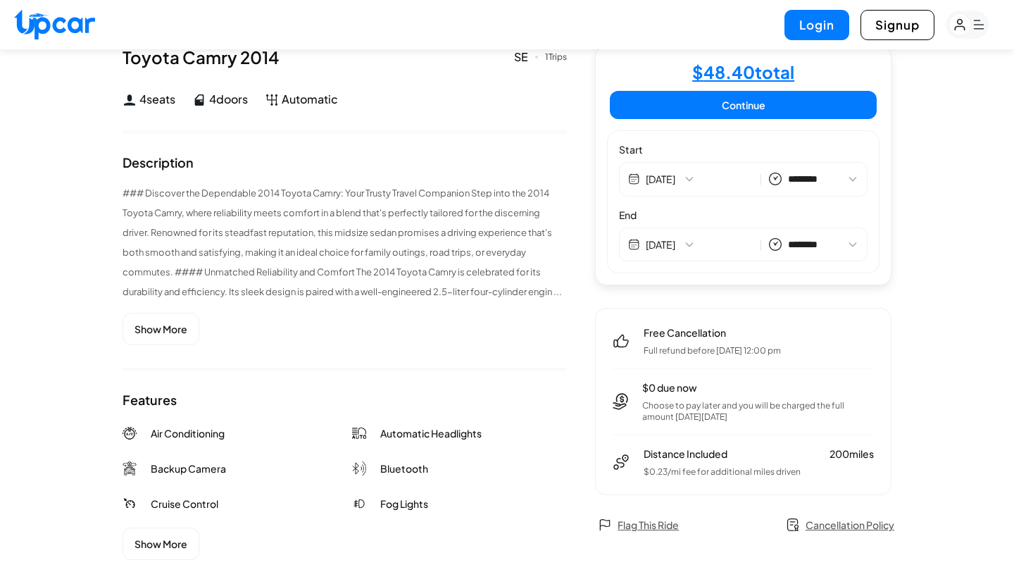
scroll to position [325, 0]
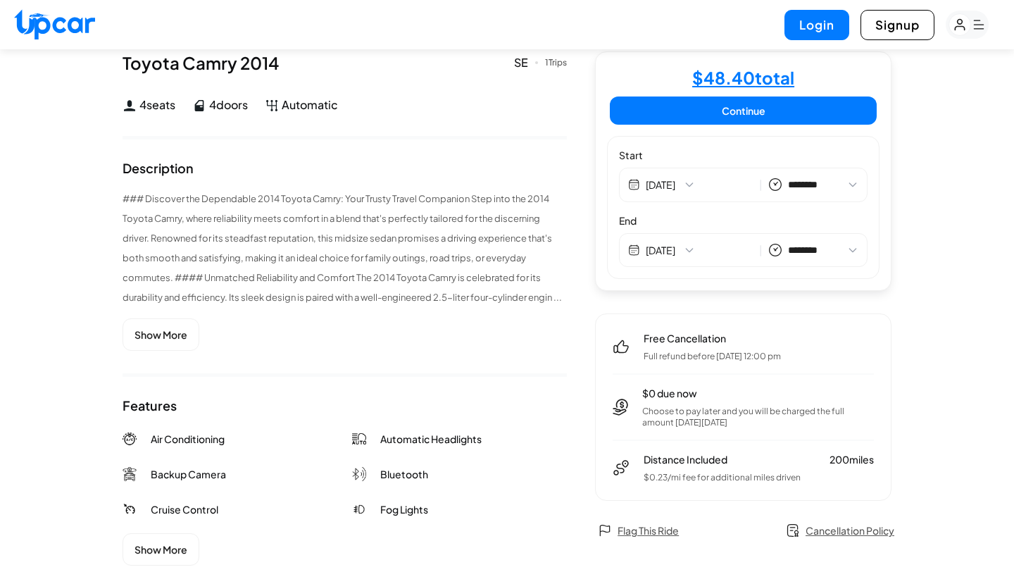
click at [730, 243] on button "[DATE]" at bounding box center [700, 250] width 108 height 14
select select "********"
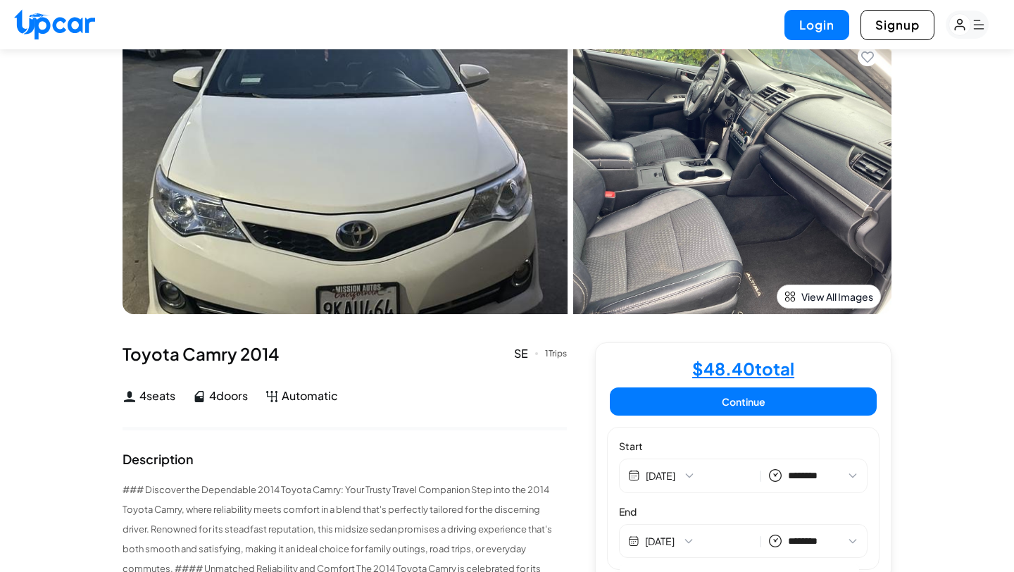
scroll to position [0, 0]
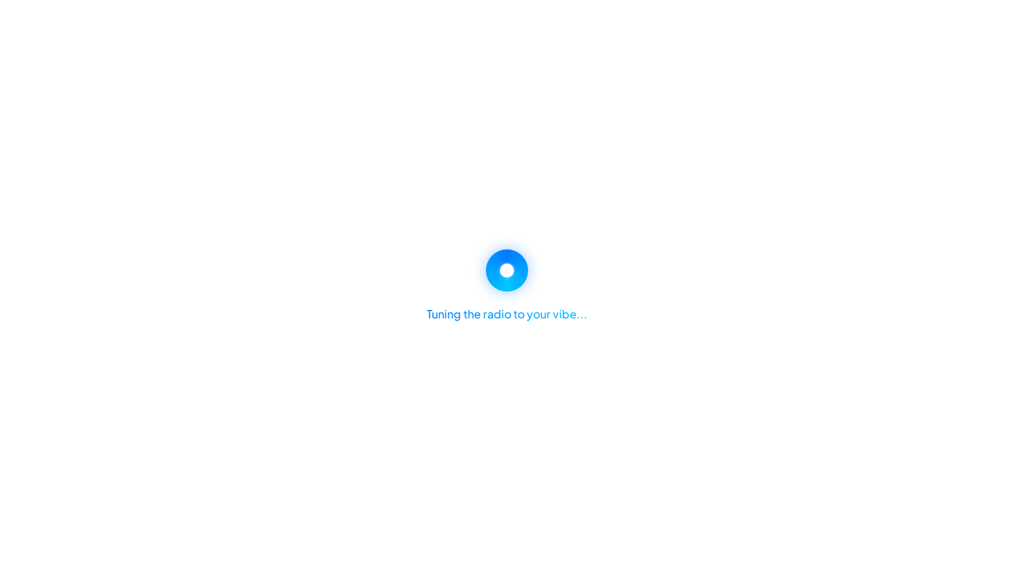
select select "********"
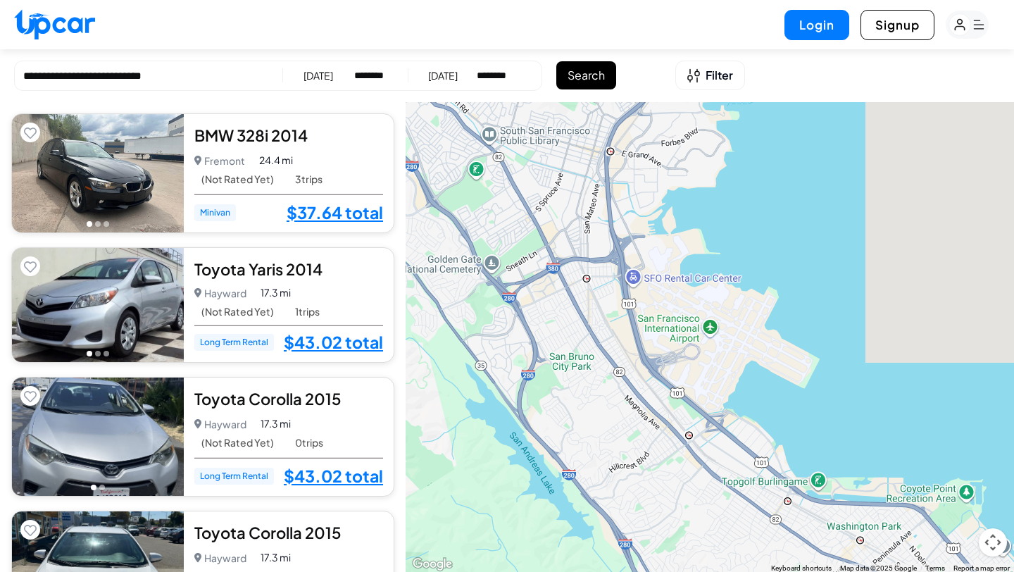
click at [318, 71] on div "[DATE]" at bounding box center [318, 75] width 30 height 14
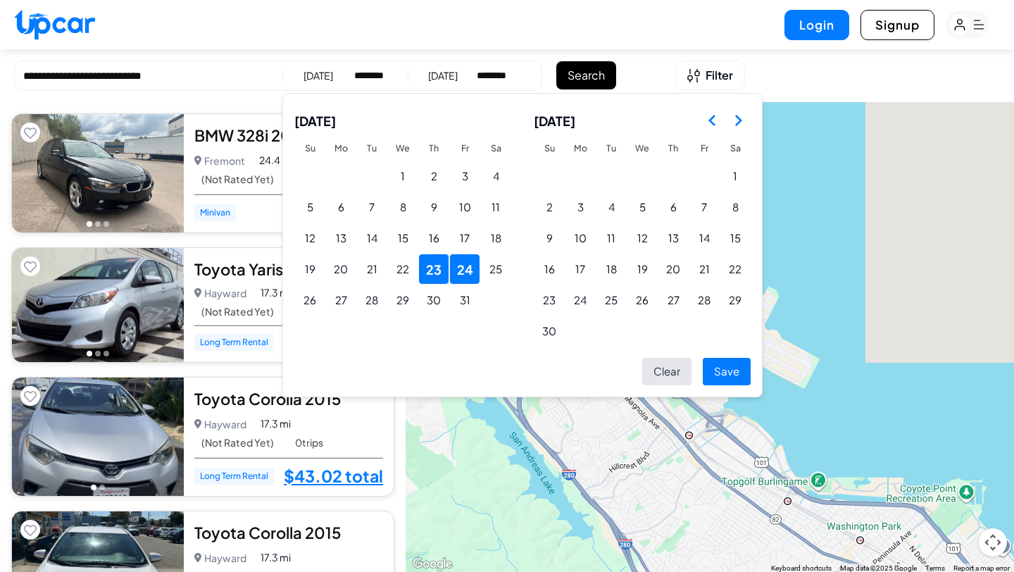
click at [712, 123] on polygon "Go to the Previous Month" at bounding box center [711, 120] width 7 height 11
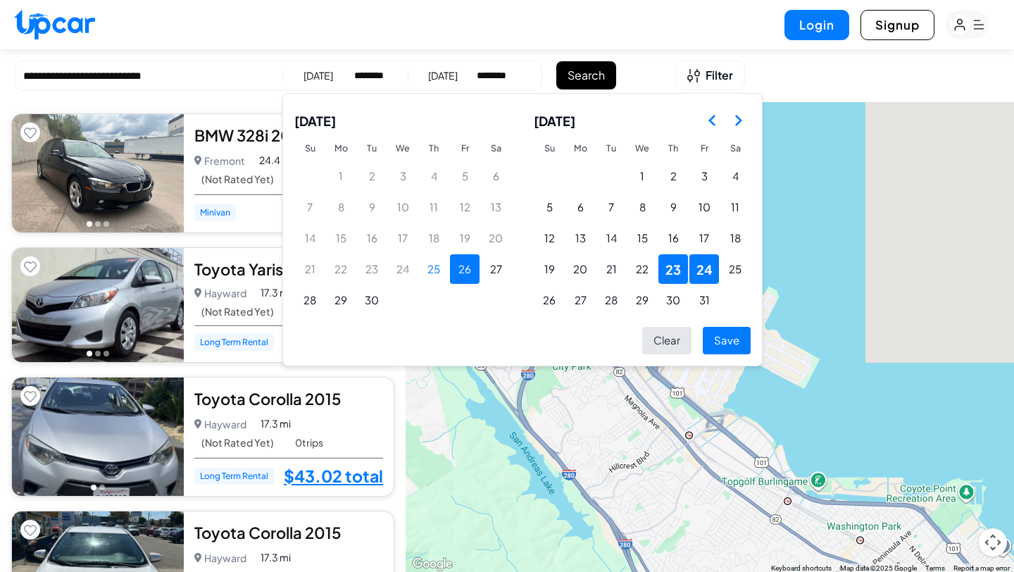
click at [457, 265] on button "26" at bounding box center [465, 269] width 30 height 30
click at [344, 294] on button "29" at bounding box center [341, 300] width 30 height 30
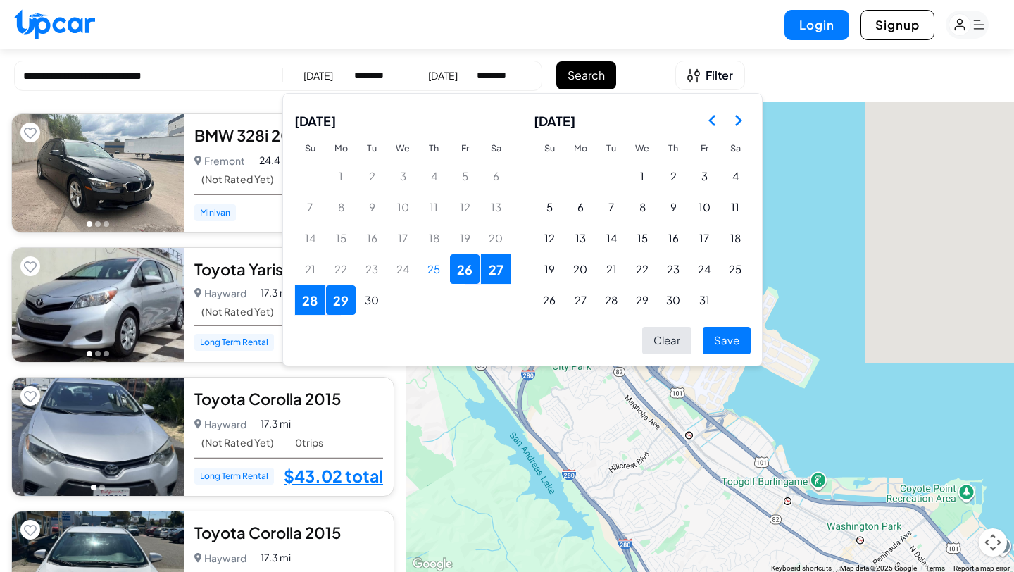
click at [739, 334] on button "Save" at bounding box center [727, 340] width 48 height 27
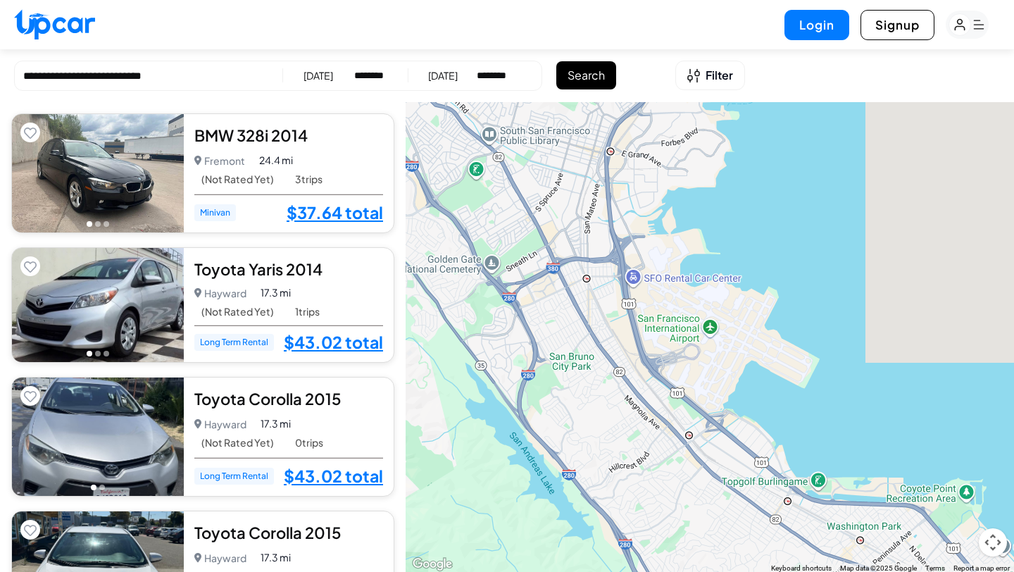
click at [598, 85] on button "Search" at bounding box center [586, 75] width 60 height 28
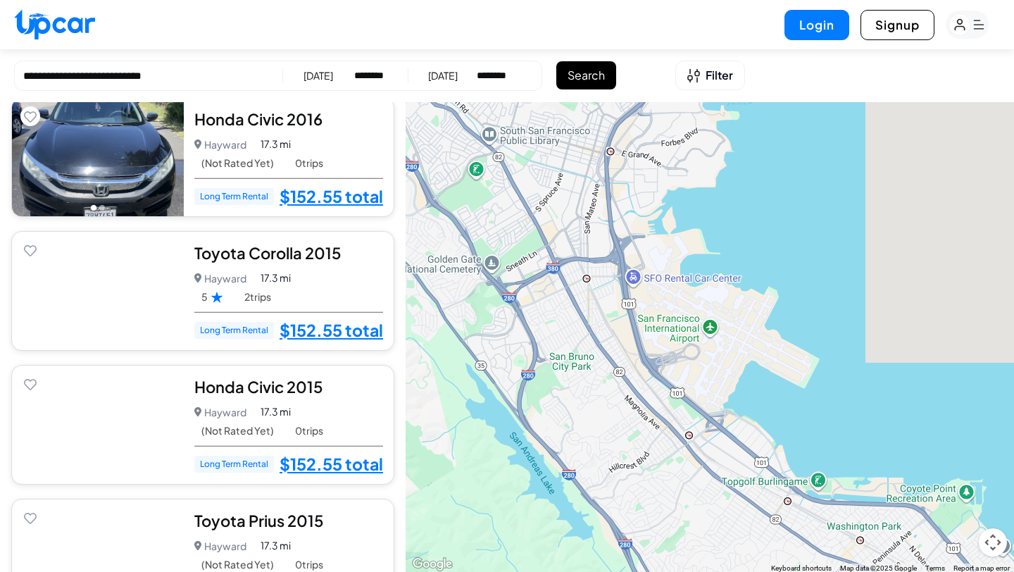
scroll to position [1570, 0]
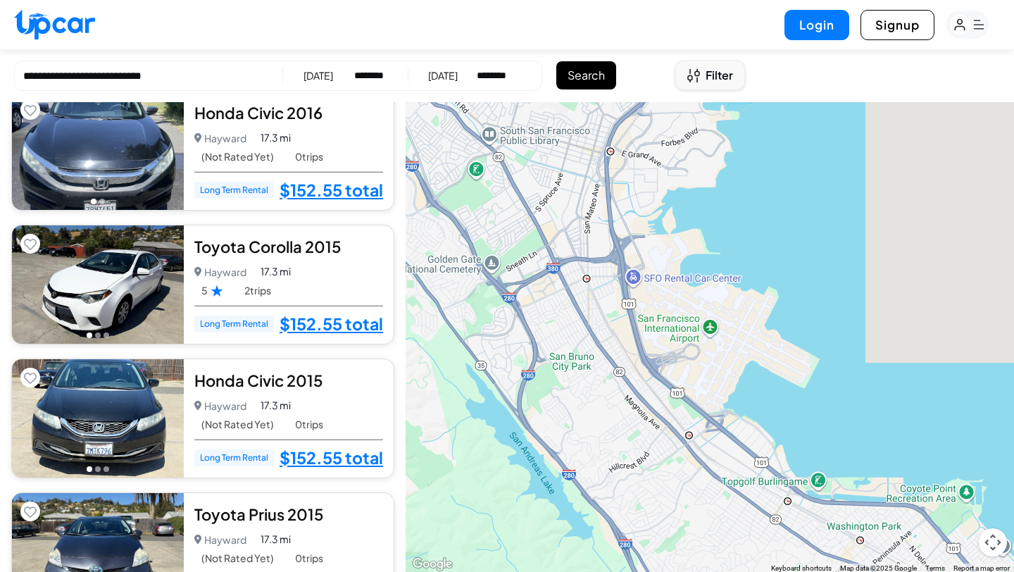
click at [713, 78] on span "Filter" at bounding box center [719, 75] width 27 height 17
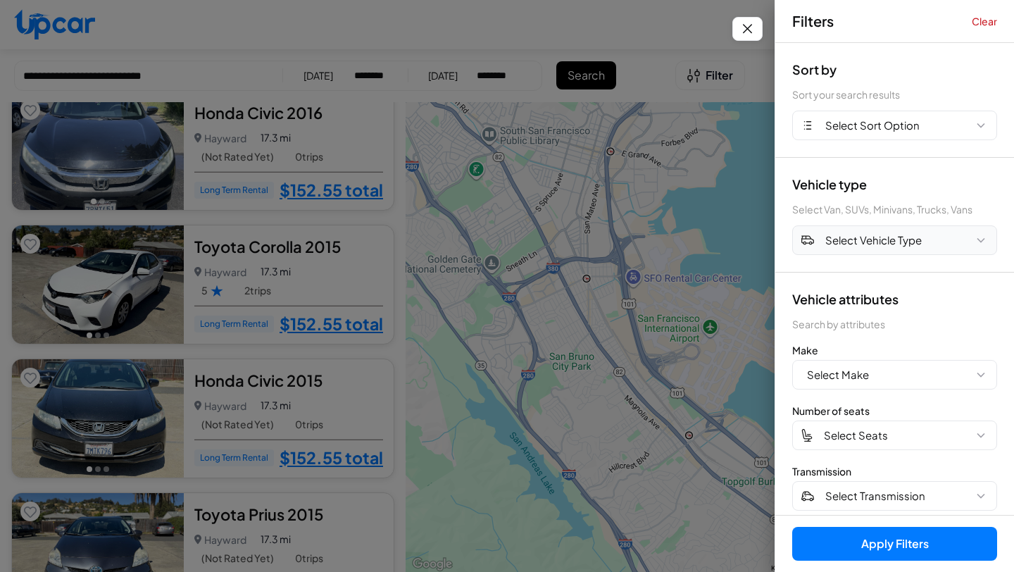
click at [851, 239] on span "Select Vehicle Type" at bounding box center [873, 240] width 96 height 16
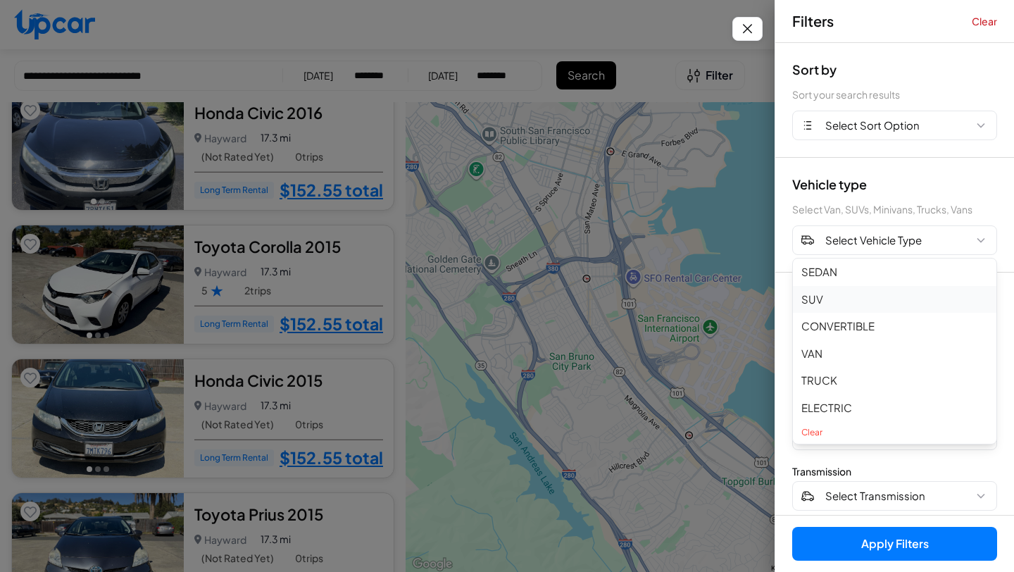
click at [846, 299] on button "SUV" at bounding box center [894, 299] width 203 height 27
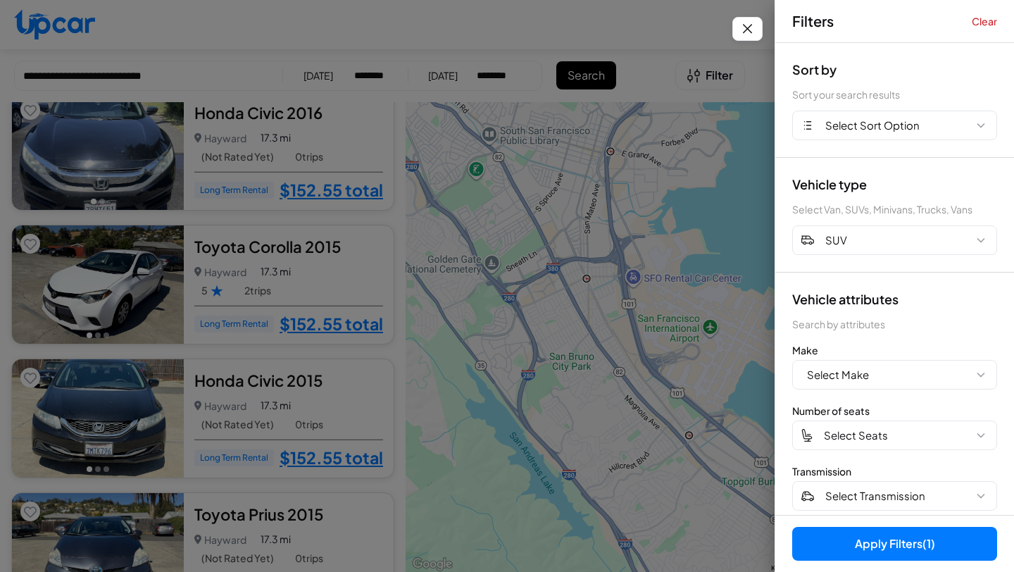
click at [860, 546] on button "Apply Filters (1)" at bounding box center [894, 544] width 205 height 34
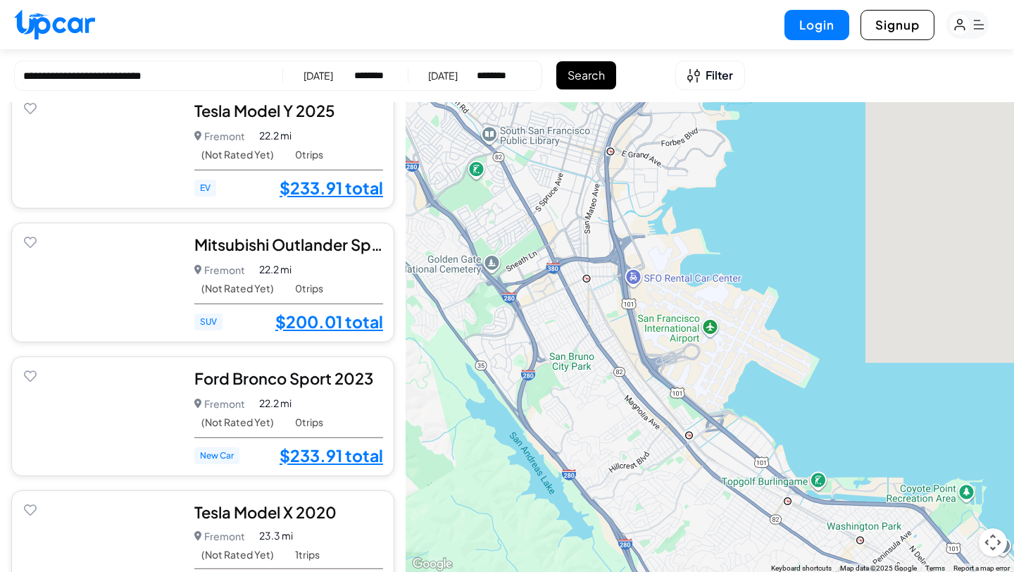
scroll to position [263, 0]
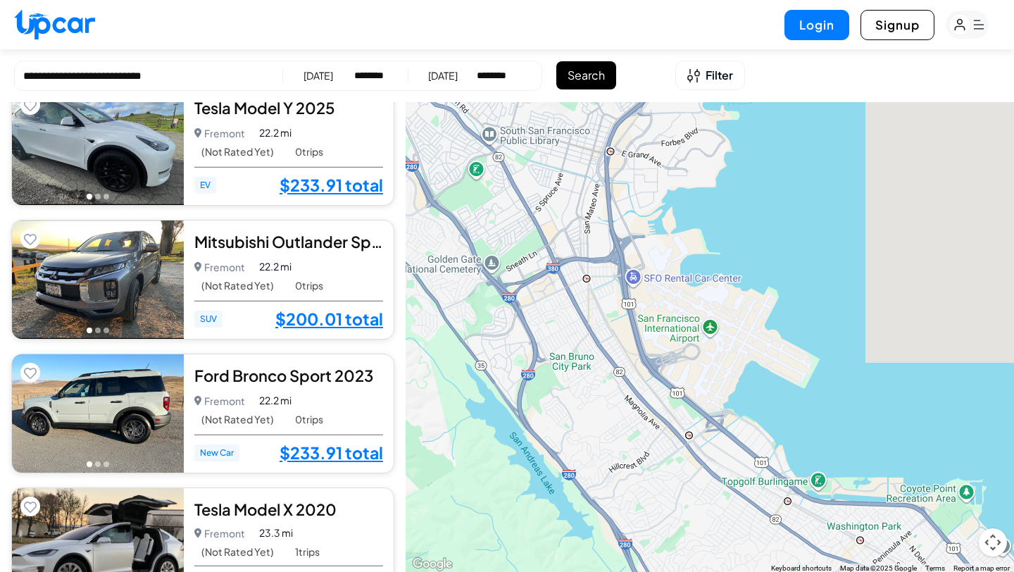
click at [321, 72] on div "[DATE]" at bounding box center [318, 75] width 30 height 14
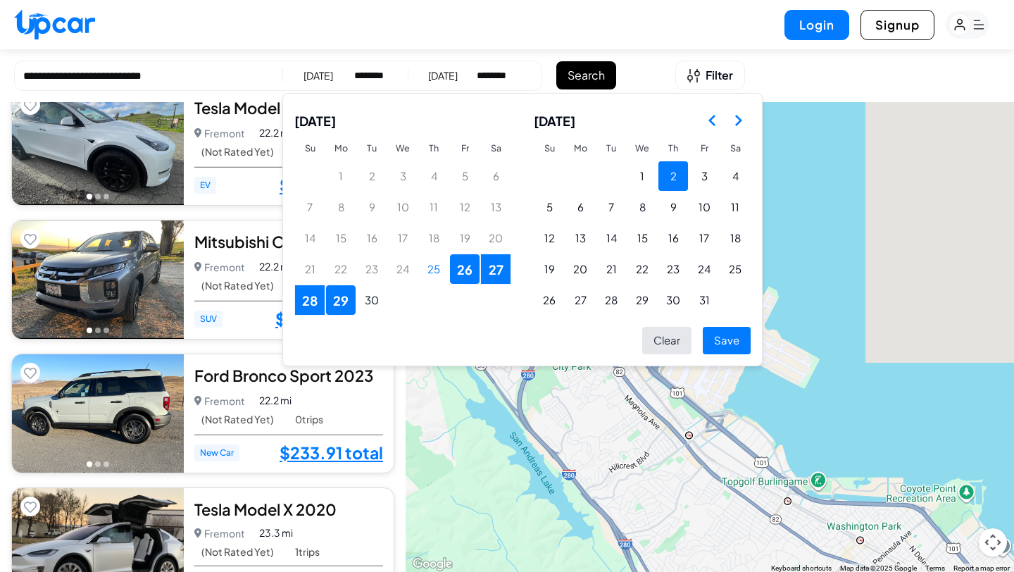
click at [669, 174] on button "2" at bounding box center [673, 176] width 30 height 30
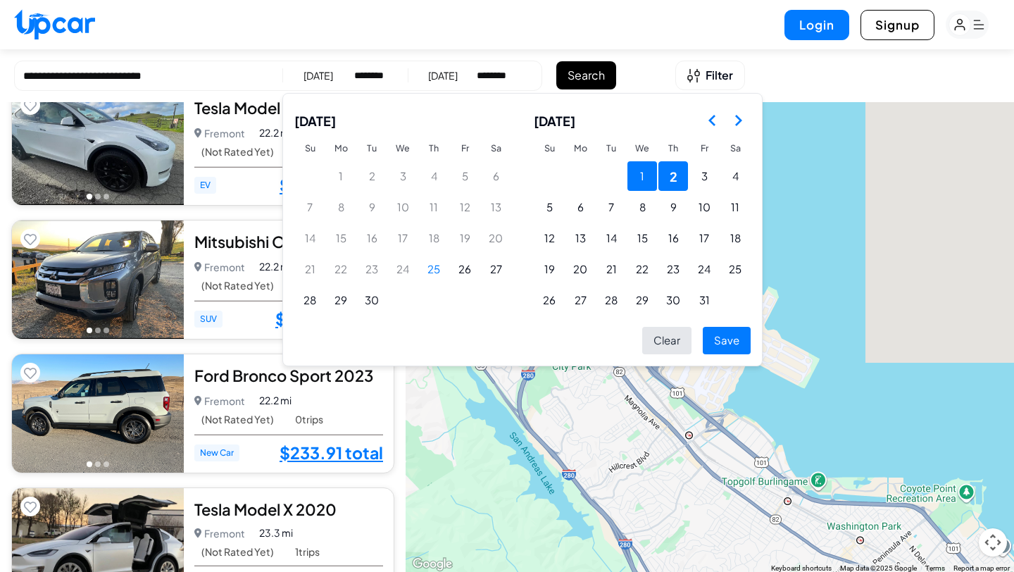
click at [642, 173] on button "1" at bounding box center [642, 176] width 30 height 30
click at [709, 298] on button "31" at bounding box center [704, 300] width 30 height 30
click at [646, 163] on button "1" at bounding box center [642, 176] width 30 height 30
click at [667, 215] on button "9" at bounding box center [673, 207] width 30 height 30
click at [633, 179] on button "1" at bounding box center [642, 176] width 30 height 30
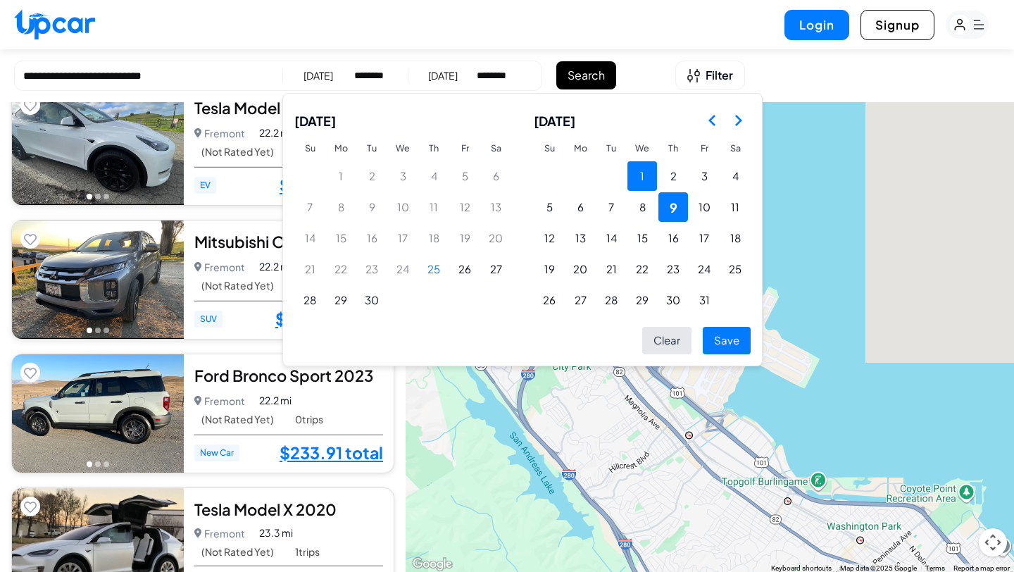
click at [643, 173] on button "1" at bounding box center [642, 176] width 30 height 30
click at [319, 72] on div "[DATE]" at bounding box center [318, 75] width 30 height 14
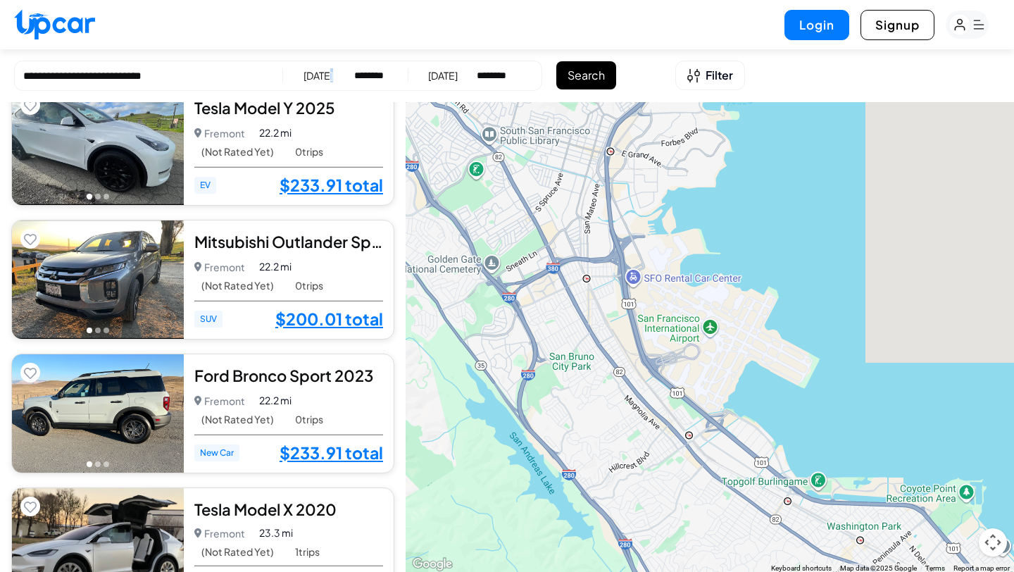
click at [319, 72] on div "[DATE]" at bounding box center [318, 75] width 30 height 14
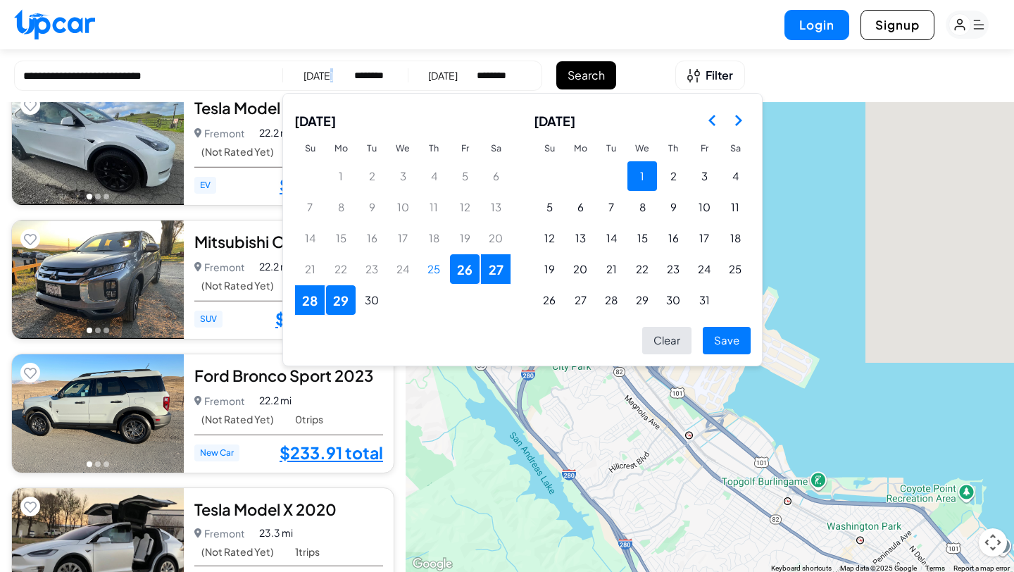
click at [648, 180] on button "1" at bounding box center [642, 176] width 30 height 30
click at [727, 338] on button "Save" at bounding box center [727, 340] width 48 height 27
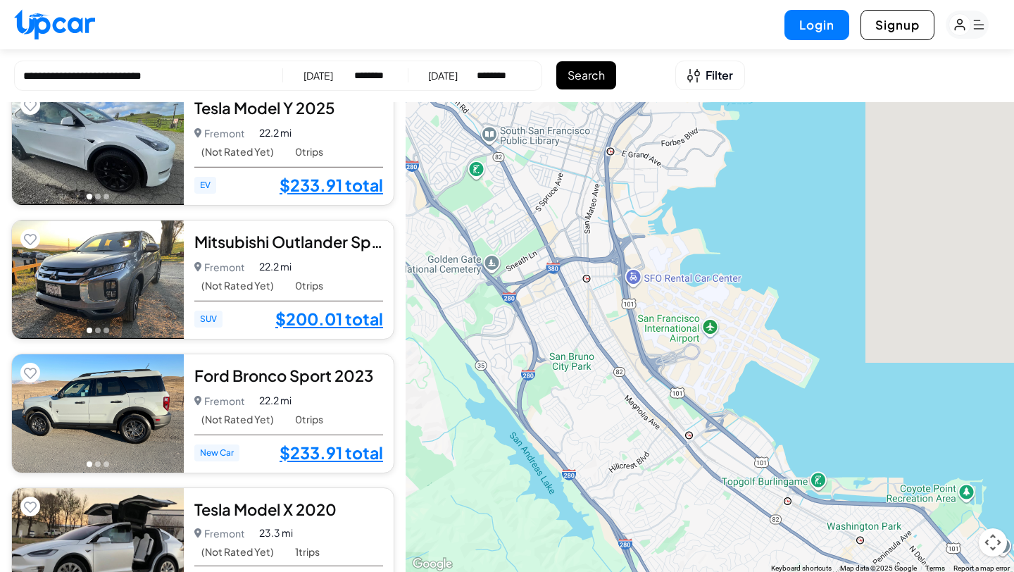
click at [428, 73] on div "[DATE]" at bounding box center [443, 75] width 30 height 14
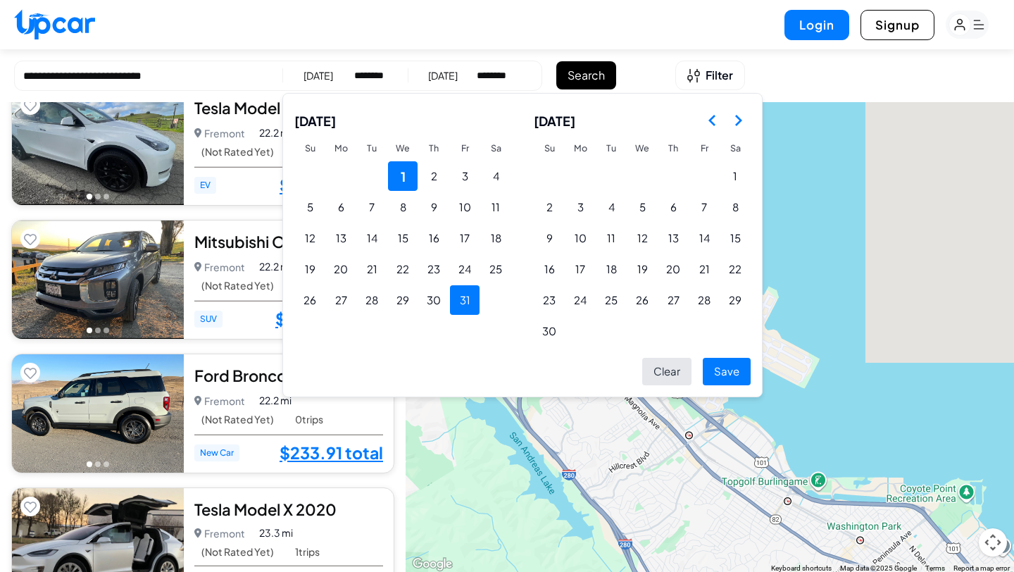
click at [460, 301] on button "31" at bounding box center [465, 300] width 30 height 30
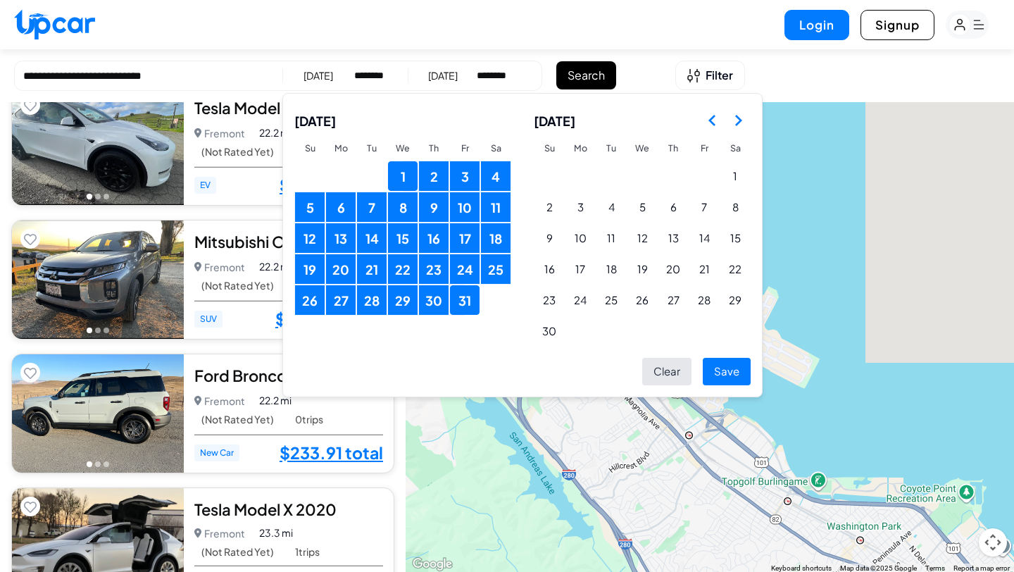
click at [736, 380] on button "Save" at bounding box center [727, 371] width 48 height 27
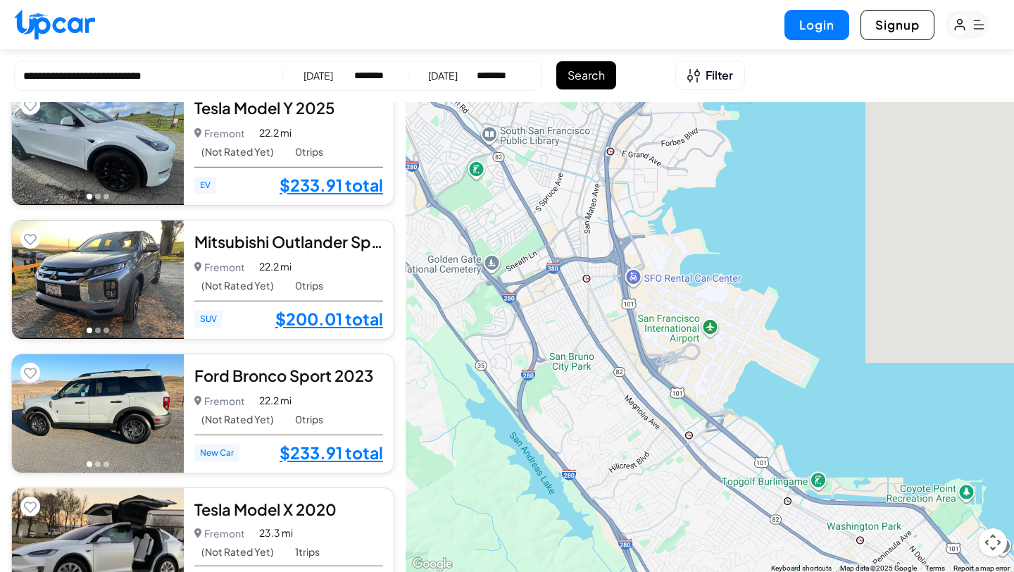
click at [595, 70] on button "Search" at bounding box center [586, 75] width 60 height 28
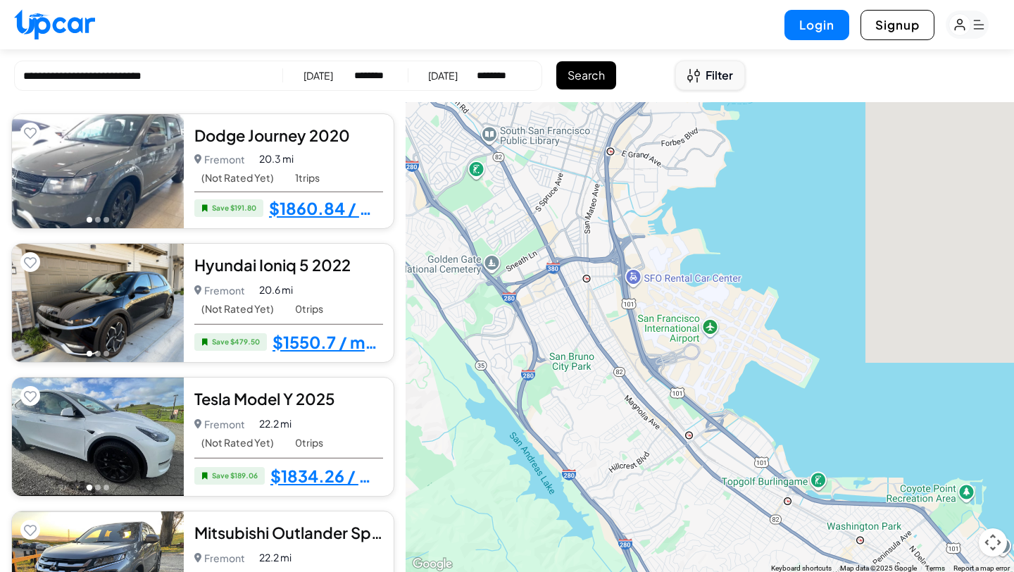
click at [710, 86] on button "Filter" at bounding box center [710, 76] width 70 height 30
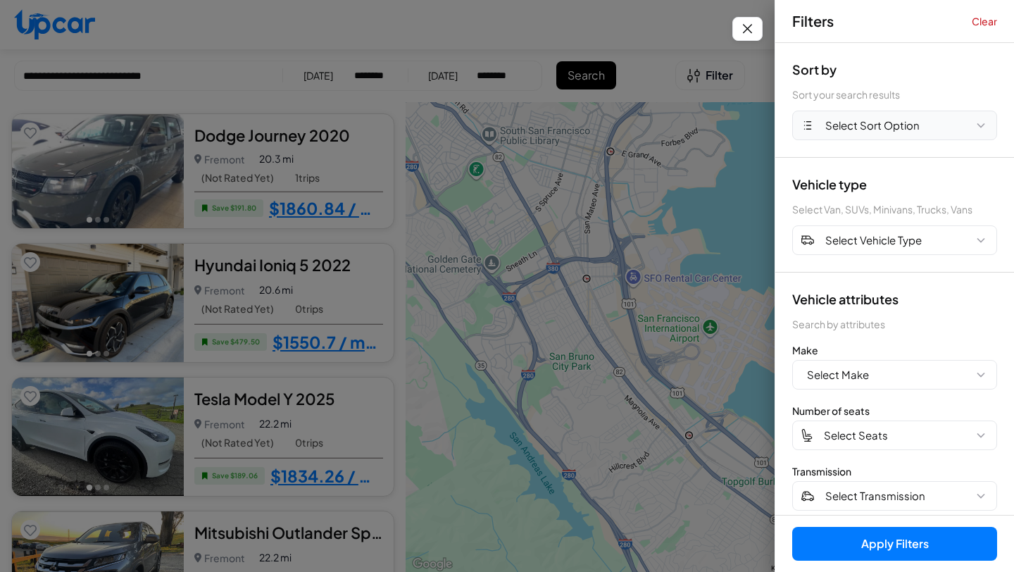
click at [868, 132] on span "Select Sort Option" at bounding box center [872, 126] width 94 height 16
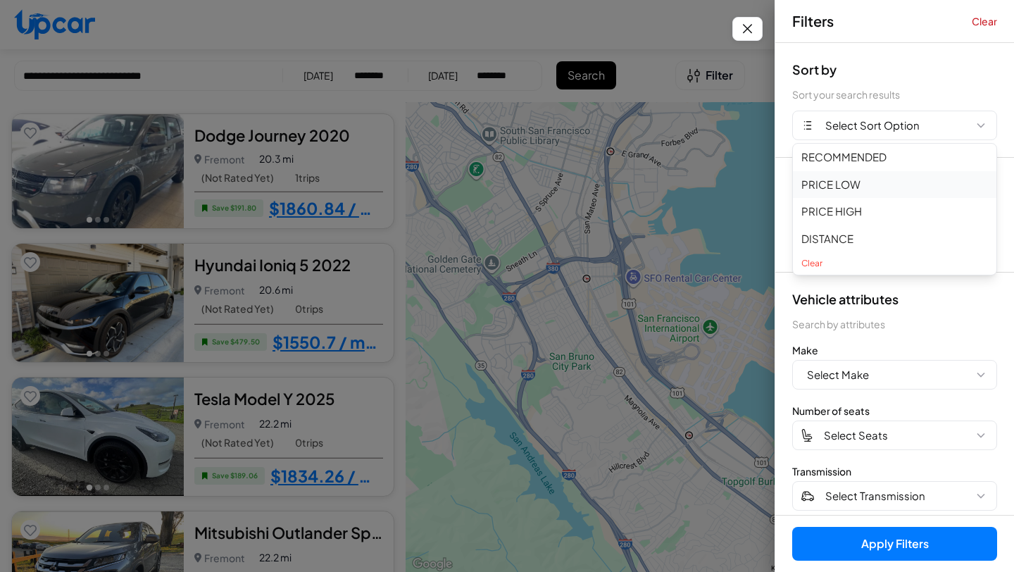
click at [840, 192] on button "PRICE LOW" at bounding box center [894, 184] width 203 height 27
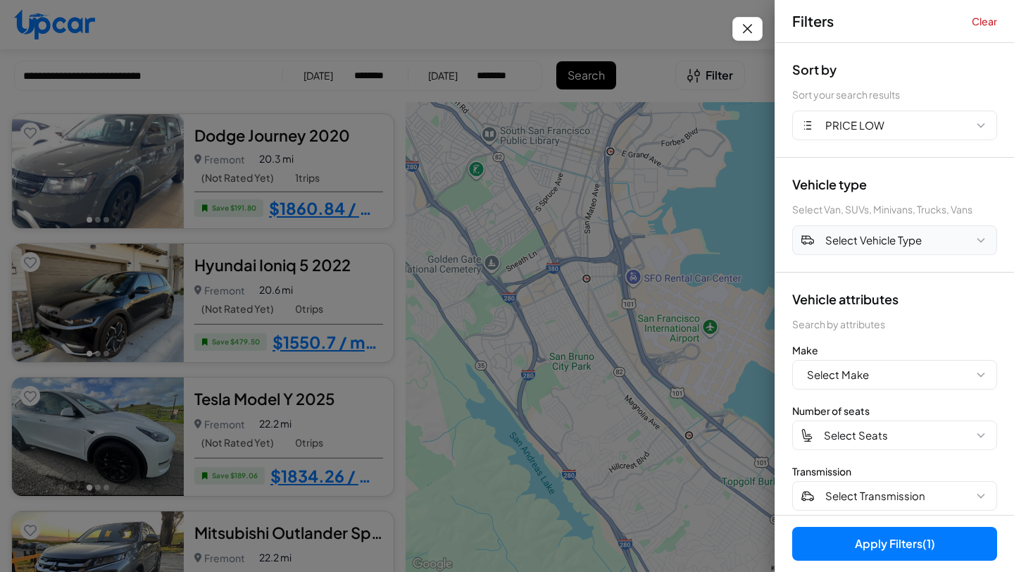
click at [861, 242] on span "Select Vehicle Type" at bounding box center [873, 240] width 96 height 16
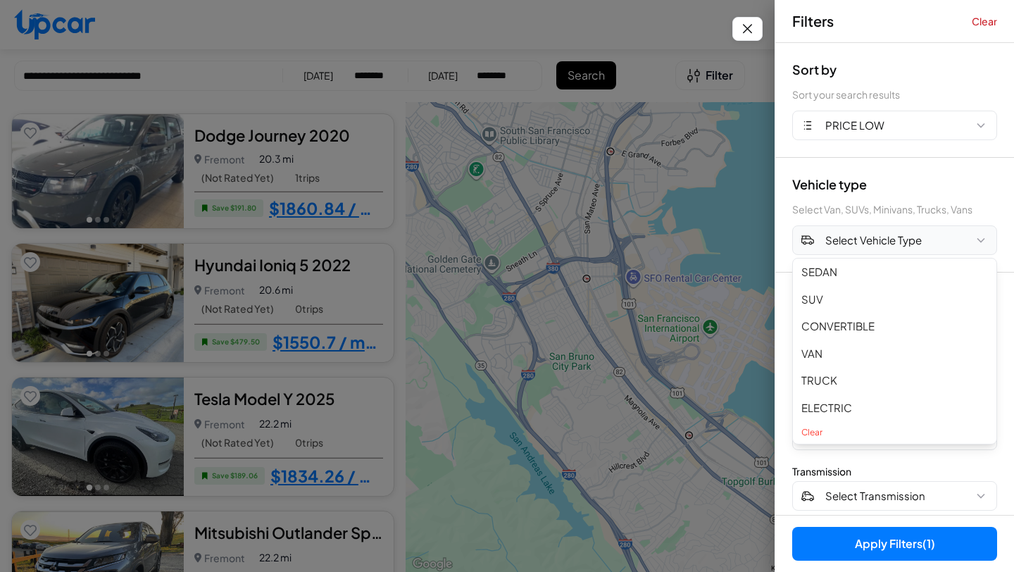
click at [860, 242] on span "Select Vehicle Type" at bounding box center [873, 240] width 96 height 16
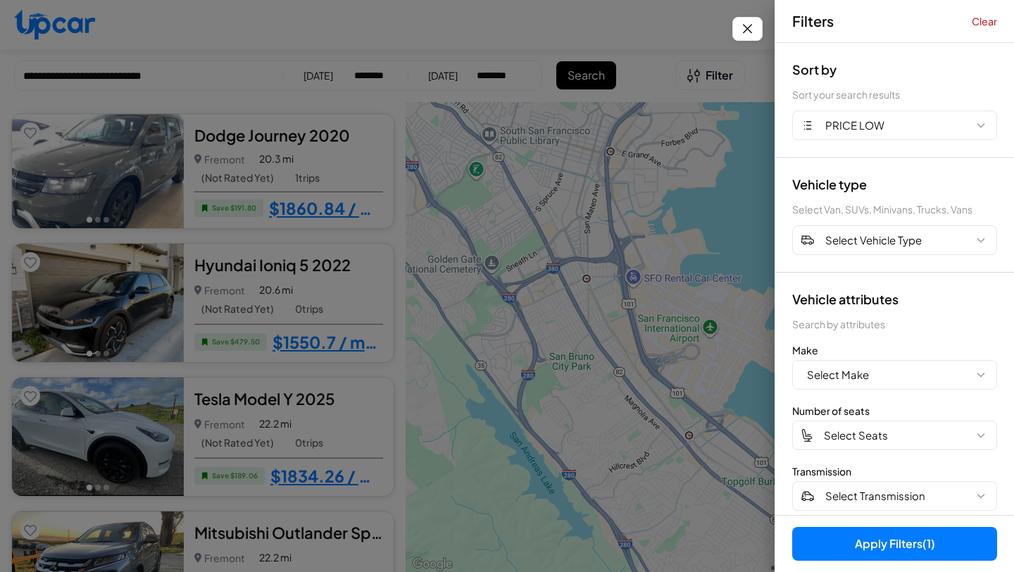
click at [892, 545] on button "Apply Filters (1)" at bounding box center [894, 544] width 205 height 34
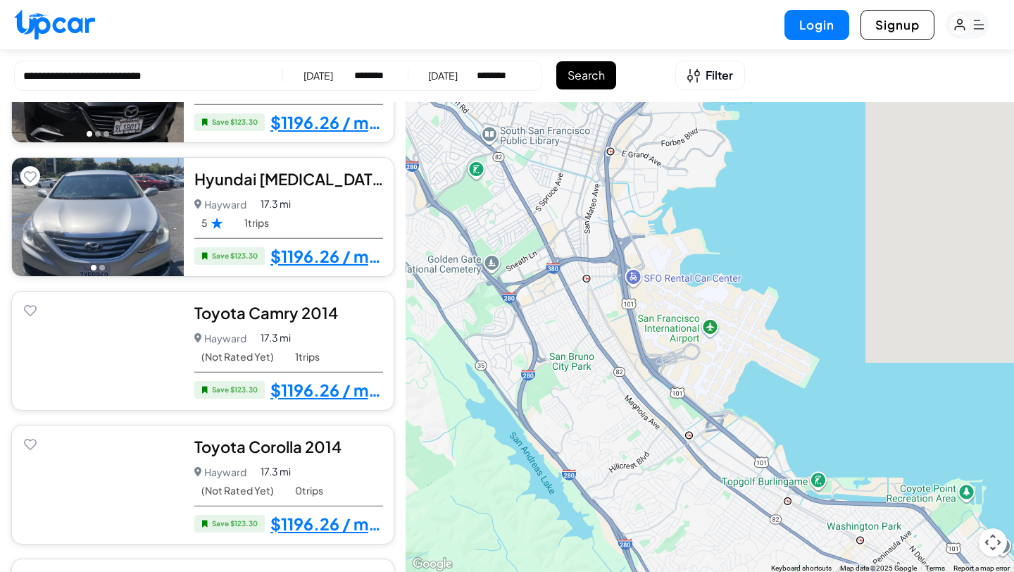
scroll to position [1055, 0]
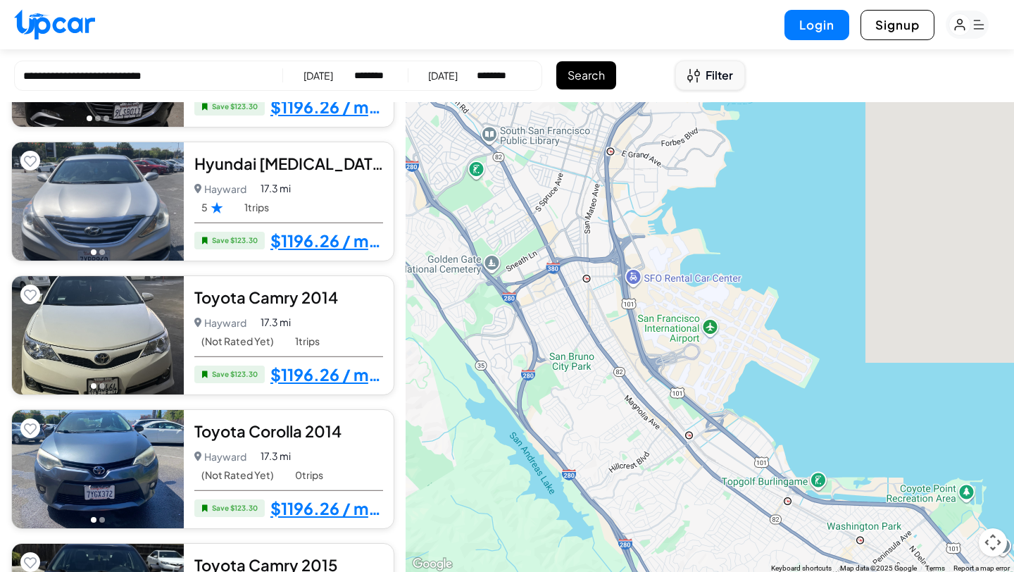
click at [722, 74] on span "Filter" at bounding box center [719, 75] width 27 height 17
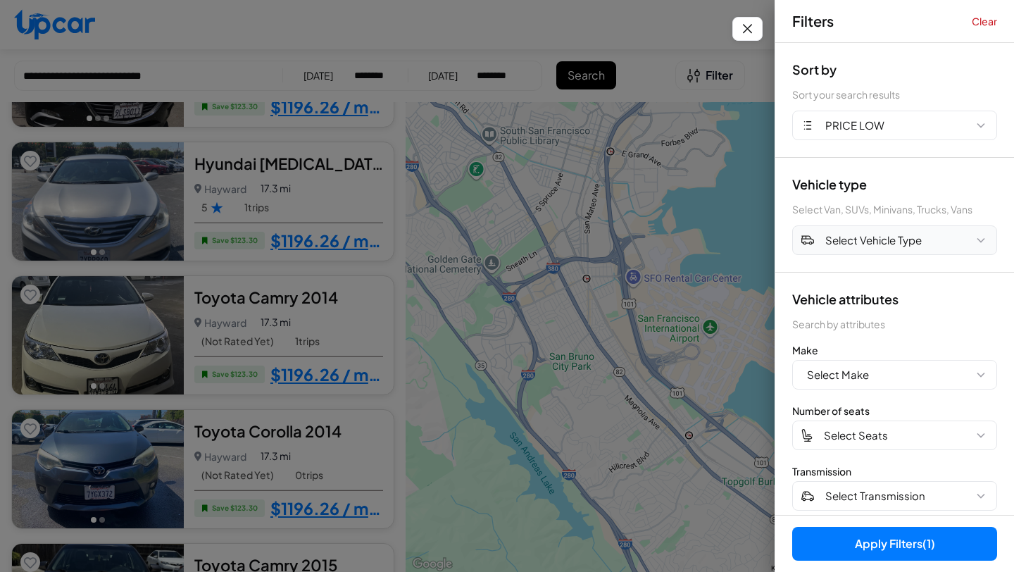
click at [867, 234] on span "Select Vehicle Type" at bounding box center [873, 240] width 96 height 16
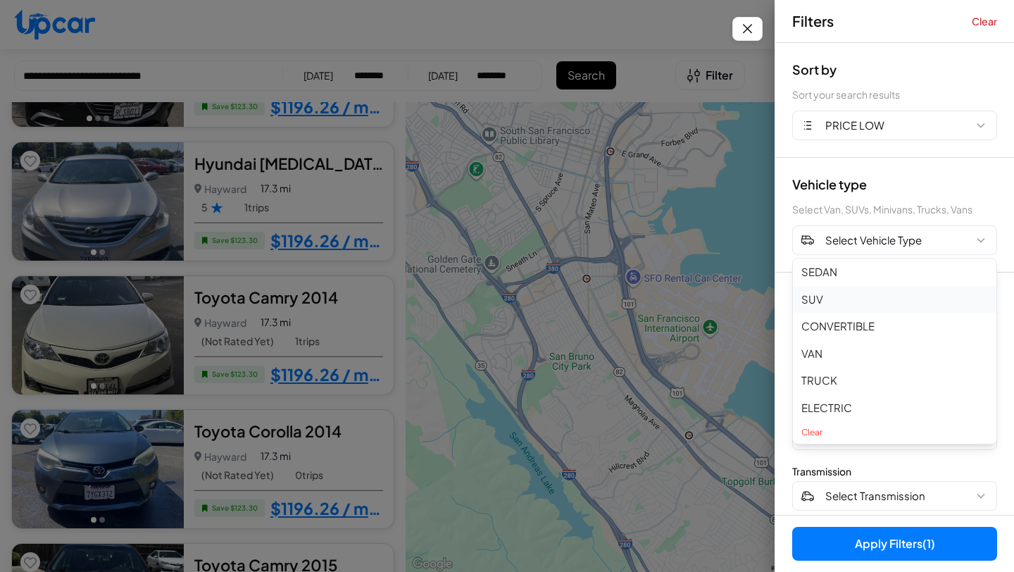
click at [827, 303] on button "SUV" at bounding box center [894, 299] width 203 height 27
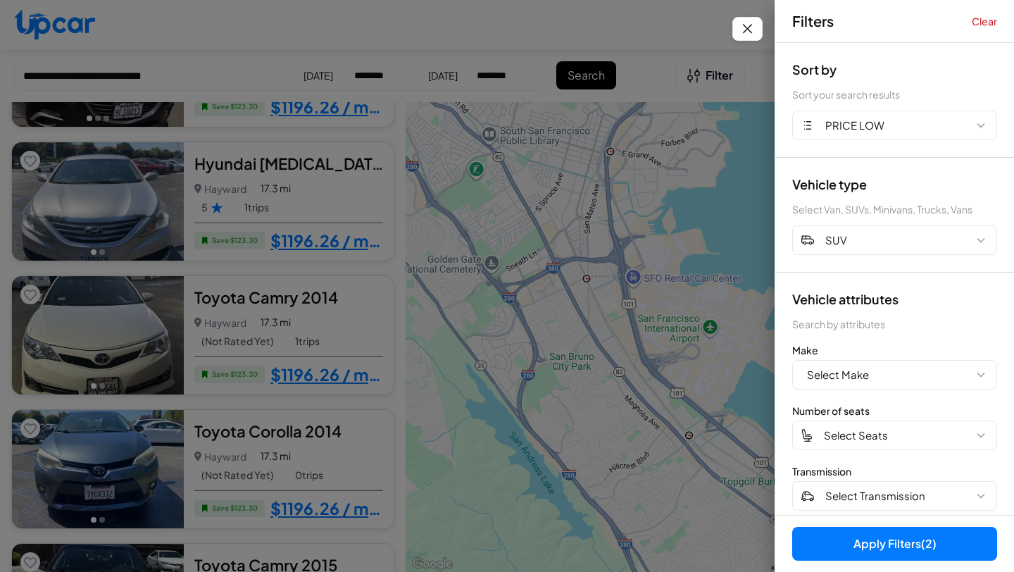
click at [872, 538] on button "Apply Filters (2)" at bounding box center [894, 544] width 205 height 34
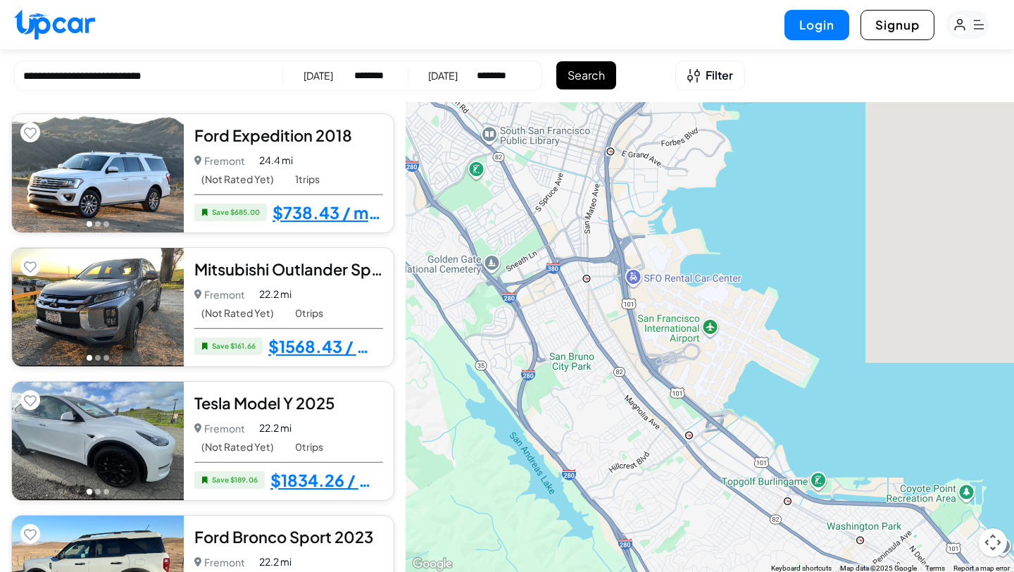
click at [201, 69] on input "**********" at bounding box center [148, 76] width 251 height 16
click at [118, 73] on input "**********" at bounding box center [148, 76] width 251 height 16
drag, startPoint x: 182, startPoint y: 75, endPoint x: 27, endPoint y: 70, distance: 155.7
click at [27, 71] on input "**********" at bounding box center [148, 76] width 251 height 16
type input "*"
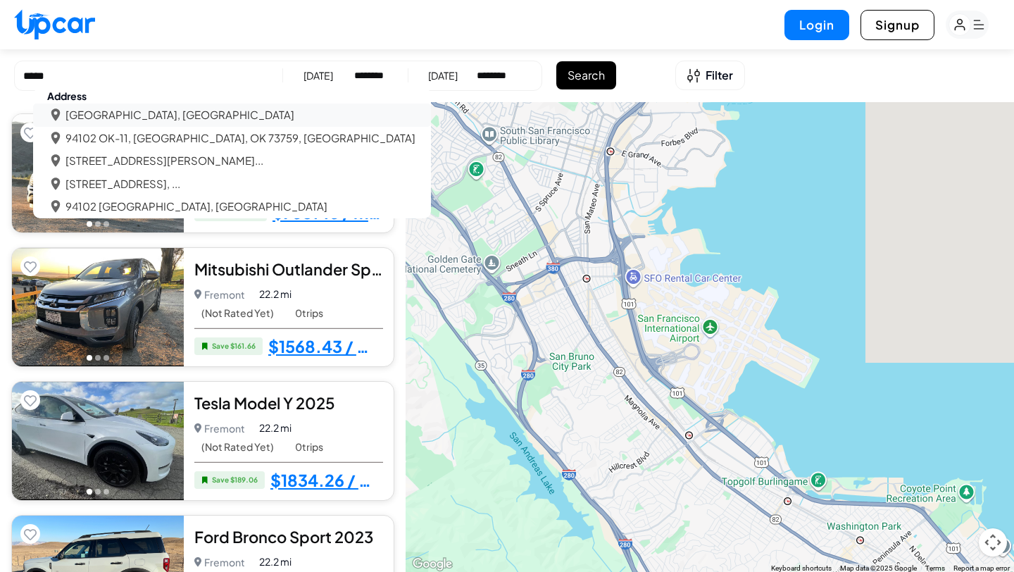
click at [137, 111] on li "San Francisco, CA 94102, USA" at bounding box center [179, 115] width 229 height 16
type input "**********"
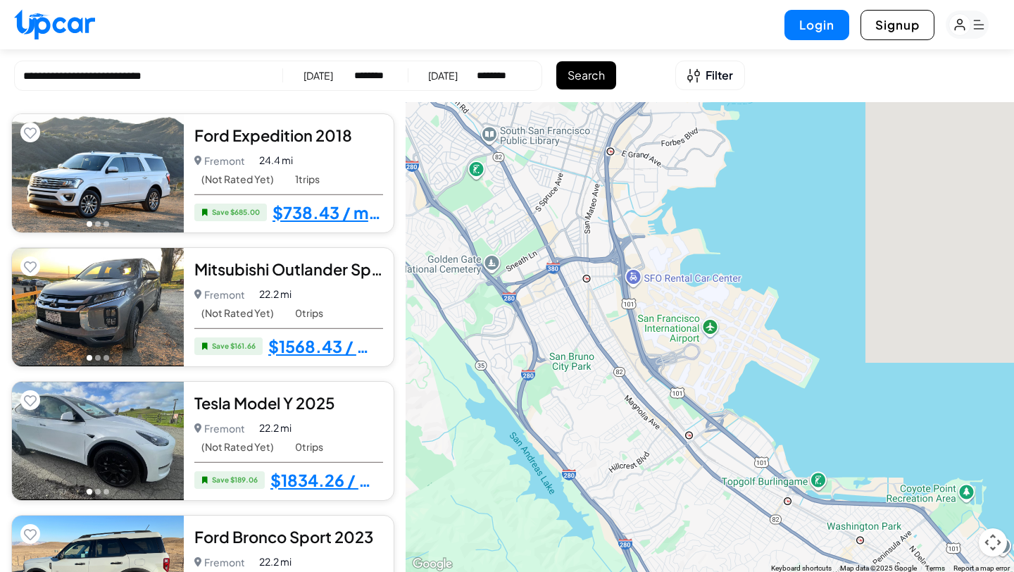
click at [575, 73] on button "Search" at bounding box center [586, 75] width 60 height 28
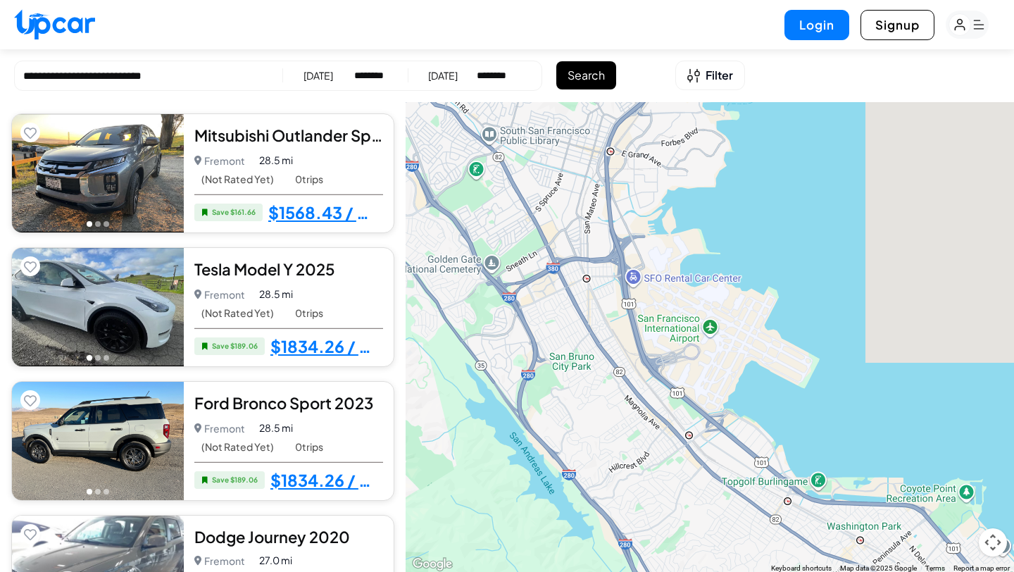
click at [306, 73] on div "[DATE]" at bounding box center [318, 75] width 30 height 14
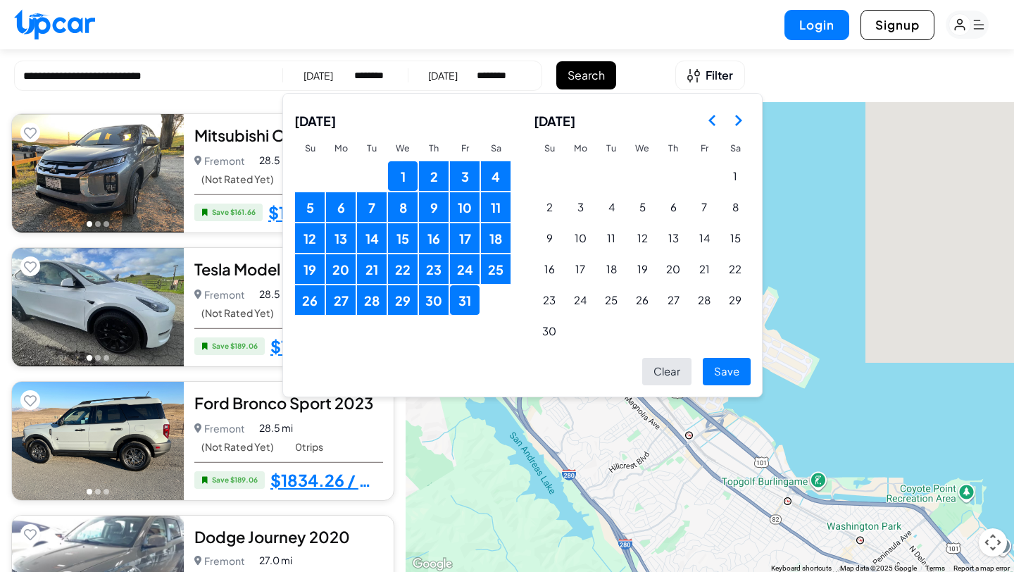
click at [729, 375] on button "Save" at bounding box center [727, 371] width 48 height 27
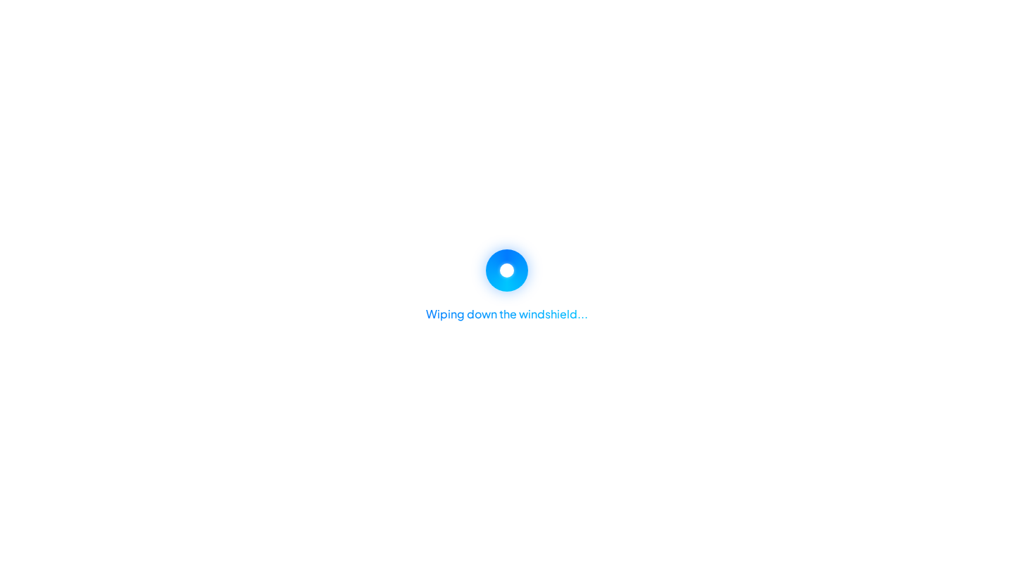
select select "********"
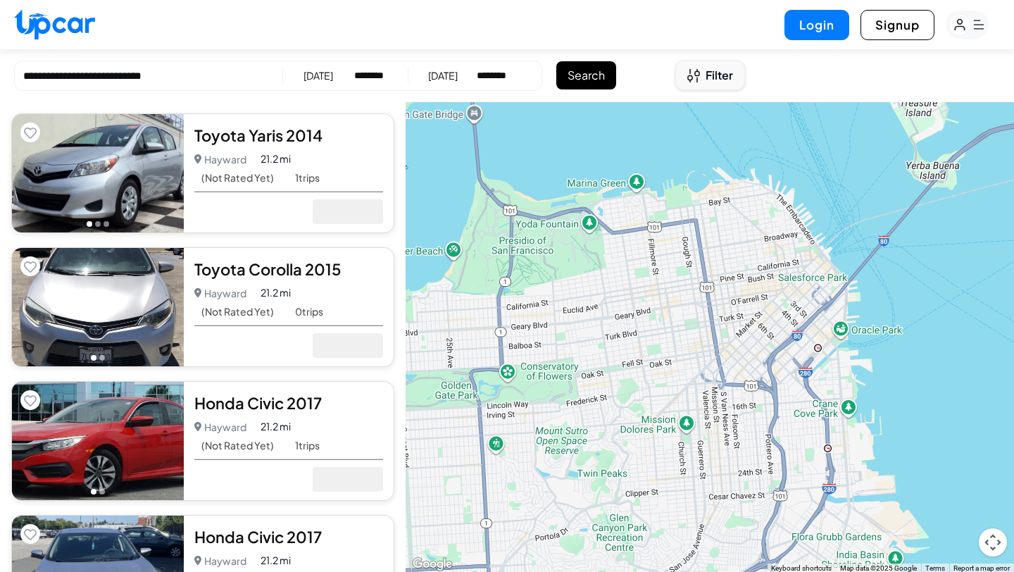
click at [707, 75] on span "Filter" at bounding box center [719, 75] width 27 height 17
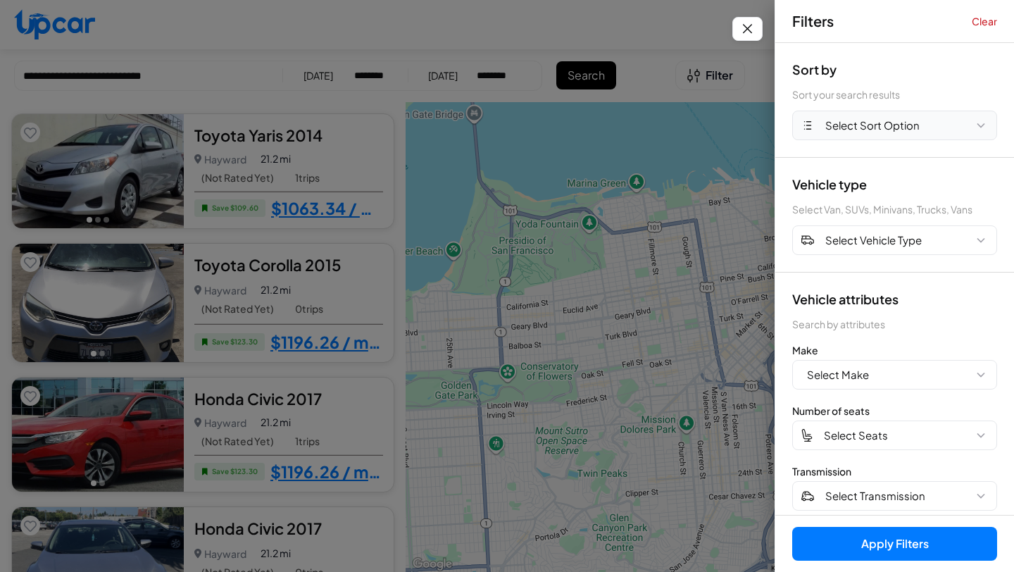
click at [930, 125] on button "Select Sort Option" at bounding box center [894, 126] width 205 height 30
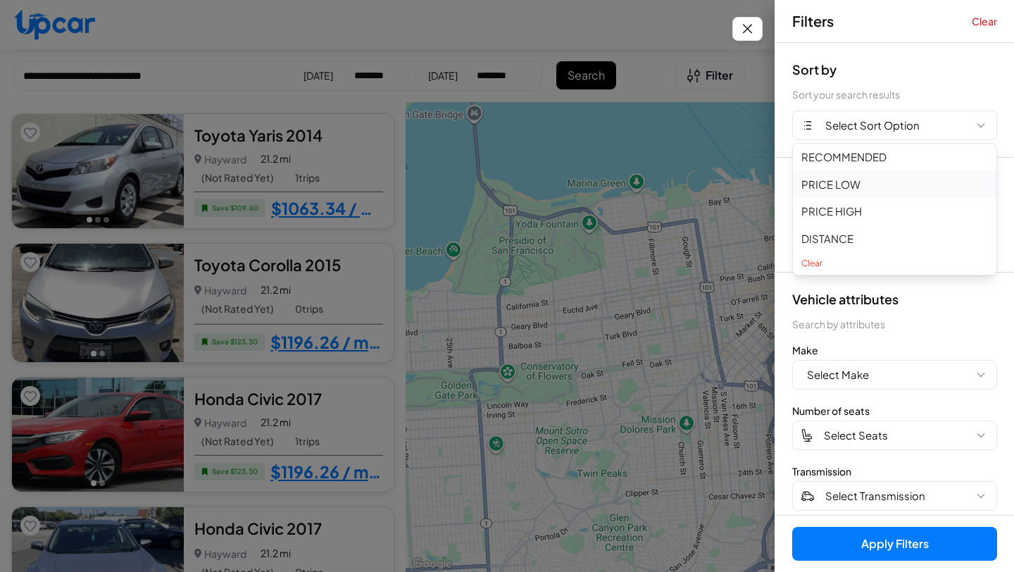
click at [843, 181] on button "PRICE LOW" at bounding box center [894, 184] width 203 height 27
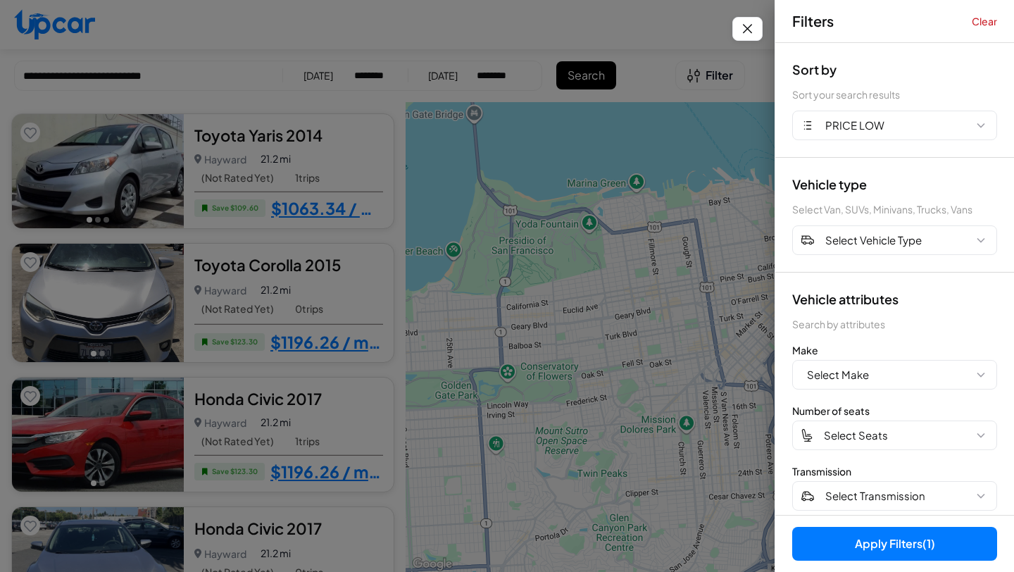
click at [893, 550] on button "Apply Filters (1)" at bounding box center [894, 544] width 205 height 34
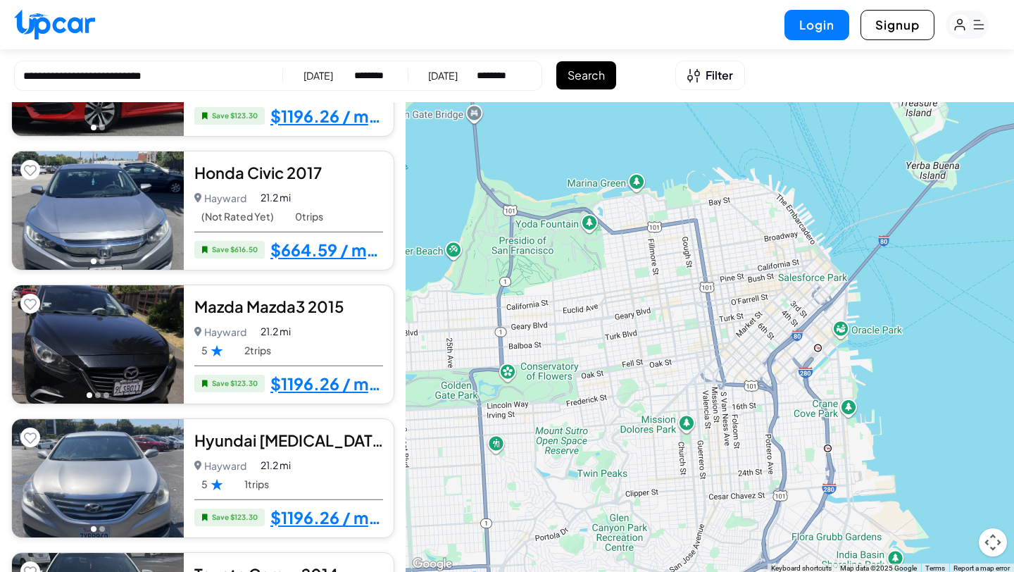
scroll to position [706, 0]
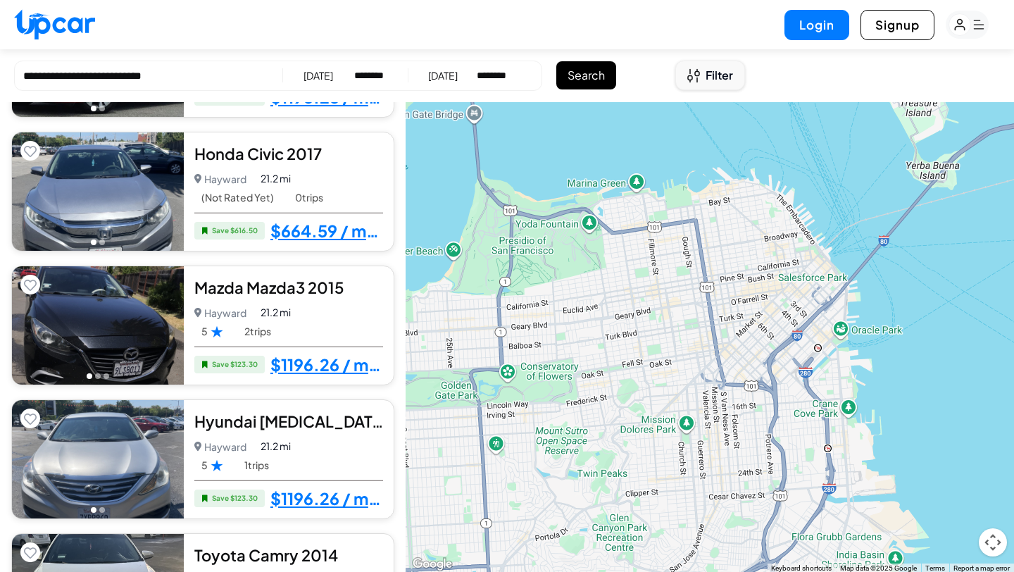
click at [715, 79] on span "Filter" at bounding box center [719, 75] width 27 height 17
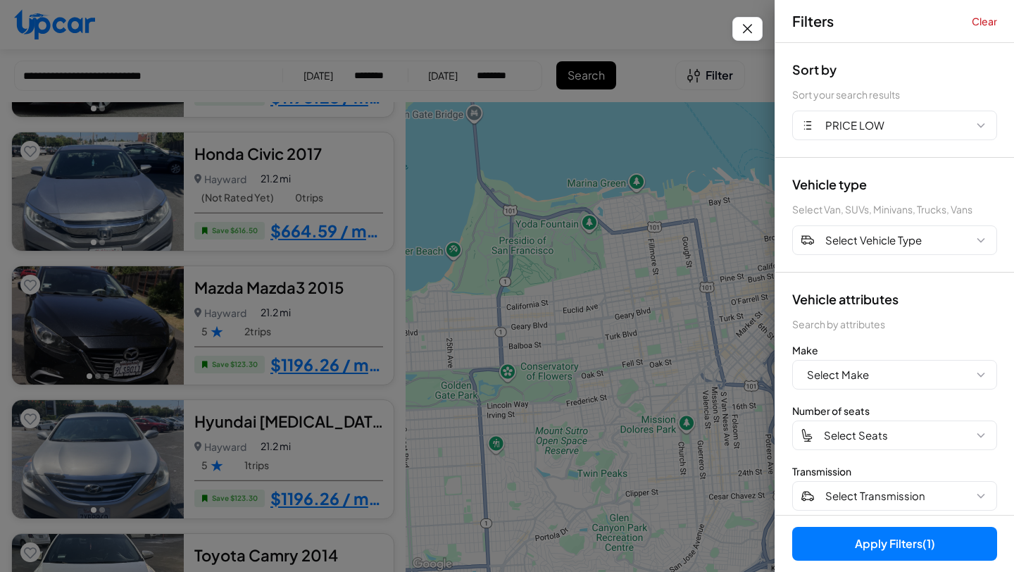
click at [860, 143] on div "Sort by Sort your search results PRICE LOW" at bounding box center [894, 100] width 239 height 115
click at [992, 21] on button "Clear" at bounding box center [984, 21] width 25 height 14
click at [843, 541] on button "Apply Filters" at bounding box center [894, 544] width 205 height 34
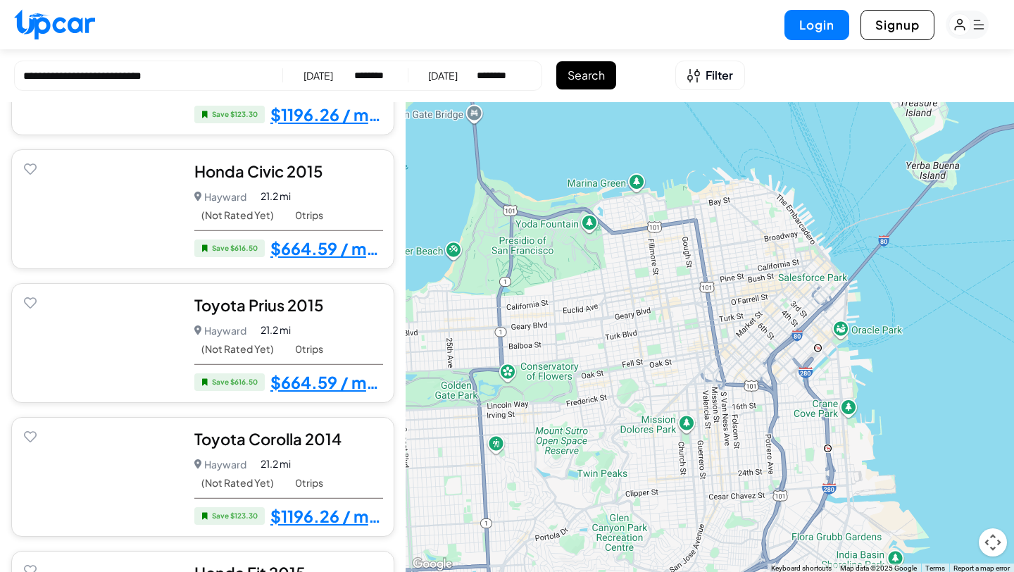
scroll to position [1877, 0]
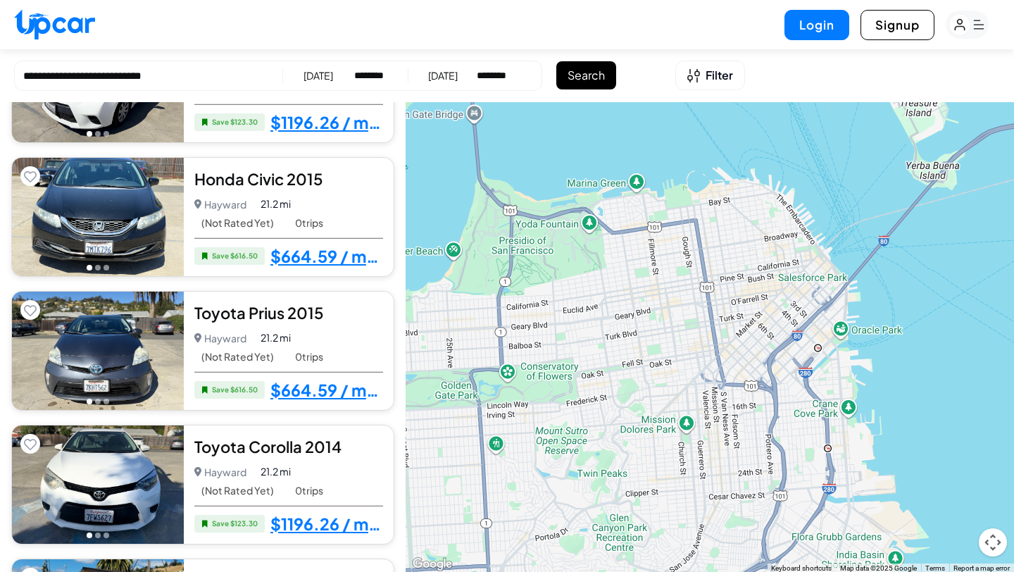
click at [96, 265] on button "Go to photo 2" at bounding box center [98, 268] width 6 height 6
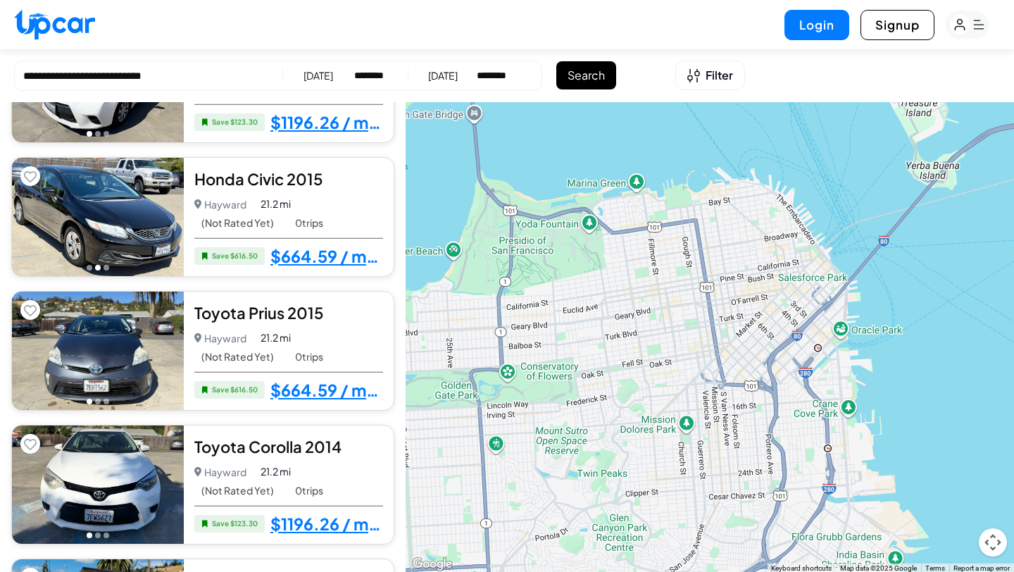
click at [106, 265] on button "Go to photo 3" at bounding box center [107, 268] width 6 height 6
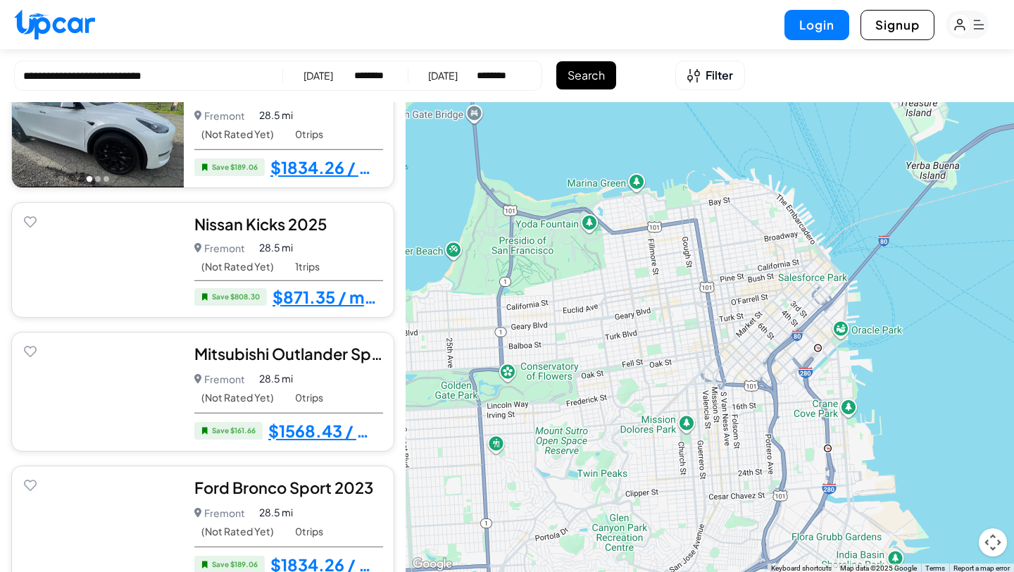
scroll to position [3866, 0]
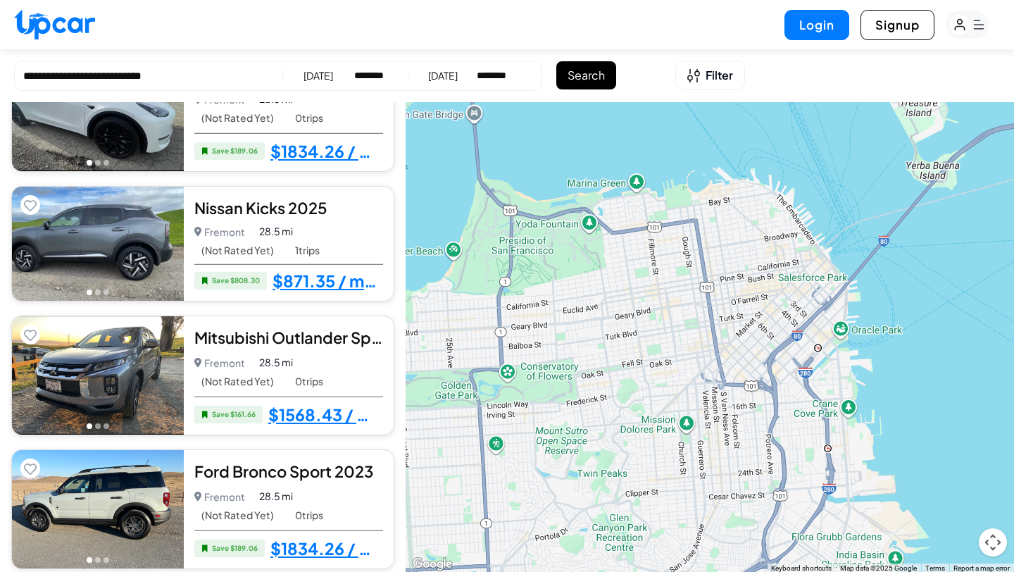
click at [303, 78] on div "01/10/2025" at bounding box center [318, 75] width 30 height 14
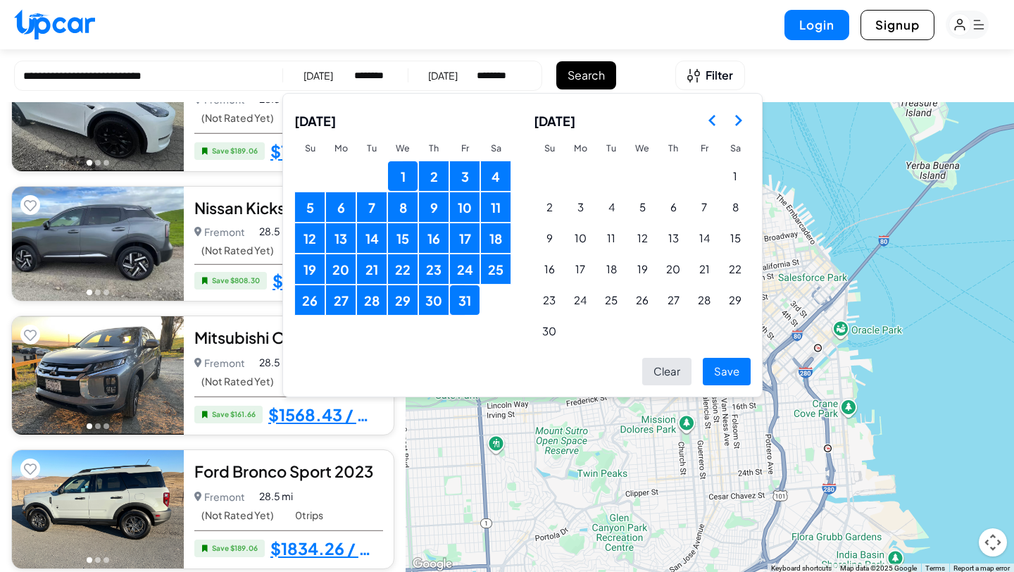
click at [710, 121] on polygon "Go to the Previous Month" at bounding box center [711, 120] width 7 height 11
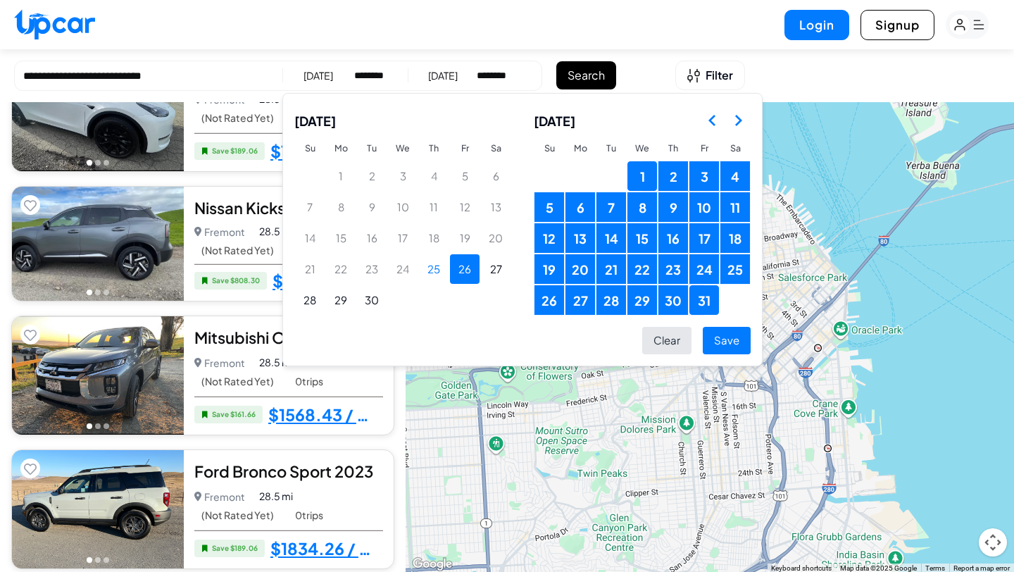
click at [471, 268] on button "26" at bounding box center [465, 269] width 30 height 30
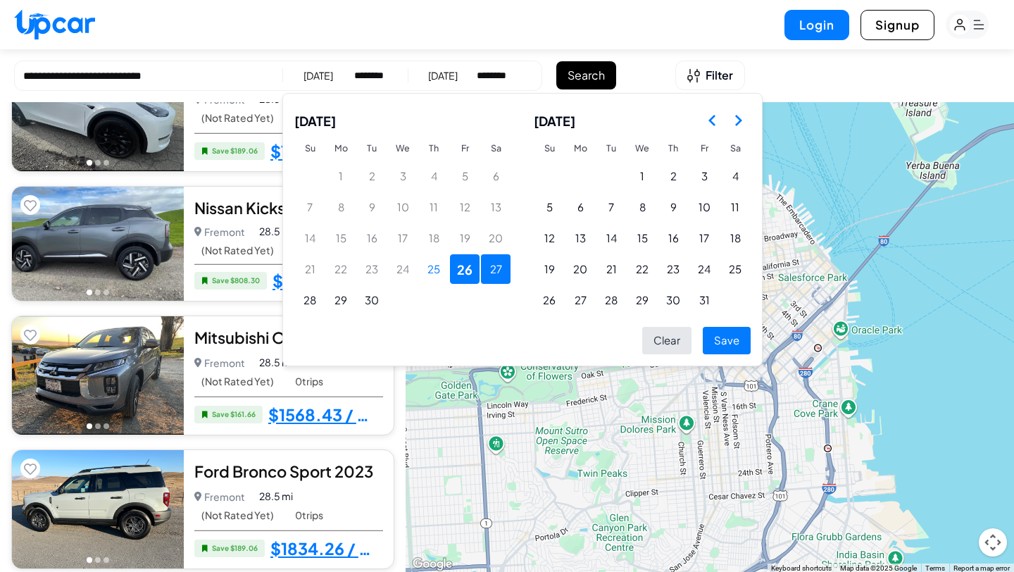
click at [492, 268] on button "27" at bounding box center [496, 269] width 30 height 30
click at [725, 341] on button "Save" at bounding box center [727, 340] width 48 height 27
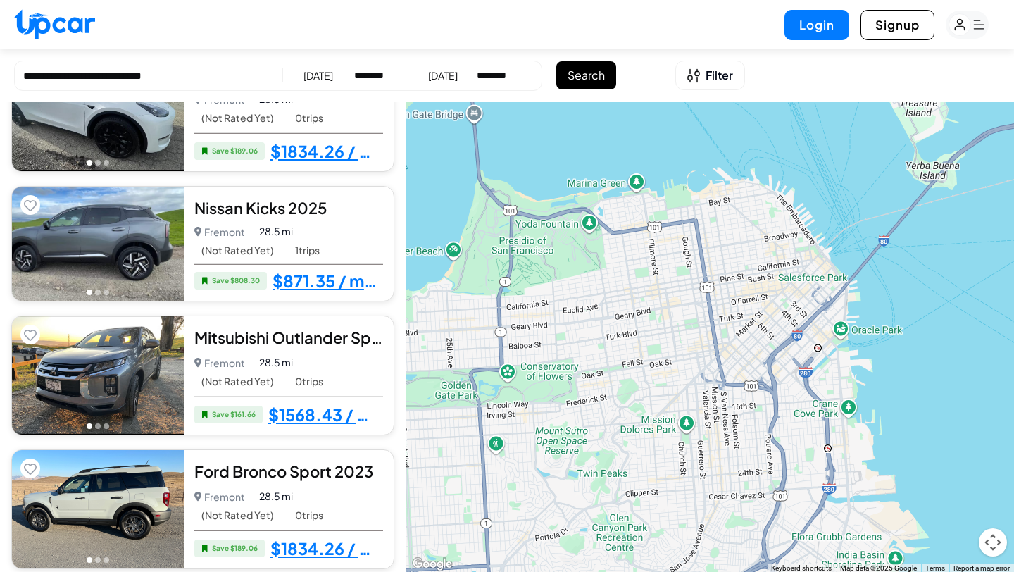
click at [586, 76] on button "Search" at bounding box center [586, 75] width 60 height 28
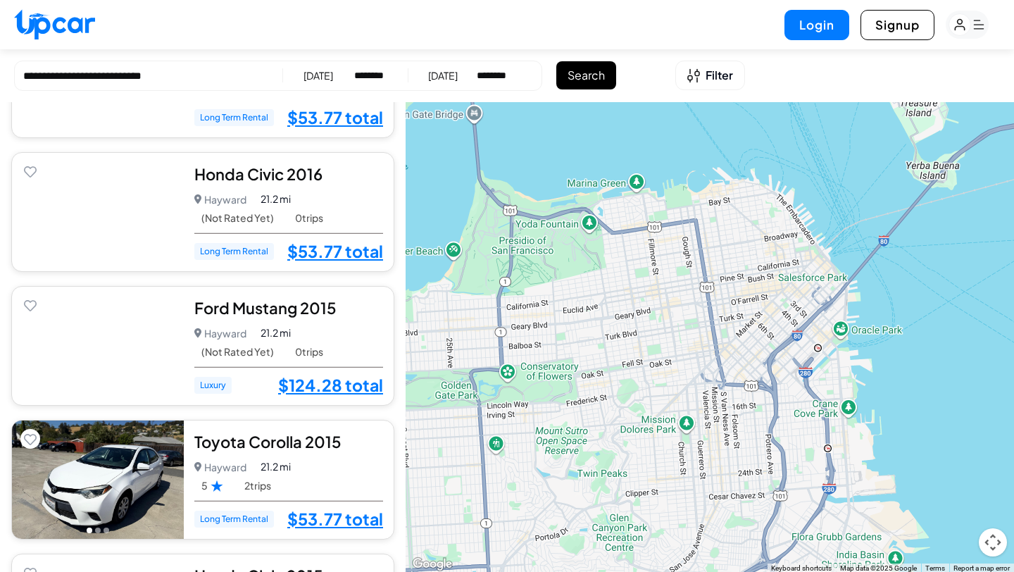
scroll to position [1408, 0]
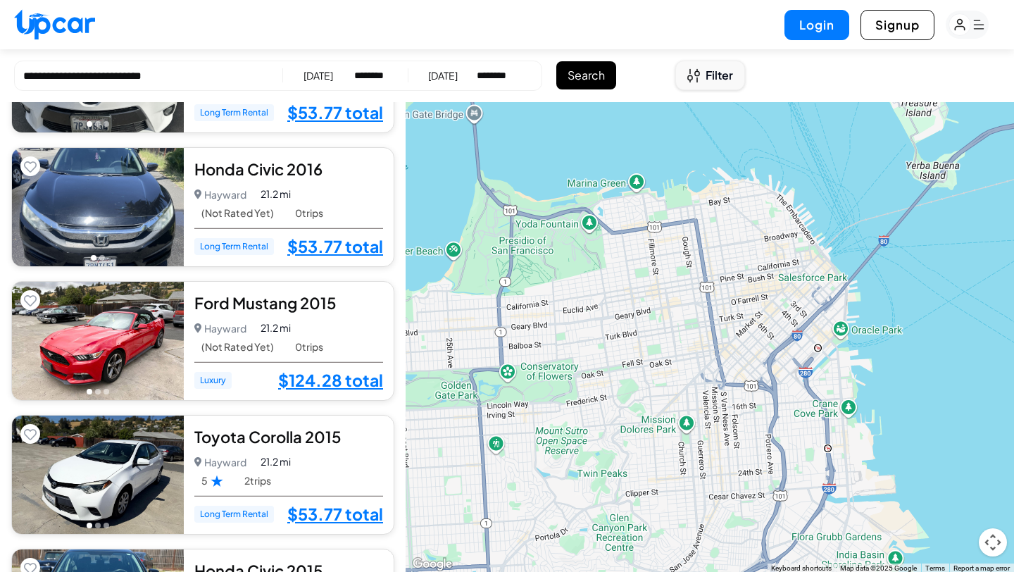
click at [708, 82] on span "Filter" at bounding box center [719, 75] width 27 height 17
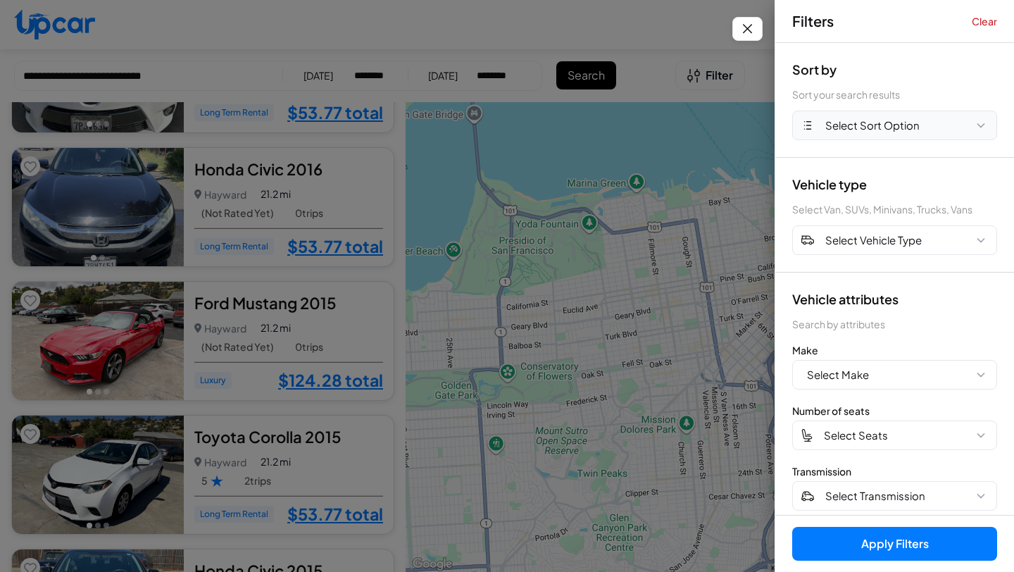
click at [851, 118] on span "Select Sort Option" at bounding box center [872, 126] width 94 height 16
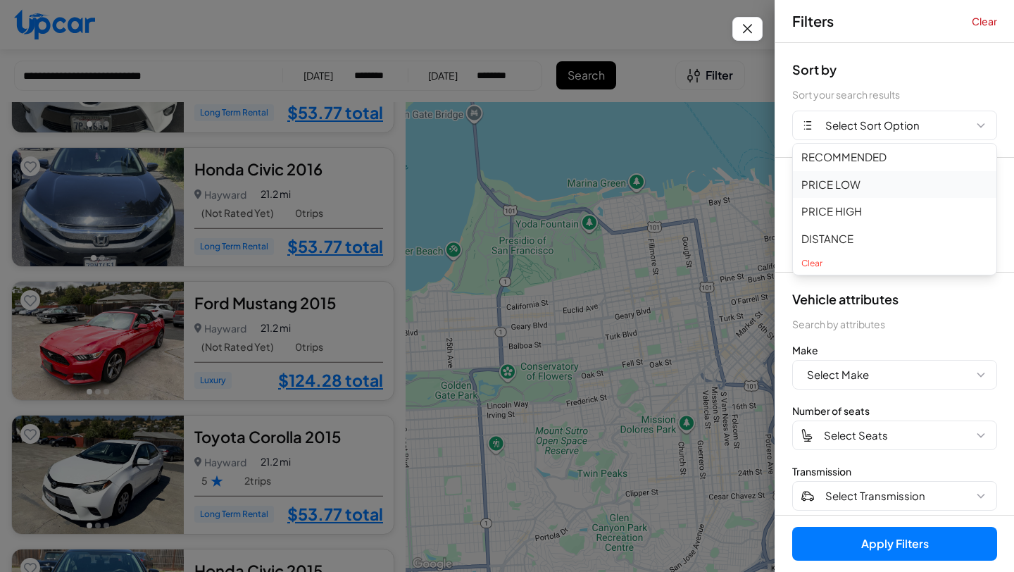
click at [842, 183] on button "PRICE LOW" at bounding box center [894, 184] width 203 height 27
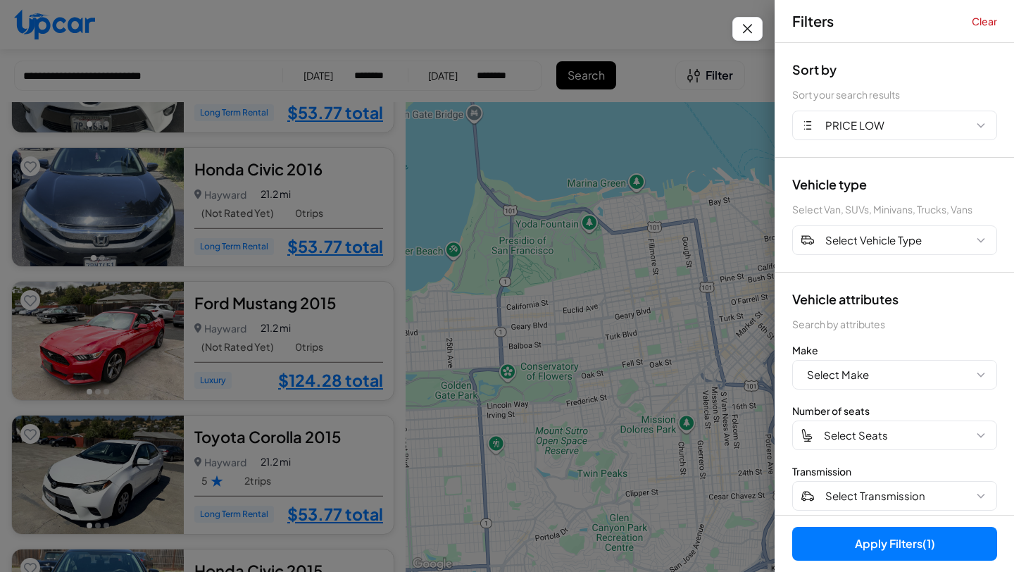
click at [865, 545] on button "Apply Filters (1)" at bounding box center [894, 544] width 205 height 34
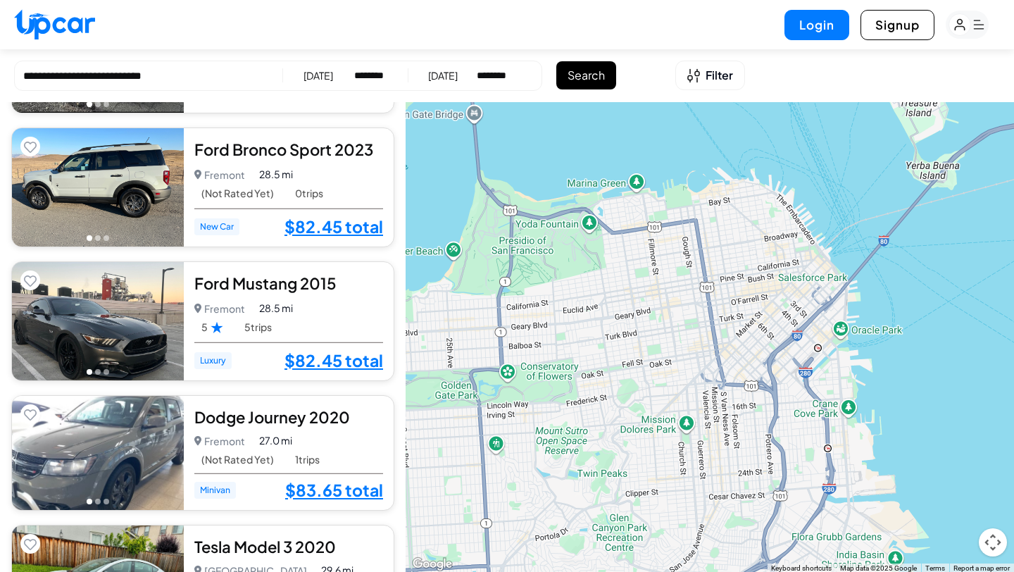
scroll to position [3695, 0]
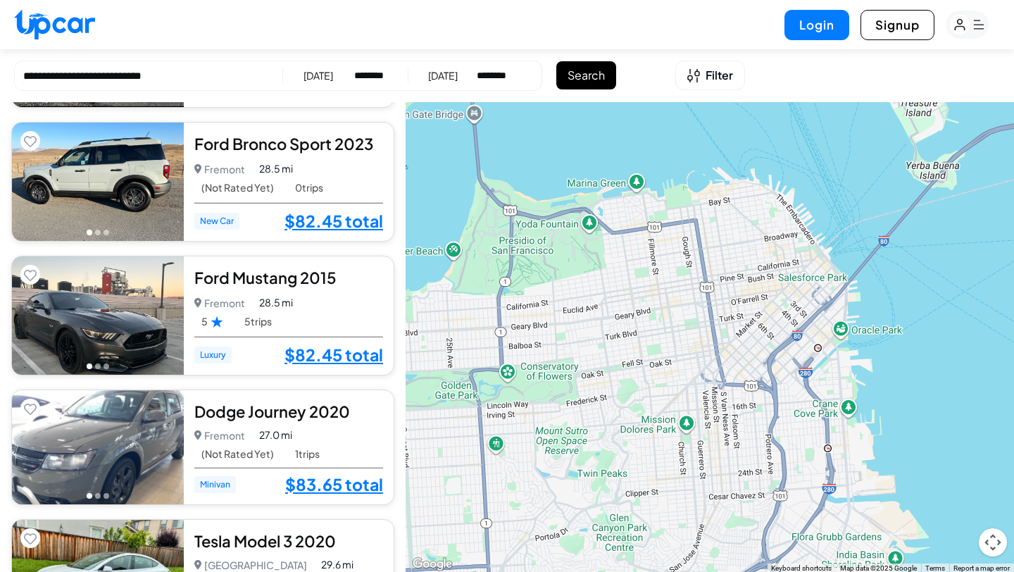
click at [382, 73] on select "********* ******** ******** ******* ******* ******* ******* ******* ******* ***…" at bounding box center [370, 75] width 33 height 14
click at [320, 75] on div "[DATE]" at bounding box center [318, 75] width 30 height 14
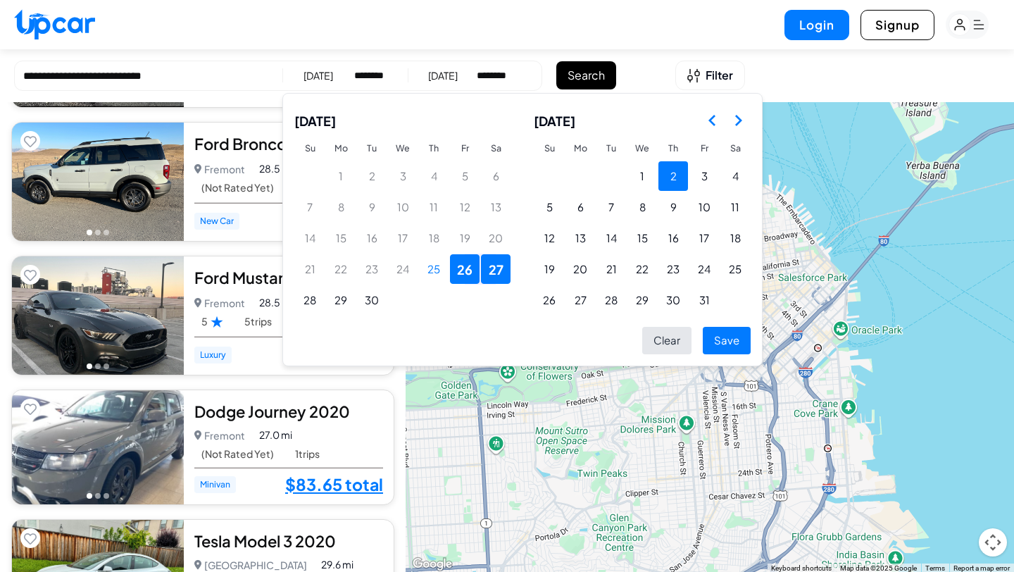
click at [665, 170] on button "2" at bounding box center [673, 176] width 30 height 30
click at [700, 170] on button "3" at bounding box center [704, 176] width 30 height 30
click at [733, 331] on button "Save" at bounding box center [727, 340] width 48 height 27
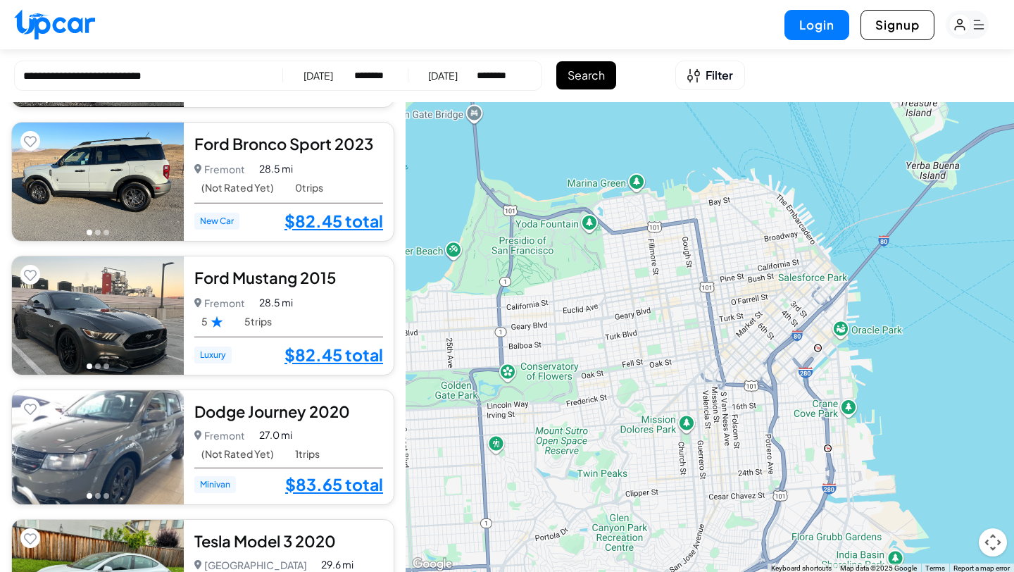
click at [586, 74] on button "Search" at bounding box center [586, 75] width 60 height 28
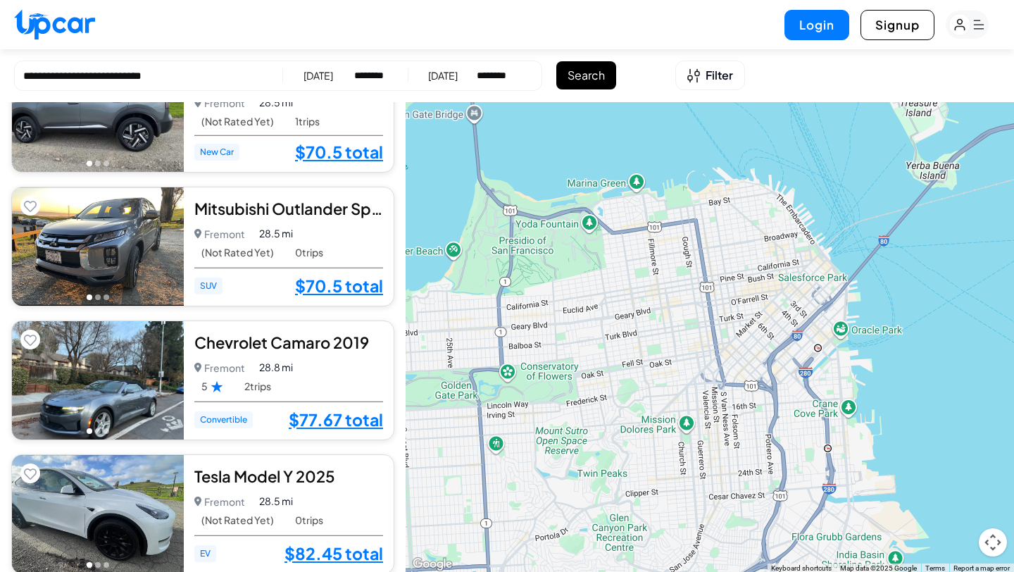
scroll to position [3395, 0]
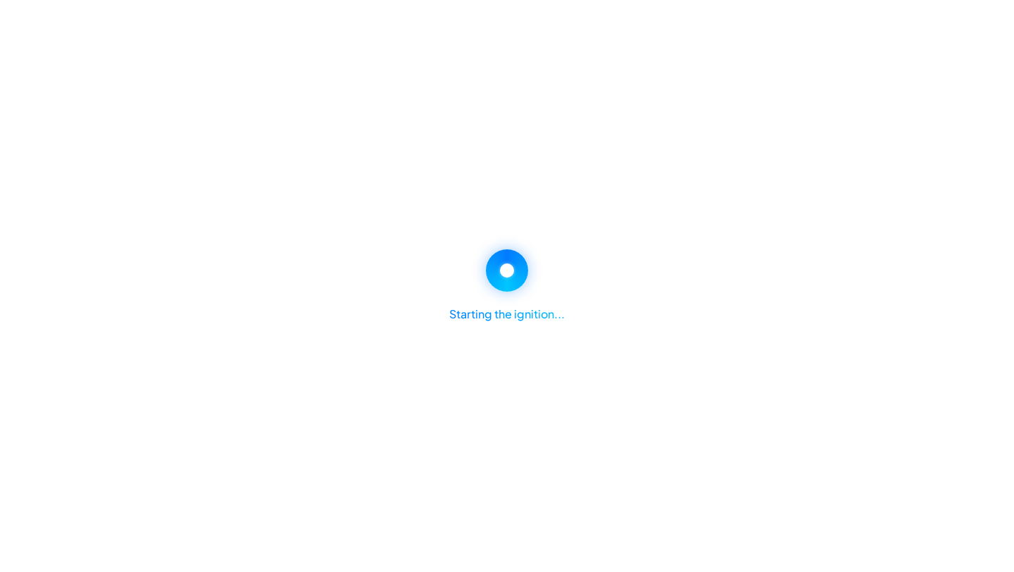
select select "********"
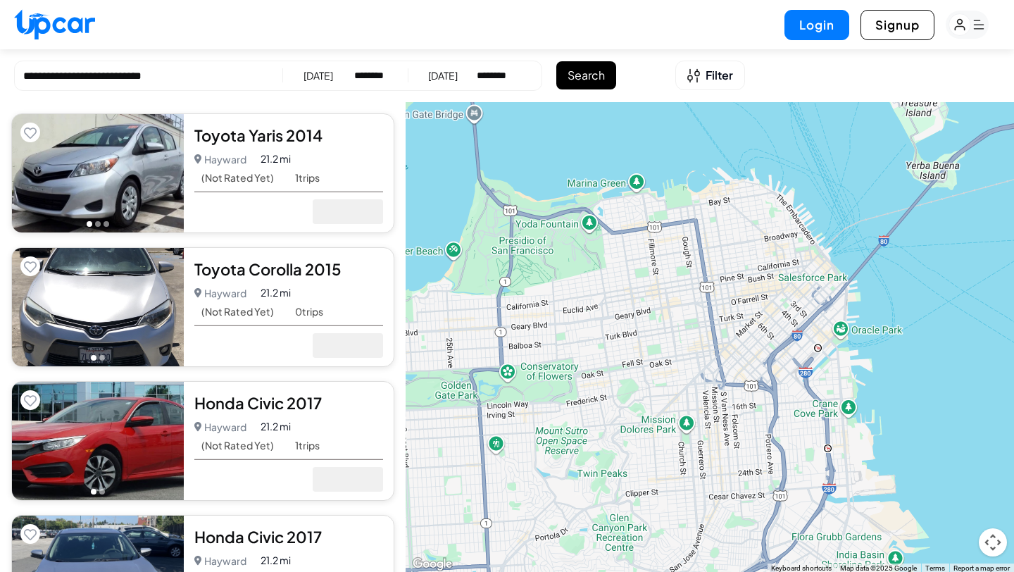
click at [594, 83] on button "Search" at bounding box center [586, 75] width 60 height 28
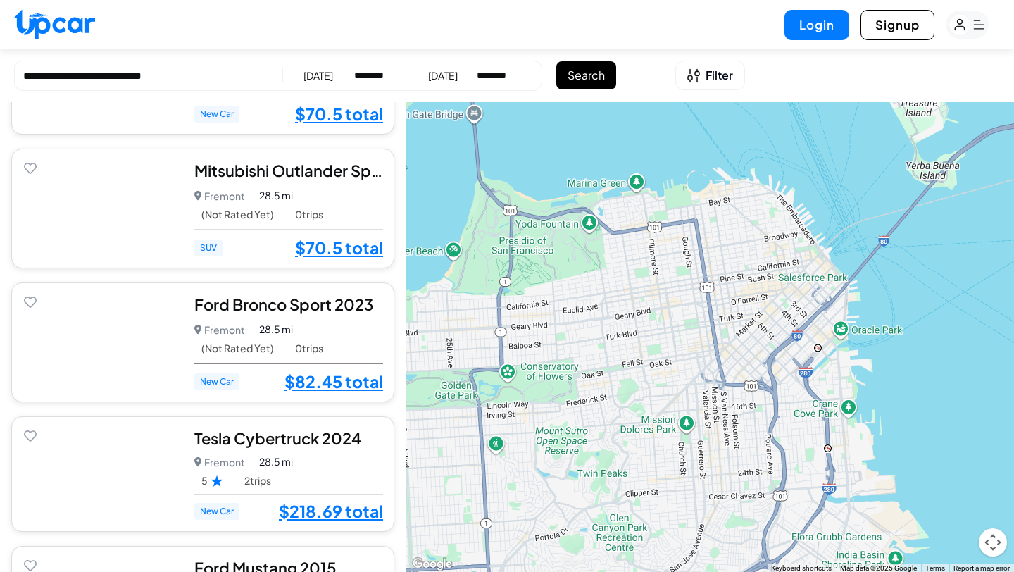
scroll to position [4023, 0]
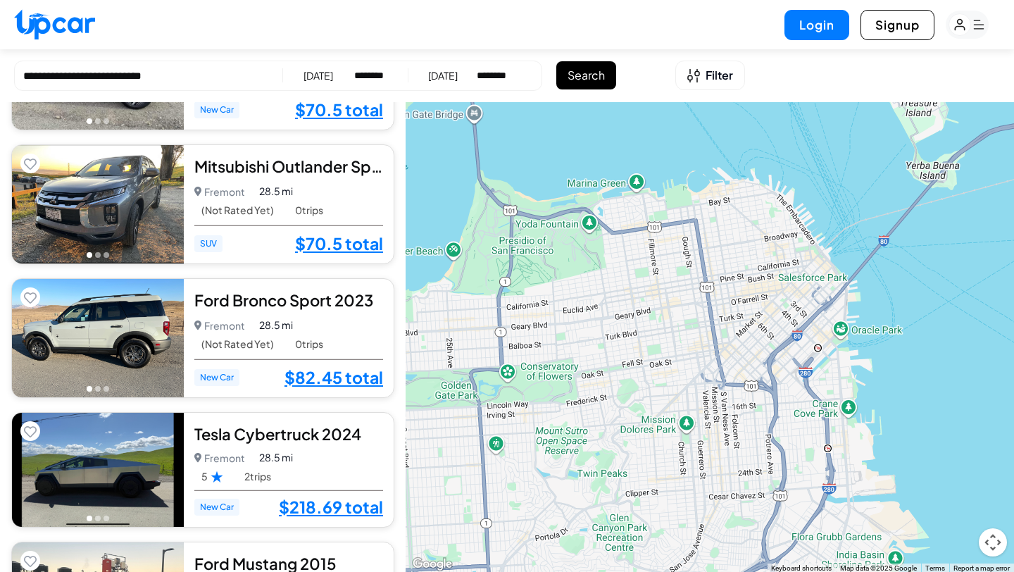
click at [303, 76] on div "[DATE]" at bounding box center [318, 75] width 30 height 14
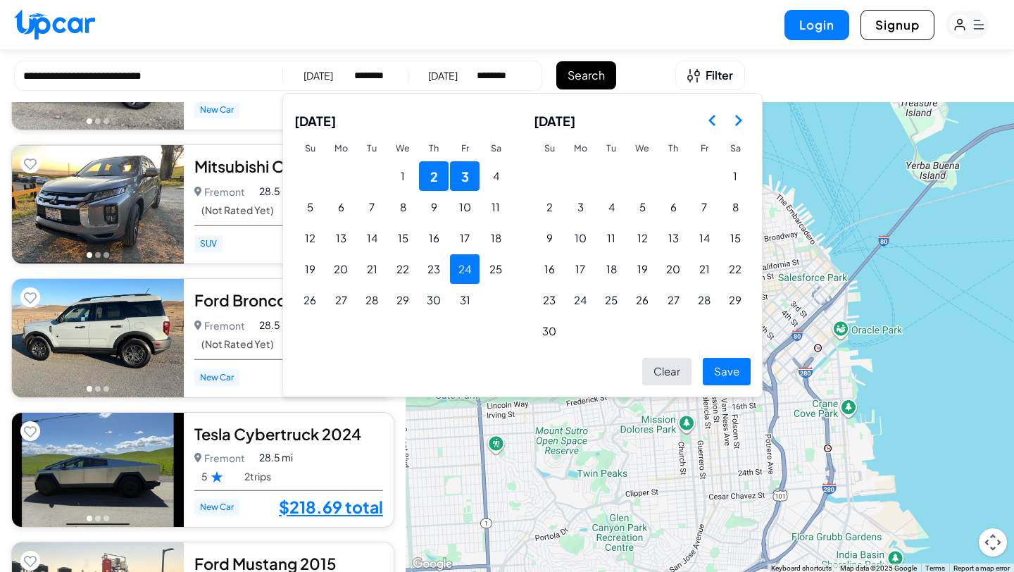
click at [463, 272] on button "24" at bounding box center [465, 269] width 30 height 30
click at [490, 270] on button "25" at bounding box center [496, 269] width 30 height 30
click at [733, 374] on button "Save" at bounding box center [727, 371] width 48 height 27
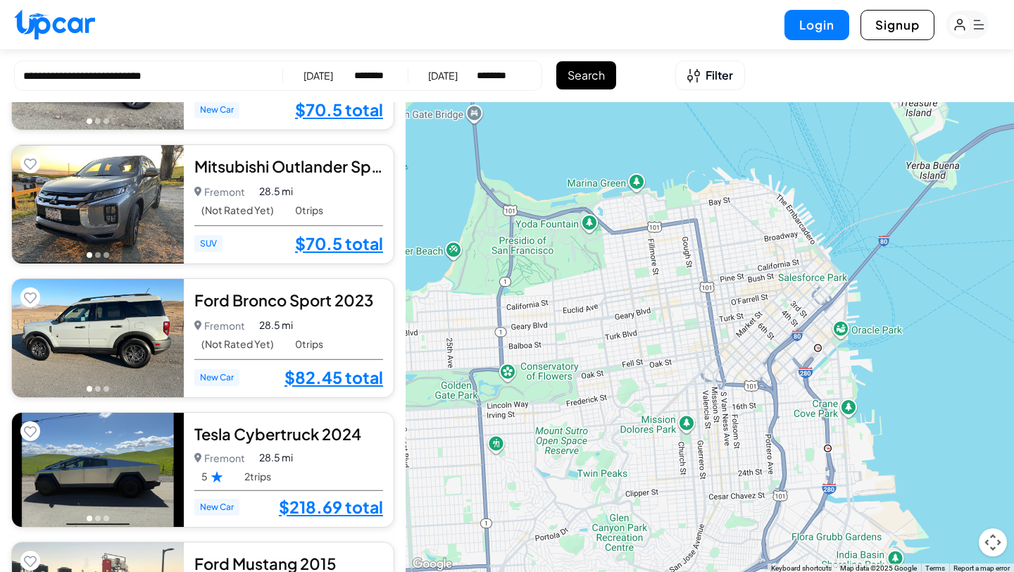
click at [584, 84] on button "Search" at bounding box center [586, 75] width 60 height 28
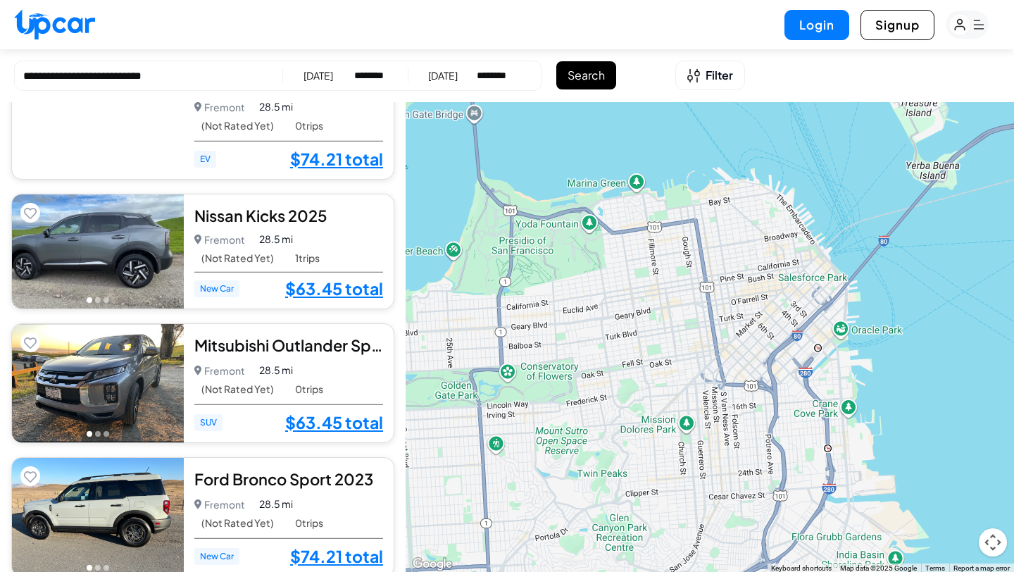
scroll to position [3863, 0]
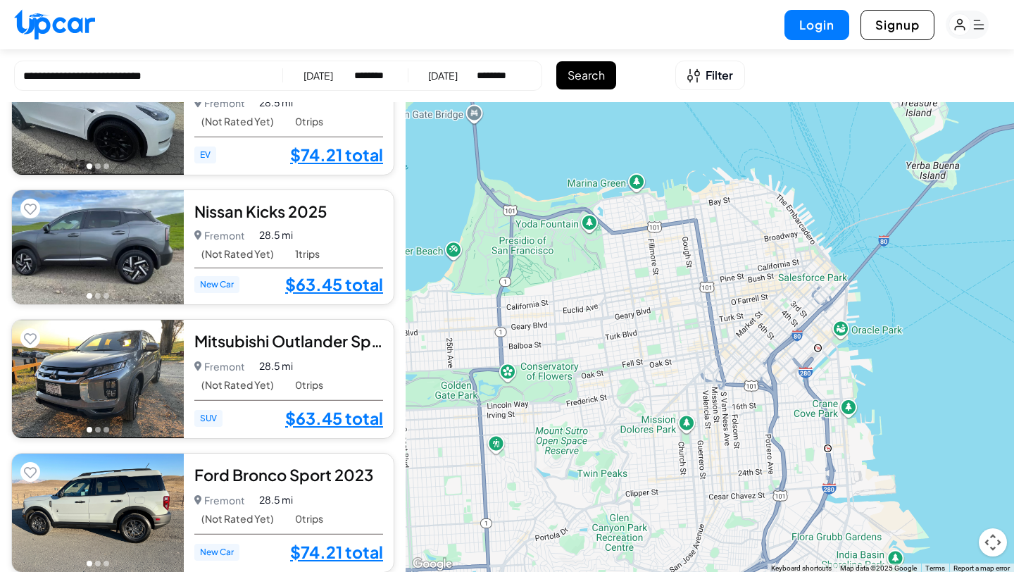
click at [313, 70] on div "[DATE]" at bounding box center [318, 75] width 30 height 14
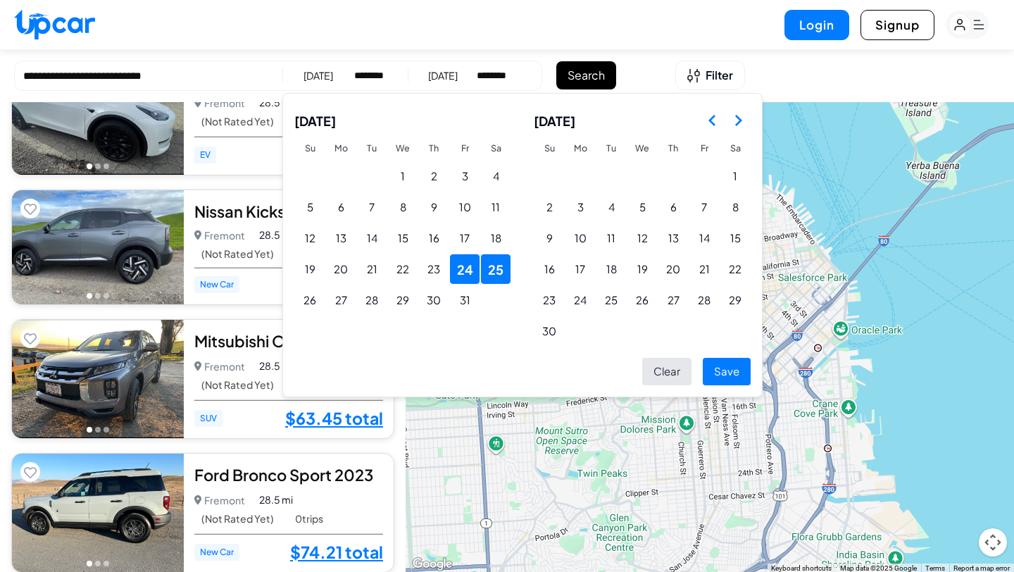
click at [713, 113] on icon "Go to the Previous Month" at bounding box center [712, 120] width 17 height 17
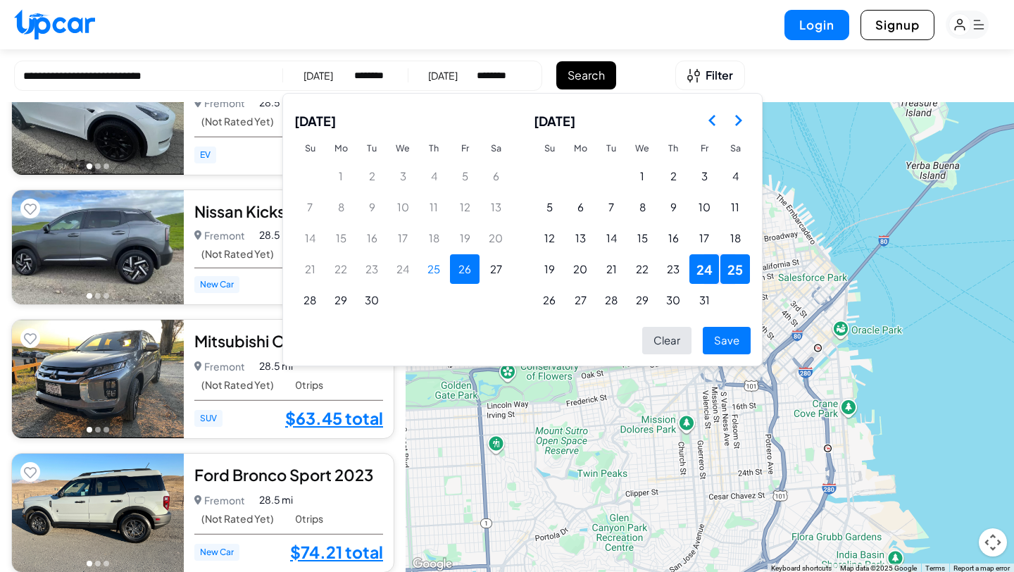
click at [477, 275] on button "26" at bounding box center [465, 269] width 30 height 30
click at [341, 301] on button "29" at bounding box center [341, 300] width 30 height 30
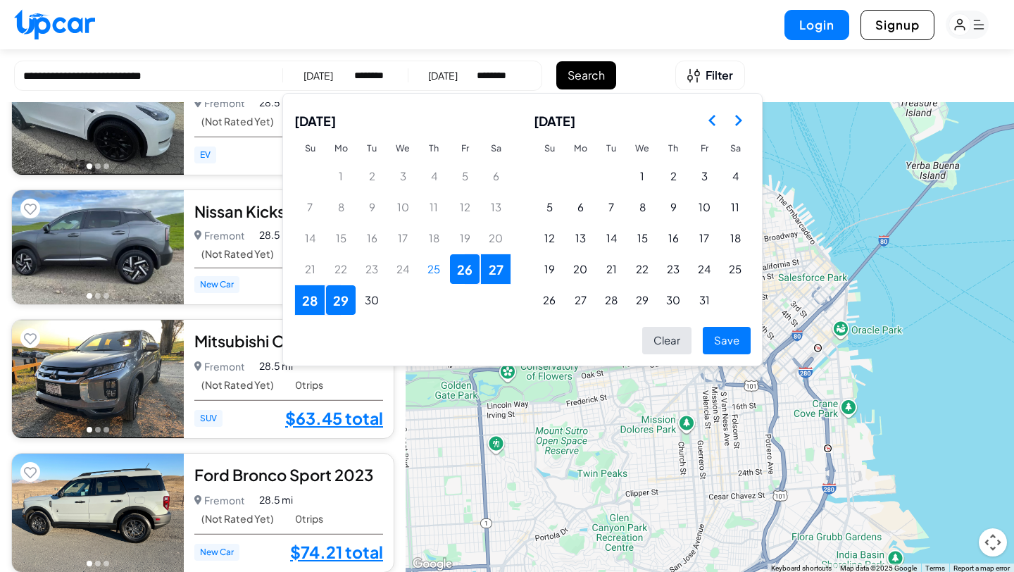
click at [734, 335] on button "Save" at bounding box center [727, 340] width 48 height 27
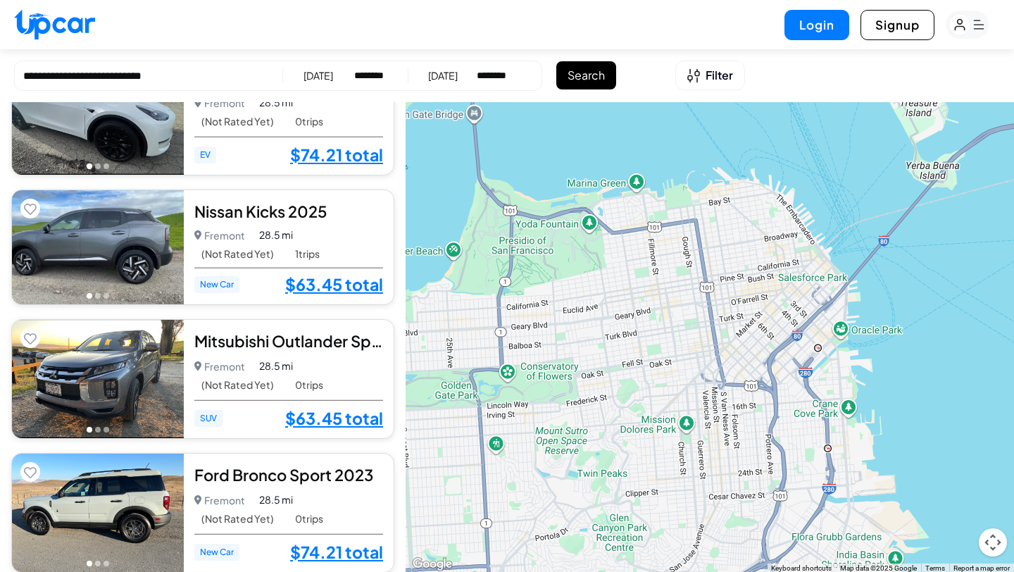
click at [591, 80] on button "Search" at bounding box center [586, 75] width 60 height 28
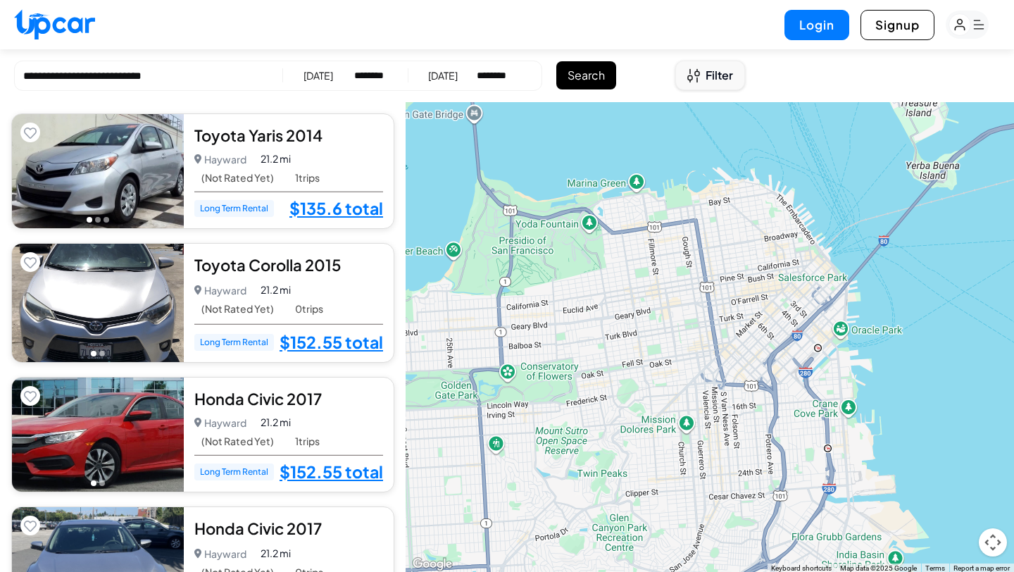
click at [691, 82] on button "Filter" at bounding box center [710, 76] width 70 height 30
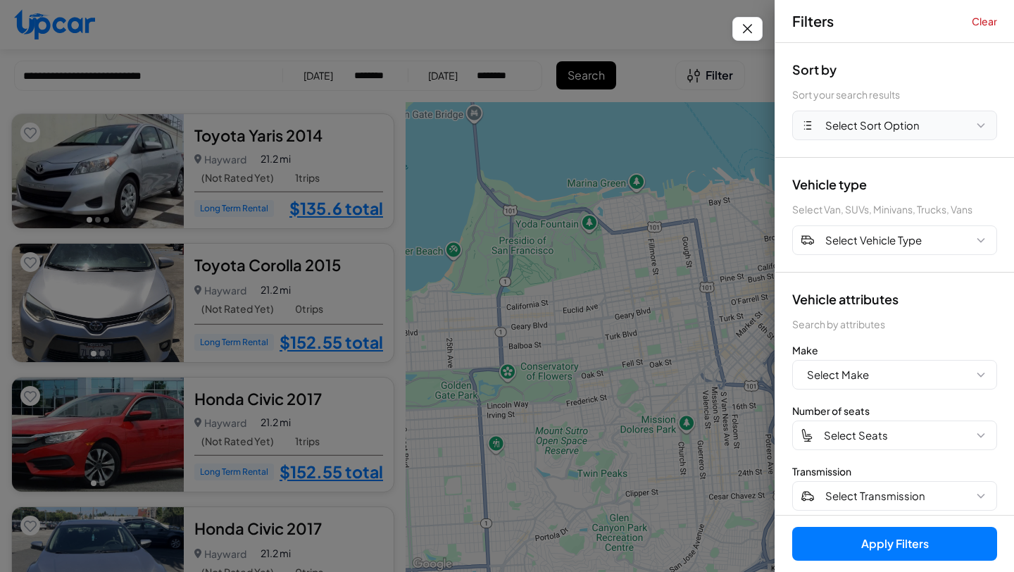
click at [888, 123] on span "Select Sort Option" at bounding box center [872, 126] width 94 height 16
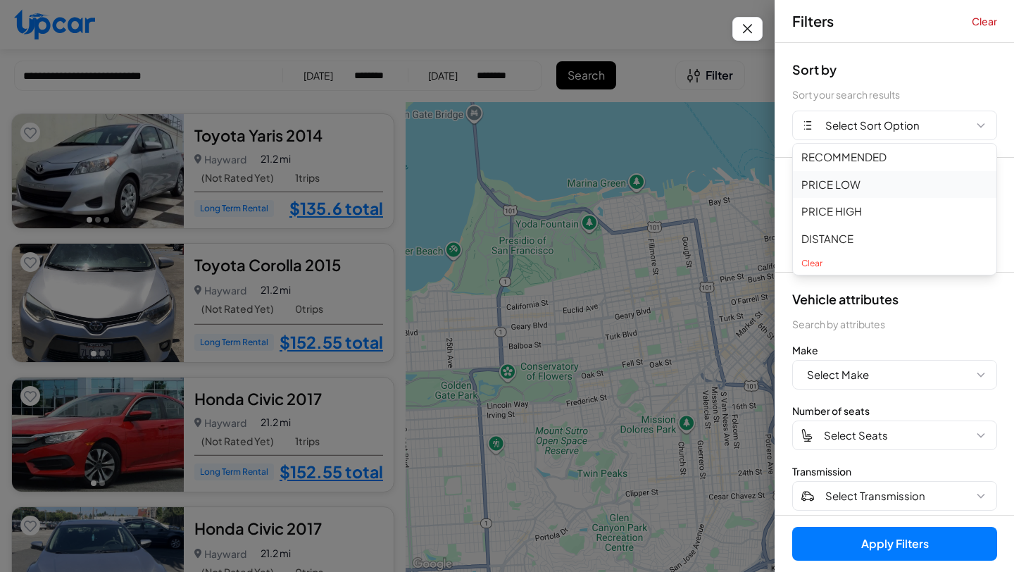
click at [851, 178] on button "PRICE LOW" at bounding box center [894, 184] width 203 height 27
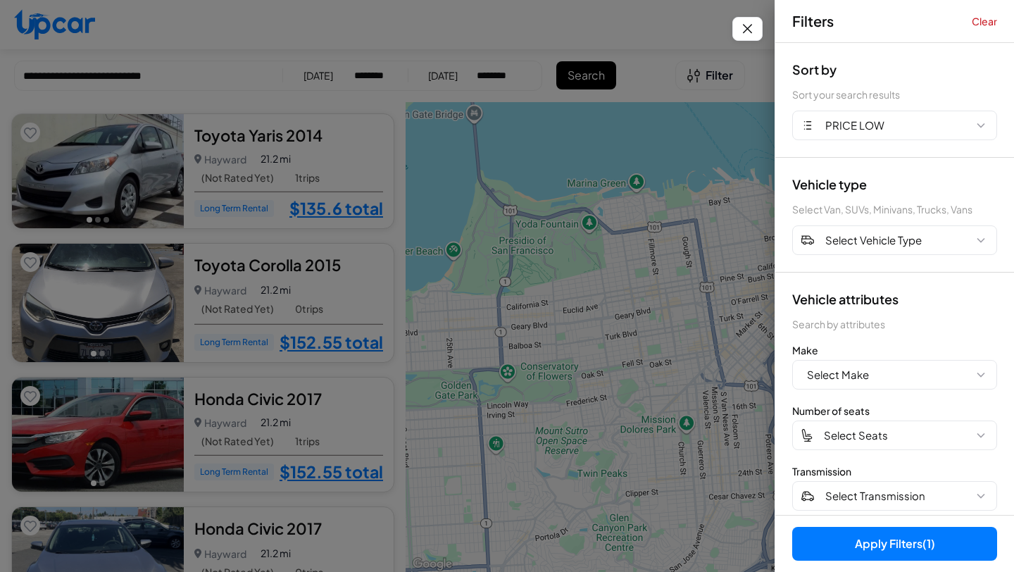
click at [872, 537] on button "Apply Filters (1)" at bounding box center [894, 544] width 205 height 34
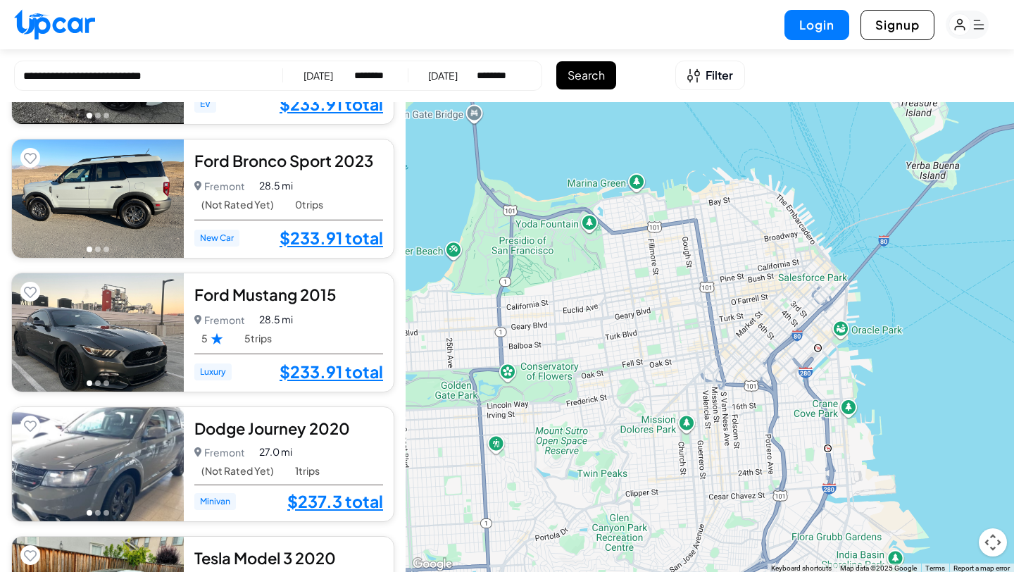
scroll to position [3687, 0]
